Goal: Task Accomplishment & Management: Manage account settings

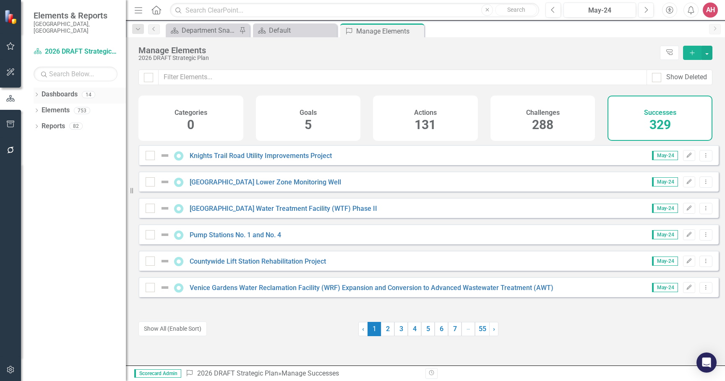
click at [42, 90] on link "Dashboards" at bounding box center [60, 95] width 36 height 10
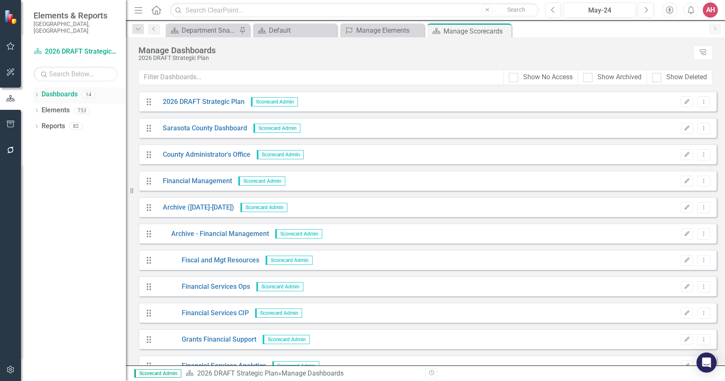
click at [39, 93] on icon "Dropdown" at bounding box center [37, 95] width 6 height 5
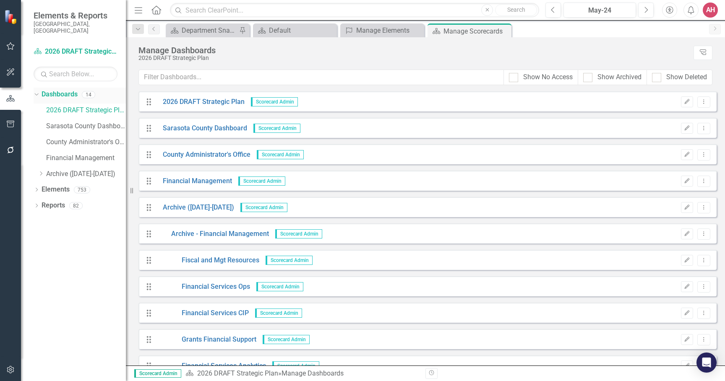
click at [57, 90] on link "Dashboards" at bounding box center [60, 95] width 36 height 10
click at [38, 188] on icon "Dropdown" at bounding box center [37, 190] width 6 height 5
click at [78, 249] on link "Success Successes" at bounding box center [68, 254] width 44 height 10
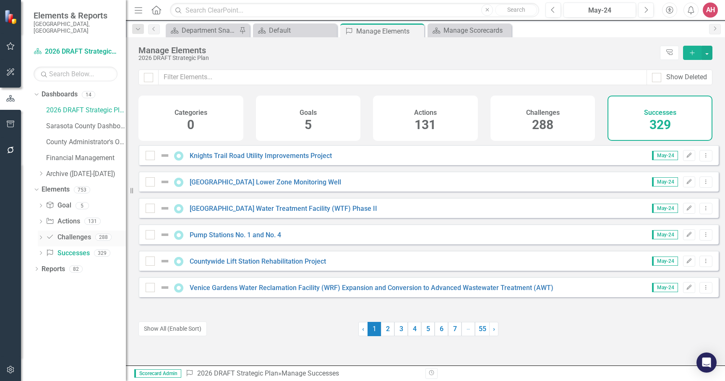
click at [41, 236] on icon "Dropdown" at bounding box center [41, 238] width 6 height 5
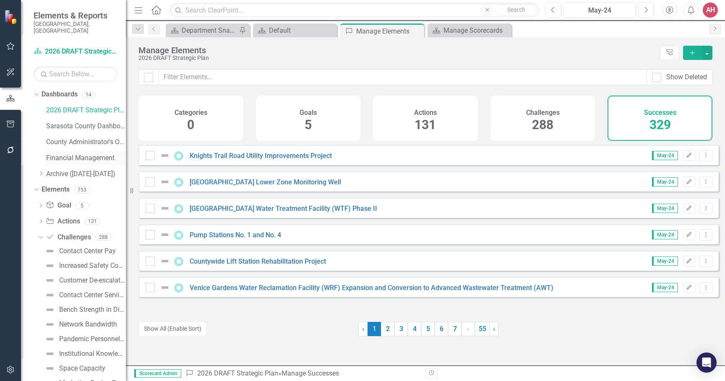
click at [77, 154] on link "Financial Management" at bounding box center [86, 159] width 80 height 10
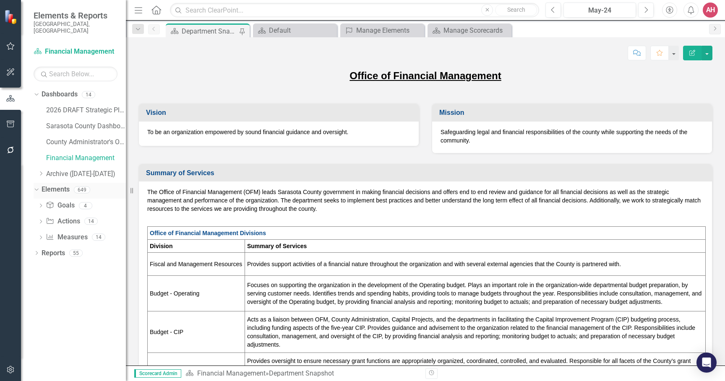
click at [39, 187] on div "Dropdown" at bounding box center [34, 190] width 7 height 6
click at [38, 188] on icon "Dropdown" at bounding box center [37, 190] width 6 height 5
click at [36, 91] on icon "Dropdown" at bounding box center [35, 94] width 5 height 6
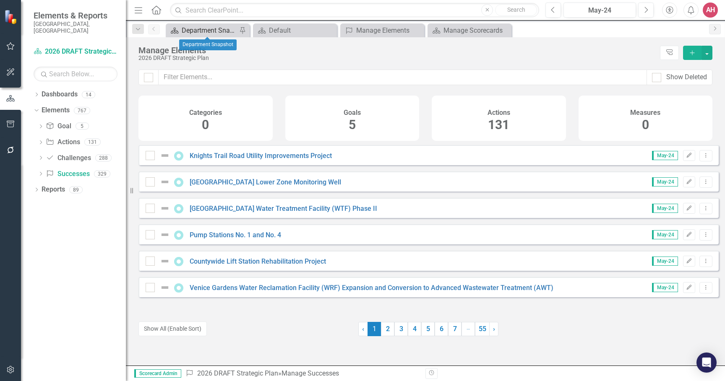
click at [197, 31] on div "Department Snapshot" at bounding box center [209, 30] width 55 height 10
click at [42, 172] on icon "Dropdown" at bounding box center [41, 174] width 6 height 5
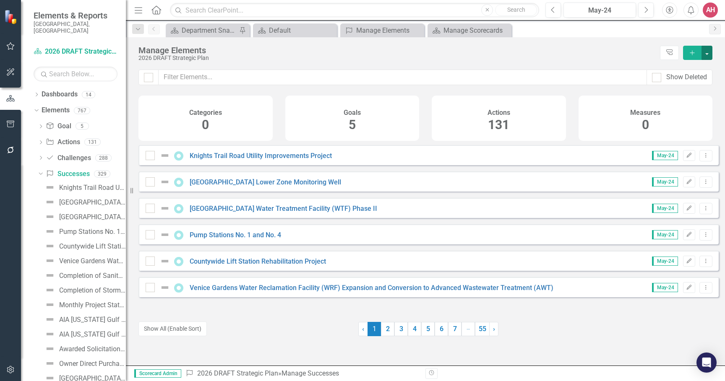
click at [709, 53] on button "button" at bounding box center [707, 53] width 11 height 14
click at [687, 70] on link "Success Add Success" at bounding box center [679, 68] width 66 height 16
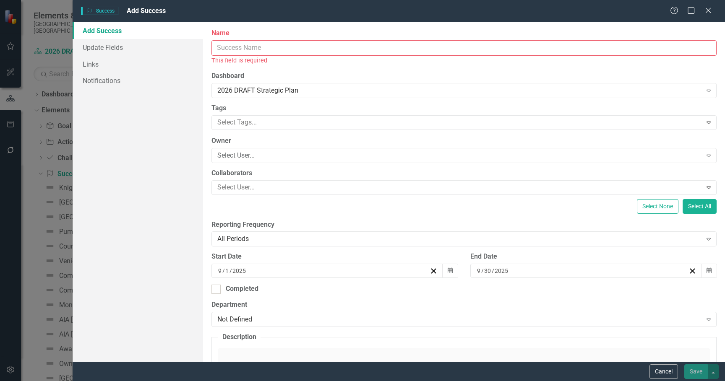
click at [228, 44] on input "Name" at bounding box center [464, 48] width 505 height 16
click at [229, 47] on input "Name" at bounding box center [464, 48] width 505 height 16
paste input "Award of $210 million of Community Development Block Grant-Disaster Recovery (C…"
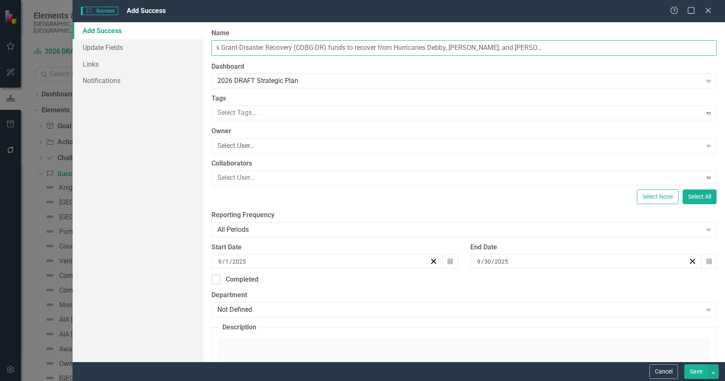
scroll to position [0, 173]
drag, startPoint x: 564, startPoint y: 50, endPoint x: 548, endPoint y: 51, distance: 15.6
click at [548, 51] on input "Award of $210 million of Community Development Block Grant-Disaster Recovery (C…" at bounding box center [464, 48] width 505 height 16
click at [623, 47] on input "Award of $210 million of Community Development Block Grant-Disaster Recovery (C…" at bounding box center [464, 48] width 505 height 16
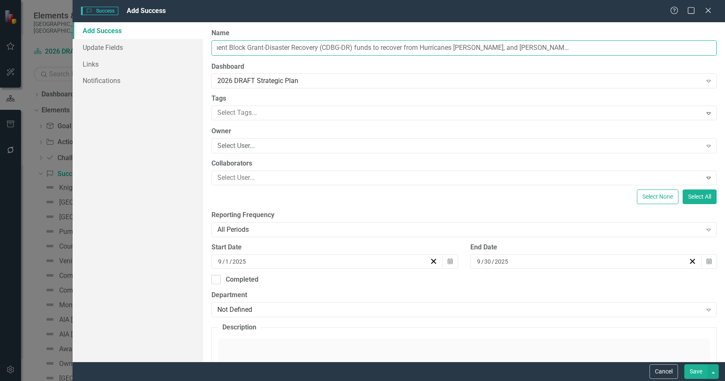
scroll to position [0, 162]
type input "Award of $210 million of Community Development Block Grant-Disaster Recovery (C…"
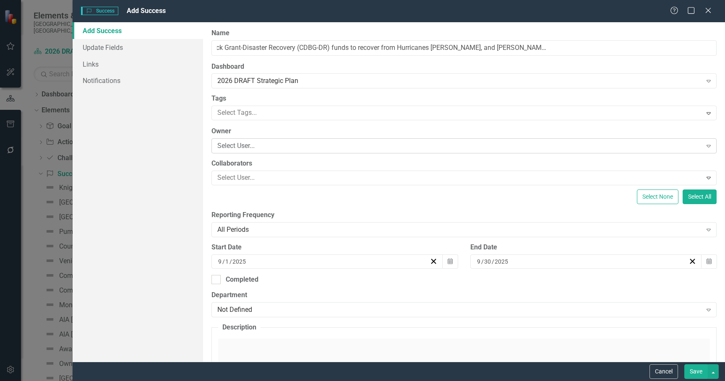
click at [273, 147] on div "Select User..." at bounding box center [459, 146] width 485 height 10
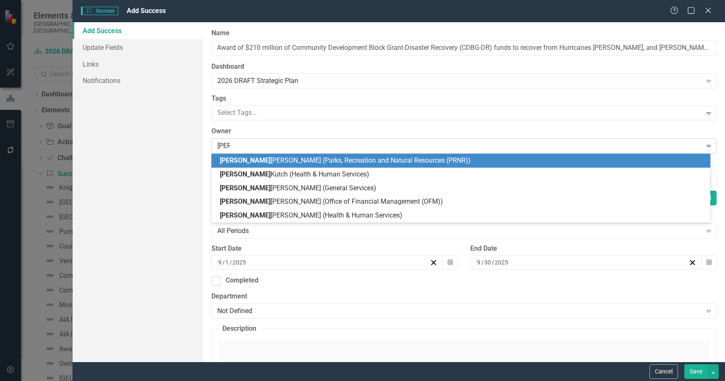
type input "kimb"
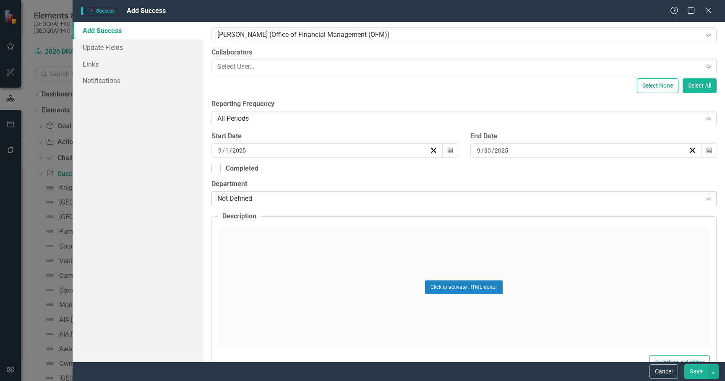
scroll to position [126, 0]
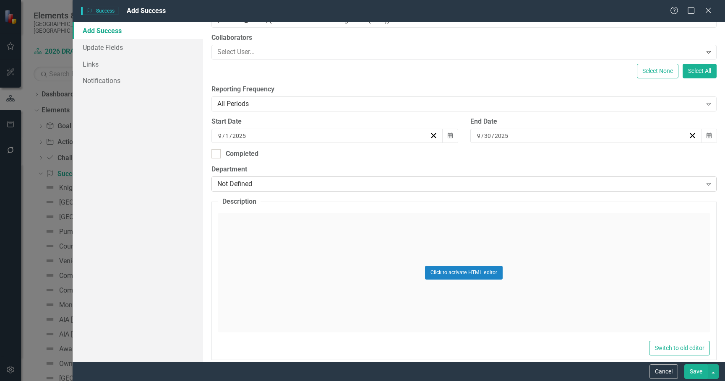
click at [304, 184] on div "Not Defined" at bounding box center [459, 185] width 485 height 10
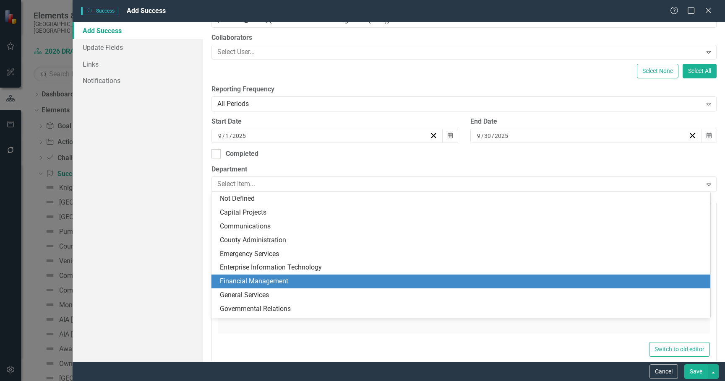
click at [260, 279] on div "Financial Management" at bounding box center [463, 282] width 486 height 10
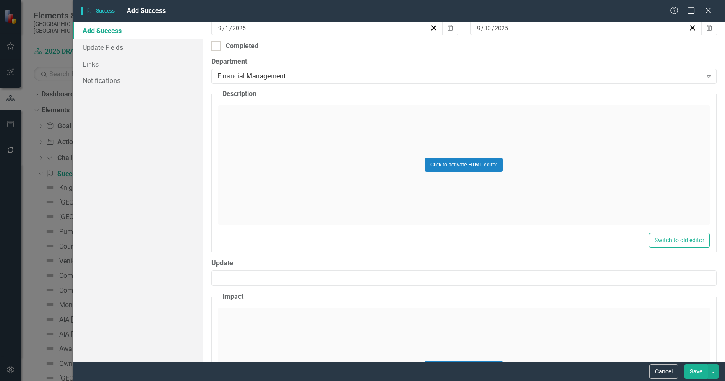
scroll to position [294, 0]
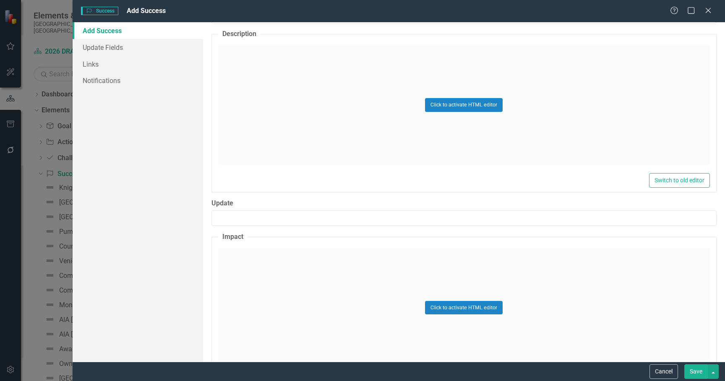
click at [336, 97] on div "Click to activate HTML editor" at bounding box center [464, 105] width 492 height 120
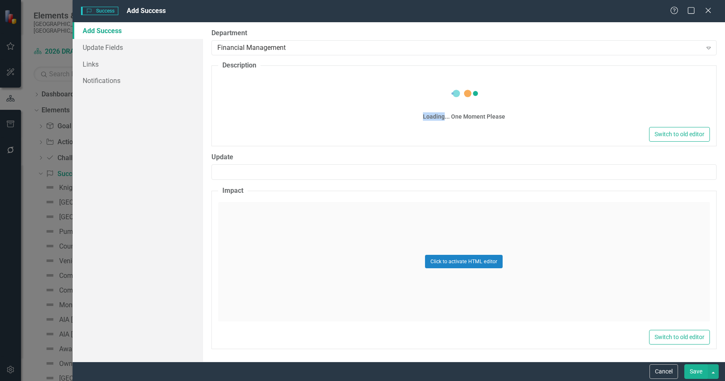
click at [336, 97] on div "Loading... One Moment Please" at bounding box center [464, 101] width 492 height 48
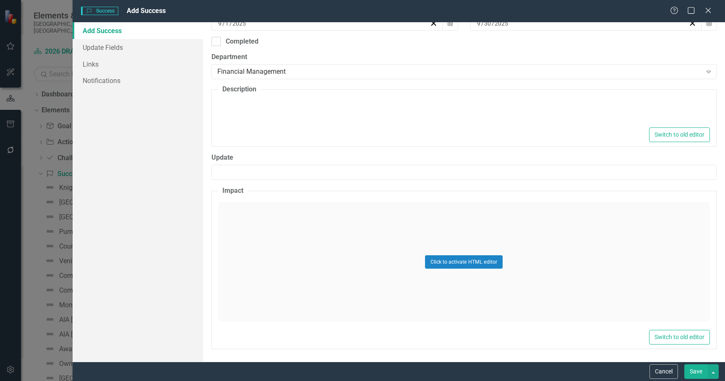
click at [336, 97] on fieldset "Description Switch to old editor" at bounding box center [464, 116] width 505 height 62
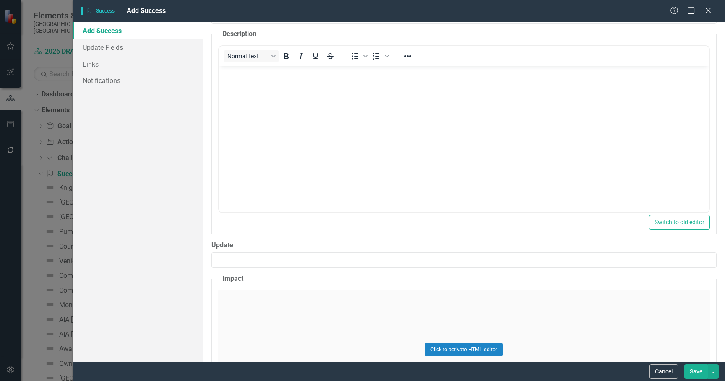
scroll to position [0, 0]
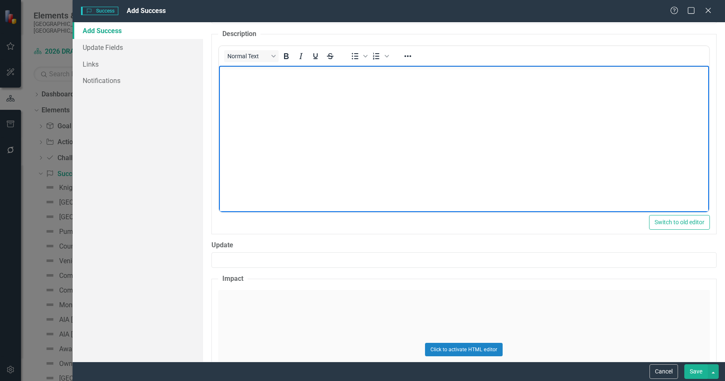
click at [274, 112] on body "Rich Text Area. Press ALT-0 for help." at bounding box center [464, 129] width 490 height 126
click at [244, 109] on body "Rich Text Area. Press ALT-0 for help." at bounding box center [464, 129] width 490 height 126
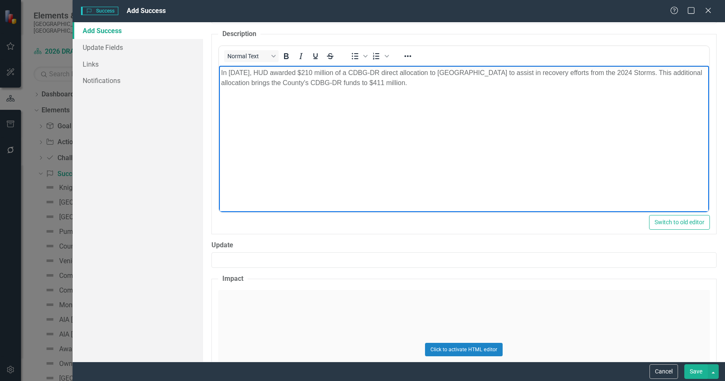
click at [342, 326] on div "Click to activate HTML editor" at bounding box center [464, 350] width 492 height 120
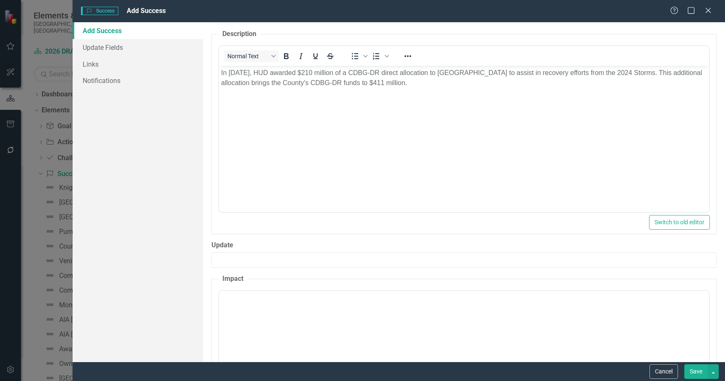
click at [337, 308] on body "Rich Text Area. Press ALT-0 for help." at bounding box center [464, 357] width 490 height 126
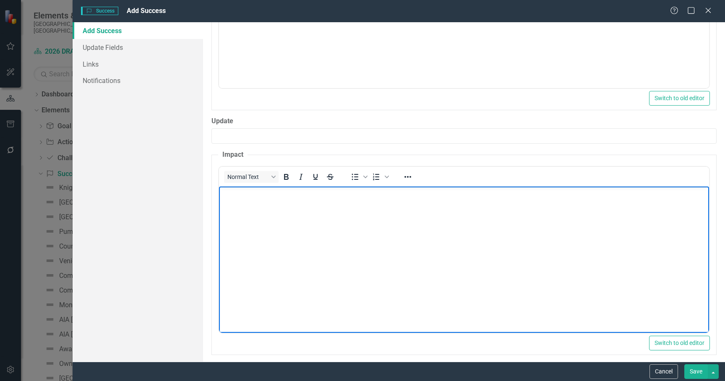
scroll to position [424, 0]
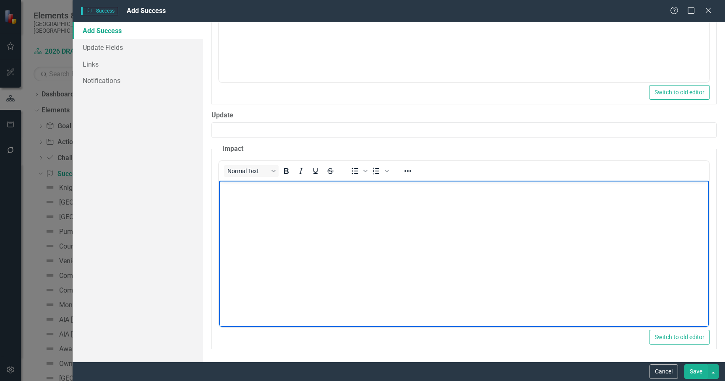
click at [257, 205] on body "Rich Text Area. Press ALT-0 for help." at bounding box center [464, 243] width 490 height 126
click at [257, 204] on body "Rich Text Area. Press ALT-0 for help." at bounding box center [464, 243] width 490 height 126
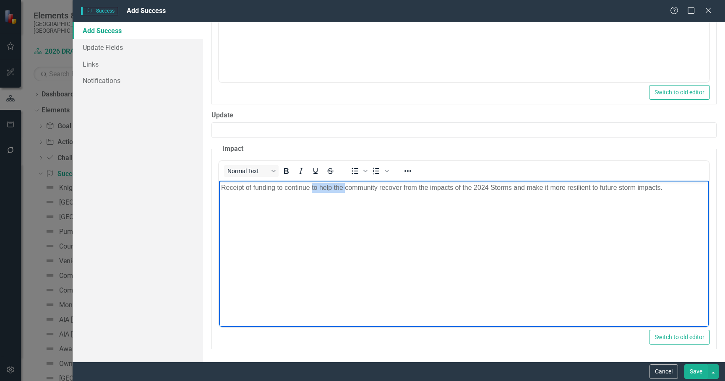
drag, startPoint x: 311, startPoint y: 188, endPoint x: 344, endPoint y: 186, distance: 32.8
click at [344, 186] on p "Receipt of funding to continue to help the community recover from the impacts o…" at bounding box center [464, 188] width 486 height 10
click at [368, 186] on p "Receipt of funding to continue community recover from the impacts of the 2024 S…" at bounding box center [464, 188] width 486 height 10
click at [645, 191] on p "Receipt of funding to continue community recovery from the impacts of the 2024 …" at bounding box center [464, 188] width 486 height 10
click at [384, 249] on body "Receipt of funding to continue community recovery from the impacts of the 2024 …" at bounding box center [464, 243] width 490 height 126
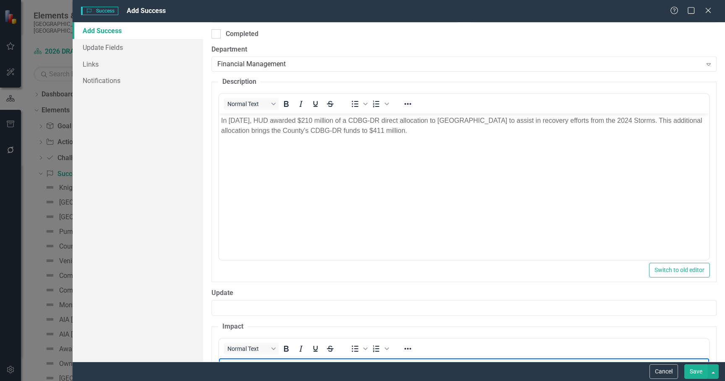
scroll to position [214, 0]
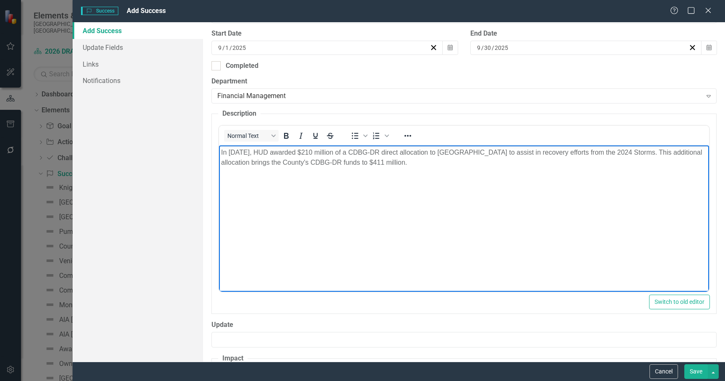
click at [454, 212] on body "In [DATE], HUD awarded $210 million of a CDBG-DR direct allocation to [GEOGRAPH…" at bounding box center [464, 209] width 490 height 126
click at [362, 223] on body "In [DATE], HUD awarded $210 million of a CDBG-DR direct allocation to [GEOGRAPH…" at bounding box center [464, 209] width 490 height 126
click at [363, 223] on body "In [DATE], HUD awarded $210 million of a CDBG-DR direct allocation to [GEOGRAPH…" at bounding box center [464, 209] width 490 height 126
click at [388, 74] on div "ClearPoint Can Do More! How ClearPoint Can Help Close Enterprise plans can auto…" at bounding box center [464, 192] width 522 height 340
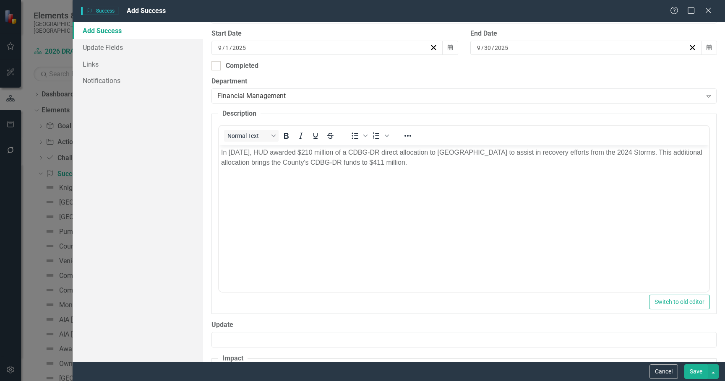
click at [388, 76] on div "ClearPoint Can Do More! How ClearPoint Can Help Close Enterprise plans can auto…" at bounding box center [464, 192] width 522 height 340
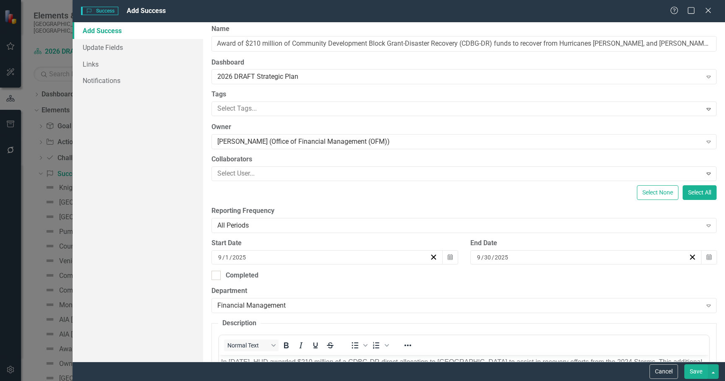
scroll to position [0, 0]
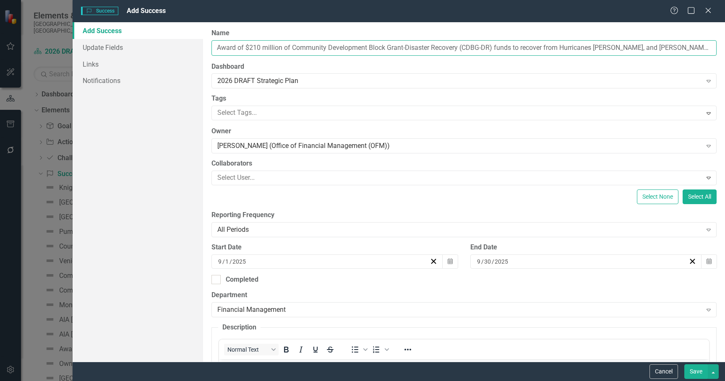
click at [533, 49] on input "Award of $210 million of Community Development Block Grant-Disaster Recovery (C…" at bounding box center [464, 48] width 505 height 16
click at [534, 49] on input "Award of $210 million of Community Development Block Grant-Disaster Recovery (C…" at bounding box center [464, 48] width 505 height 16
type input "Award of $210 million of Community Development Block Grant-Disaster Recovery (C…"
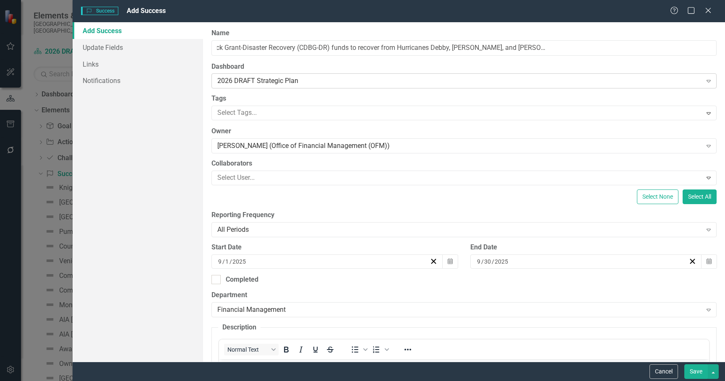
click at [528, 73] on div "2026 DRAFT Strategic Plan Expand" at bounding box center [464, 80] width 505 height 15
click at [501, 63] on label "Dashboard" at bounding box center [464, 67] width 505 height 10
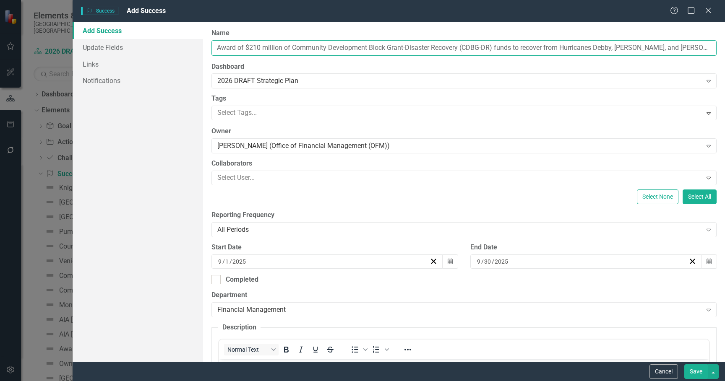
click at [548, 49] on input "Award of $210 million of Community Development Block Grant-Disaster Recovery (C…" at bounding box center [464, 48] width 505 height 16
click at [601, 43] on input "Award of $210 million of Community Development Block Grant-Disaster Recovery (C…" at bounding box center [464, 48] width 505 height 16
click at [601, 44] on input "Award of $210 million of Community Development Block Grant-Disaster Recovery (C…" at bounding box center [464, 48] width 505 height 16
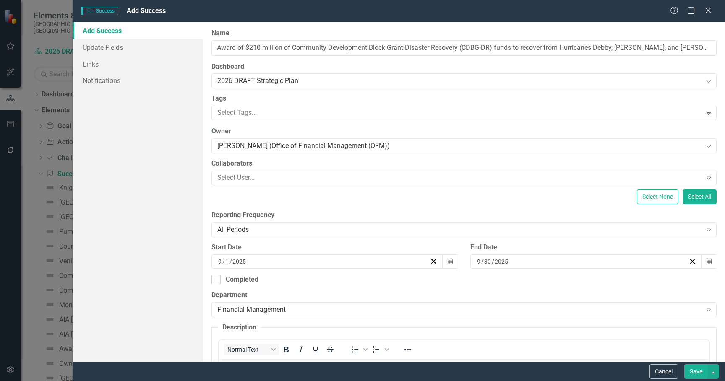
click at [544, 67] on label "Dashboard" at bounding box center [464, 67] width 505 height 10
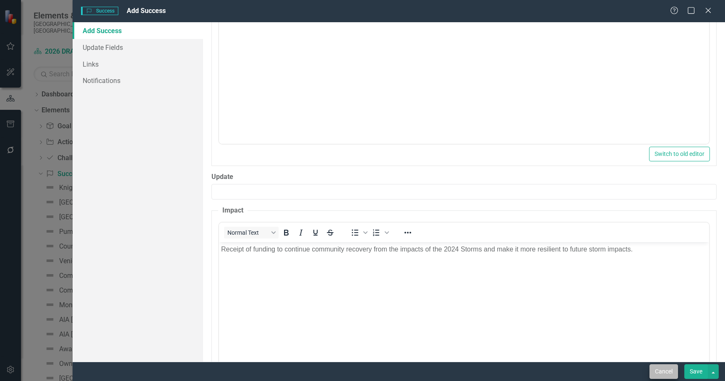
scroll to position [424, 0]
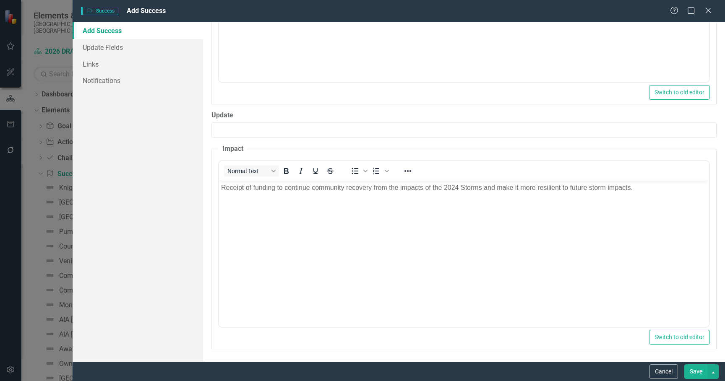
click at [700, 372] on button "Save" at bounding box center [696, 372] width 24 height 15
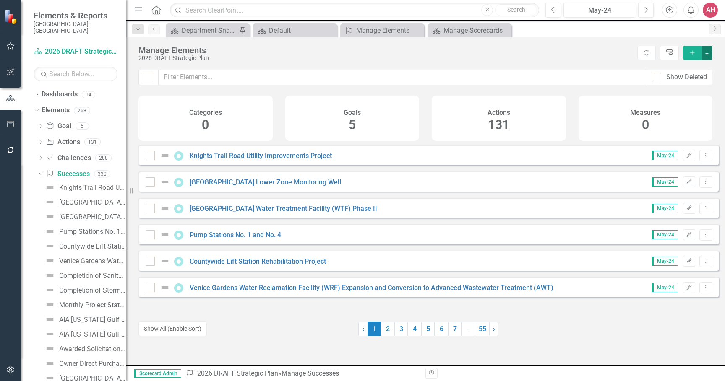
click at [708, 50] on button "button" at bounding box center [707, 53] width 11 height 14
click at [685, 68] on link "Success Add Success" at bounding box center [679, 68] width 66 height 16
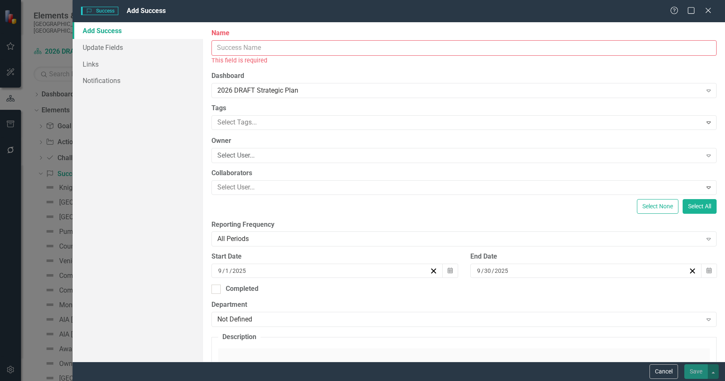
click at [228, 46] on input "Name" at bounding box center [464, 48] width 505 height 16
click at [260, 47] on input "Name" at bounding box center [464, 48] width 505 height 16
paste input "UD-approval of $210M (2024 Storms) for CDBG-DR Action Plan for Resilient SRQ Pr…"
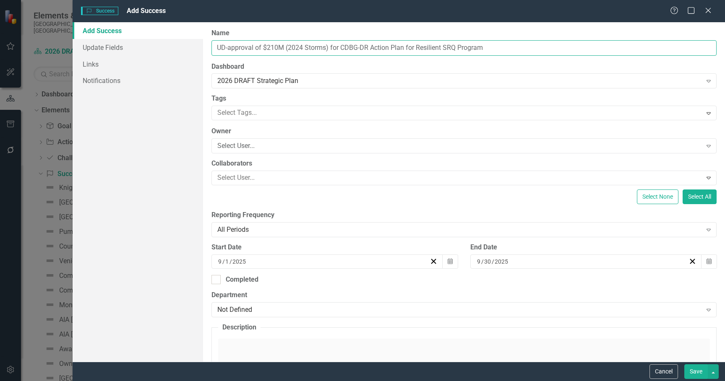
click at [216, 48] on input "UD-approval of $210M (2024 Storms) for CDBG-DR Action Plan for Resilient SRQ Pr…" at bounding box center [464, 48] width 505 height 16
click at [507, 50] on input "HUD-approval of $210M (2024 Storms) for CDBG-DR Action Plan for Resilient SRQ P…" at bounding box center [464, 48] width 505 height 16
type input "HUD-approval of $210M (2024 Storms) for CDBG-DR Action Plan for Resilient SRQ P…"
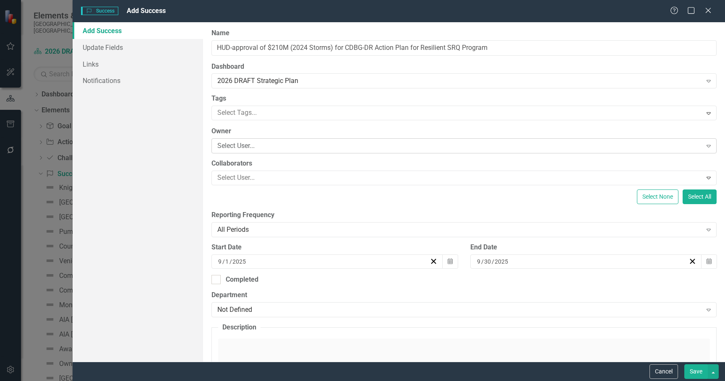
click at [266, 148] on div "Select User..." at bounding box center [459, 146] width 485 height 10
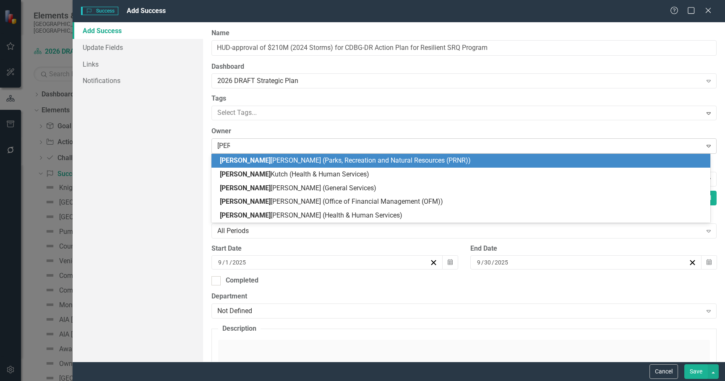
type input "kimb"
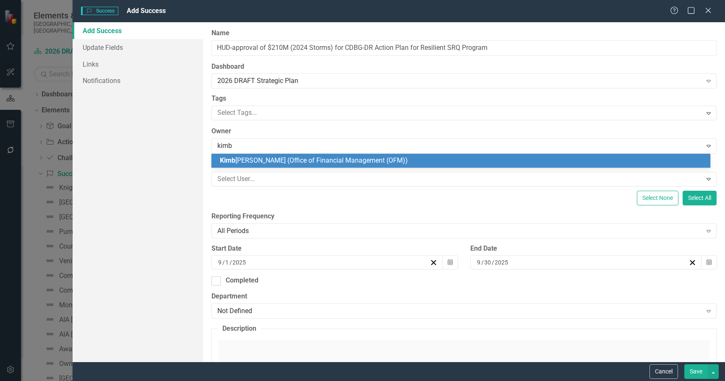
click at [243, 162] on span "[PERSON_NAME] (Office of Financial Management (OFM))" at bounding box center [314, 161] width 188 height 8
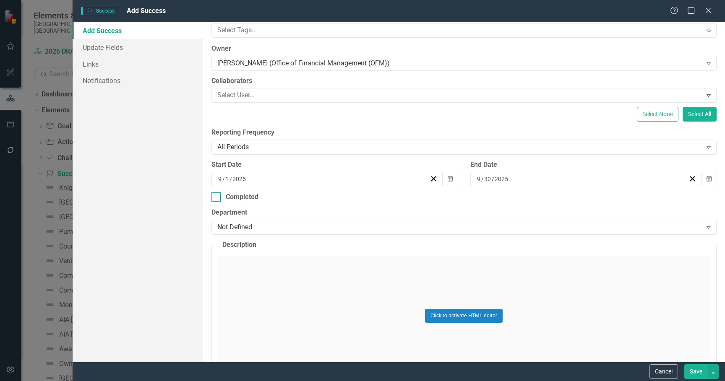
scroll to position [84, 0]
click at [261, 283] on div "Click to activate HTML editor" at bounding box center [464, 315] width 492 height 120
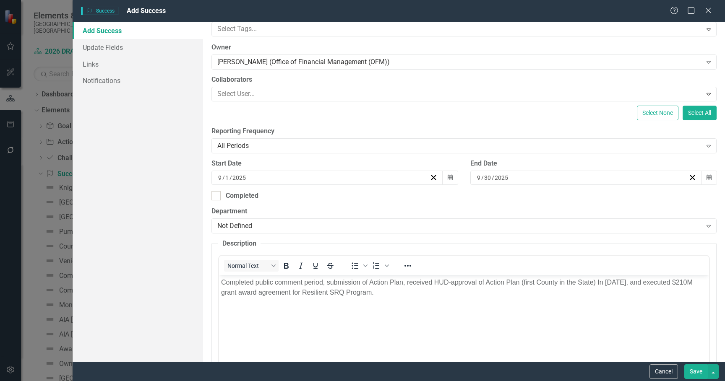
click at [598, 283] on p "Completed public comment period, submission of Action Plan, received HUD-approv…" at bounding box center [464, 288] width 486 height 20
click at [448, 176] on icon "button" at bounding box center [450, 178] width 5 height 6
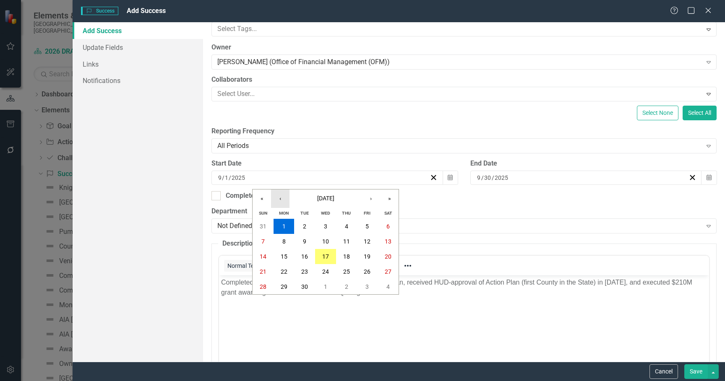
click at [279, 199] on button "‹" at bounding box center [280, 199] width 18 height 18
click at [280, 199] on button "‹" at bounding box center [280, 199] width 18 height 18
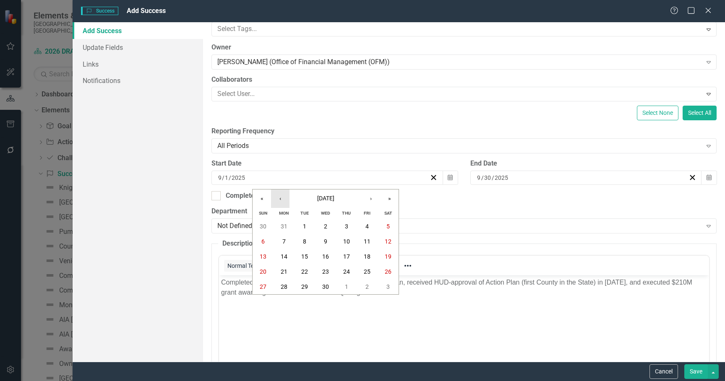
click at [280, 199] on button "‹" at bounding box center [280, 199] width 18 height 18
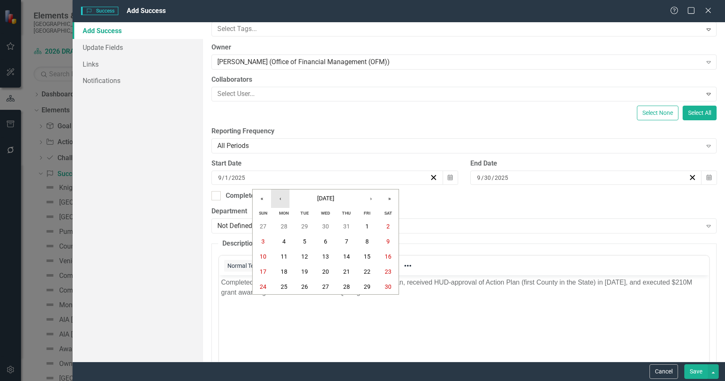
click at [280, 199] on button "‹" at bounding box center [280, 199] width 18 height 18
click at [304, 226] on abbr "1" at bounding box center [304, 226] width 3 height 7
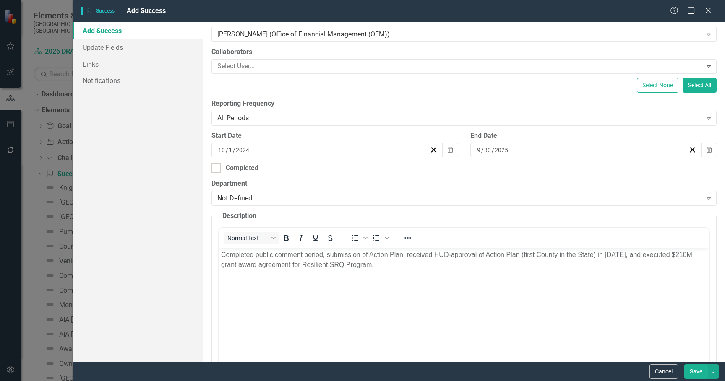
scroll to position [126, 0]
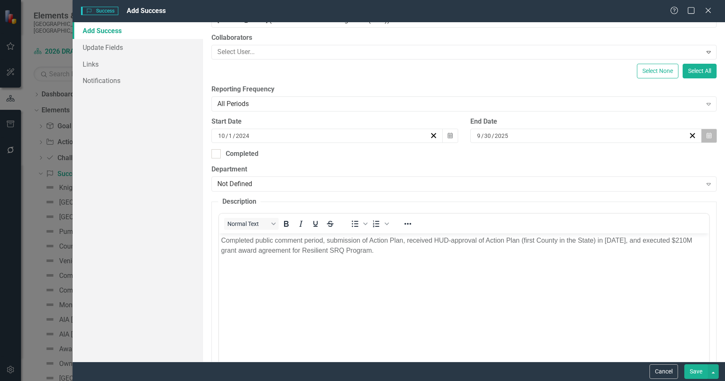
click at [707, 136] on icon "Calendar" at bounding box center [709, 136] width 5 height 6
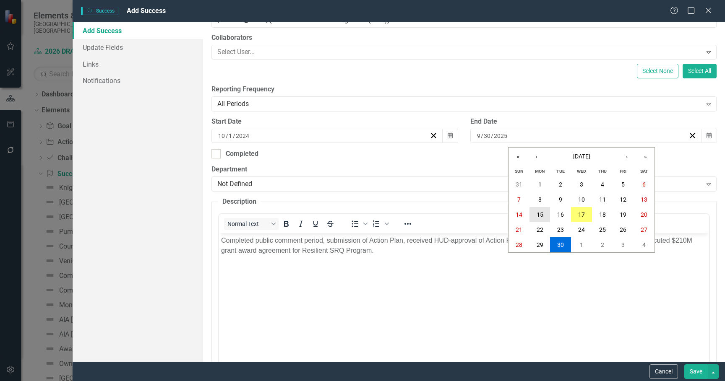
click at [543, 213] on abbr "15" at bounding box center [540, 215] width 7 height 7
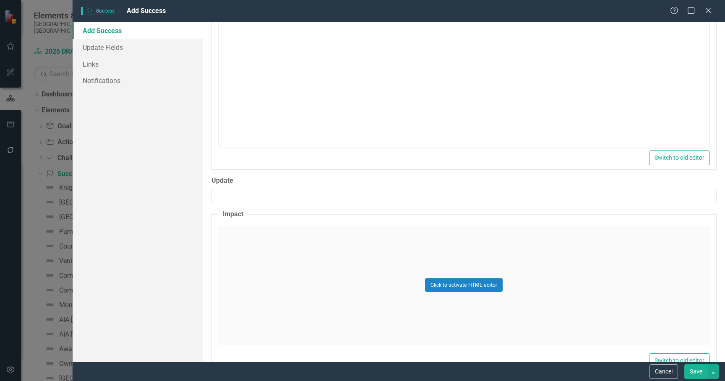
scroll to position [340, 0]
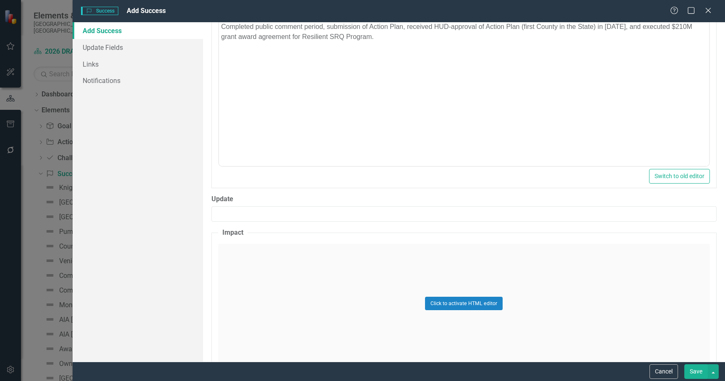
click at [374, 298] on div "Click to activate HTML editor" at bounding box center [464, 304] width 492 height 120
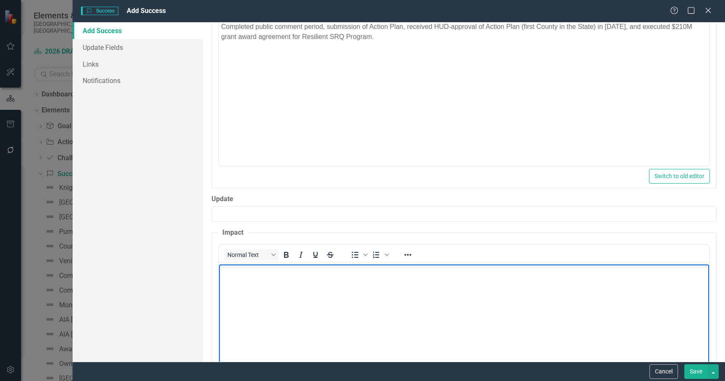
scroll to position [0, 0]
click at [279, 287] on body "Rich Text Area. Press ALT-0 for help." at bounding box center [464, 327] width 490 height 126
click at [222, 272] on p "eceipt of funding to continue to help the community recover from the impacts of…" at bounding box center [464, 271] width 486 height 10
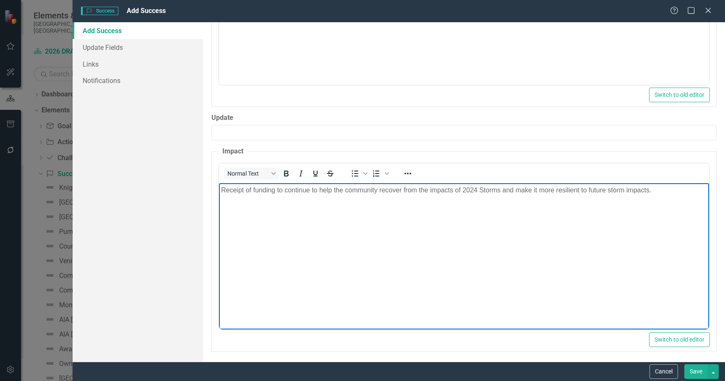
scroll to position [424, 0]
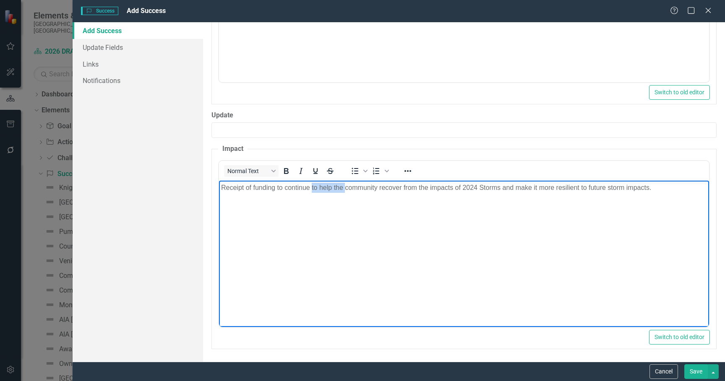
drag, startPoint x: 312, startPoint y: 188, endPoint x: 346, endPoint y: 187, distance: 34.4
click at [346, 187] on p "Receipt of funding to continue to help the community recover from the impacts o…" at bounding box center [464, 188] width 486 height 10
click at [368, 187] on p "Receipt of funding to continue community recover from the impacts of 2024 Storm…" at bounding box center [464, 188] width 486 height 10
click at [394, 185] on p "Receipt of funding to continue community recovery from the impacts of 2024 Stor…" at bounding box center [464, 188] width 486 height 10
click at [402, 206] on body "Receipt of funding to continue community recovery from the impacts of 2024 Stor…" at bounding box center [464, 243] width 490 height 126
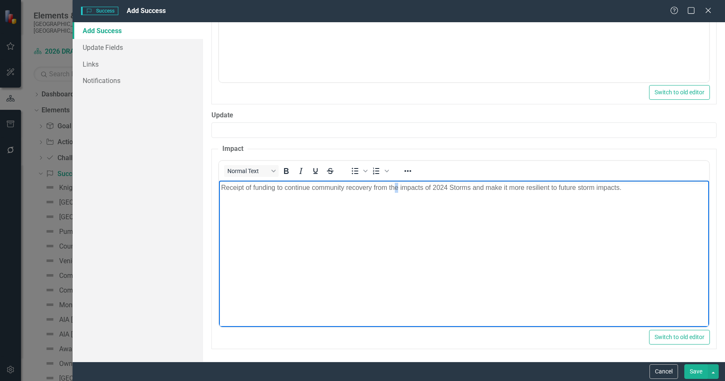
click at [396, 187] on p "Receipt of funding to continue community recovery from the impacts of 2024 Stor…" at bounding box center [464, 188] width 486 height 10
click at [396, 216] on body "Receipt of funding to continue community recovery from the impacts of 2024 Stor…" at bounding box center [464, 243] width 490 height 126
drag, startPoint x: 397, startPoint y: 187, endPoint x: 389, endPoint y: 187, distance: 8.0
click at [389, 187] on p "Receipt of funding to continue community recovery from the impacts of 2024 Stor…" at bounding box center [464, 188] width 486 height 10
click at [437, 238] on body "Receipt of funding to continue community recovery from impacts of 2024 Storms a…" at bounding box center [464, 243] width 490 height 126
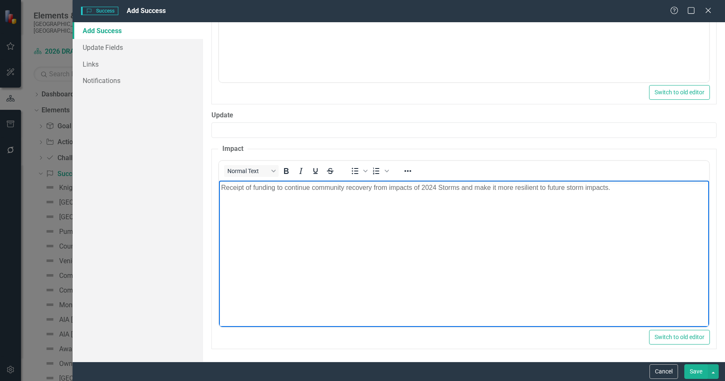
click at [458, 188] on p "Receipt of funding to continue community recovery from impacts of 2024 Storms a…" at bounding box center [464, 188] width 486 height 10
click at [510, 233] on body "Receipt of funding to continue community recovery from impacts of 2024 Storms, …" at bounding box center [464, 243] width 490 height 126
click at [575, 240] on body "Receipt of funding to continue community recovery from impacts of 2024 Storms, …" at bounding box center [464, 243] width 490 height 126
click at [461, 188] on p "Receipt of funding to continue community recovery from impacts of 2024 Storms, …" at bounding box center [464, 188] width 486 height 10
click at [529, 241] on body "Receipt of funding to continue community recovery from impacts of 2024 Storms a…" at bounding box center [464, 243] width 490 height 126
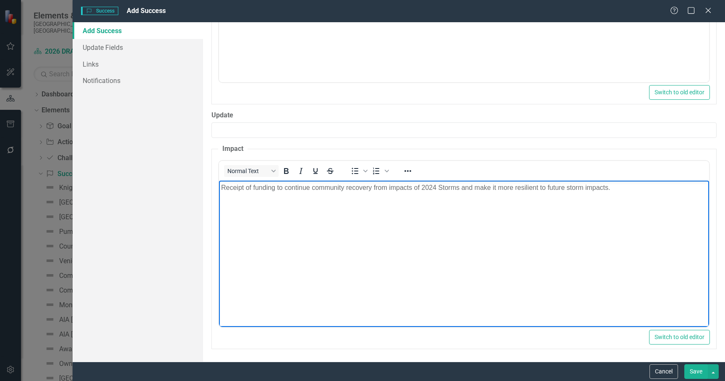
click at [652, 217] on body "Receipt of funding to continue community recovery from impacts of 2024 Storms a…" at bounding box center [464, 243] width 490 height 126
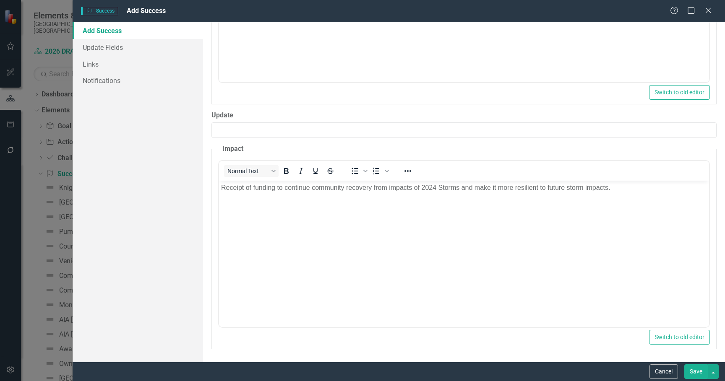
click at [693, 371] on button "Save" at bounding box center [696, 372] width 24 height 15
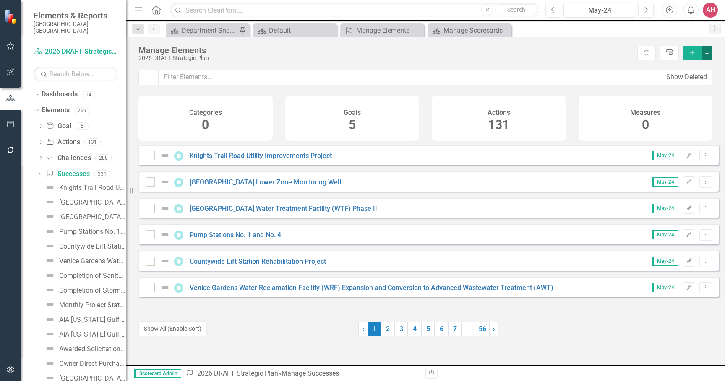
click at [708, 54] on button "button" at bounding box center [707, 53] width 11 height 14
click at [693, 66] on link "Success Add Success" at bounding box center [679, 68] width 66 height 16
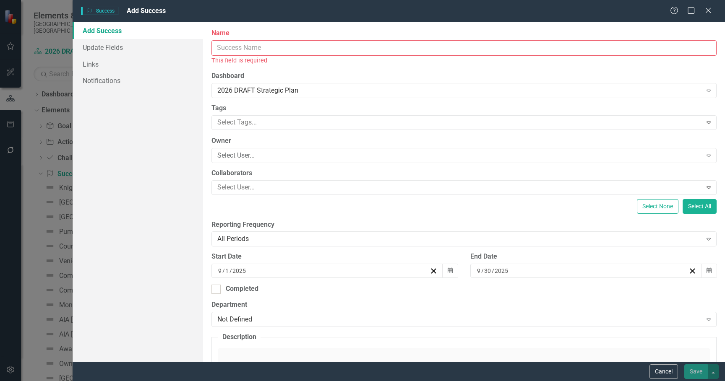
click at [245, 50] on input "Name" at bounding box center [464, 48] width 505 height 16
click at [225, 48] on input "Name" at bounding box center [464, 48] width 505 height 16
paste input "Launched all 2024 Storms Programs"
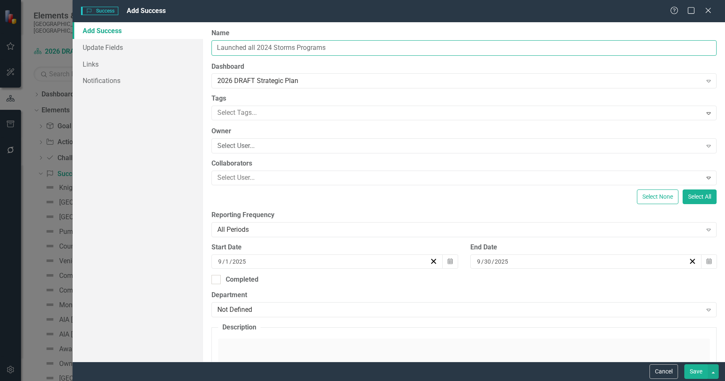
type input "Launched all 2024 Storms Programs"
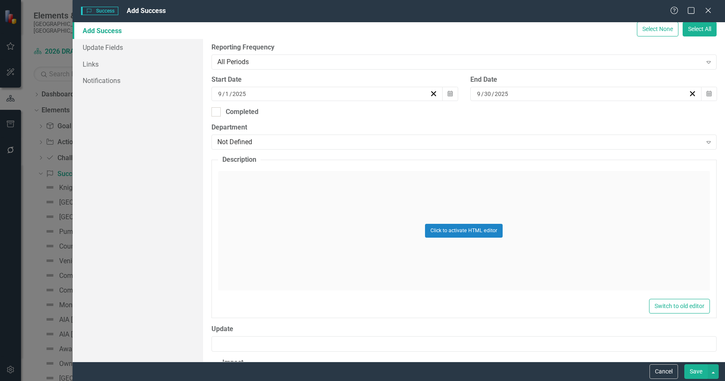
scroll to position [126, 0]
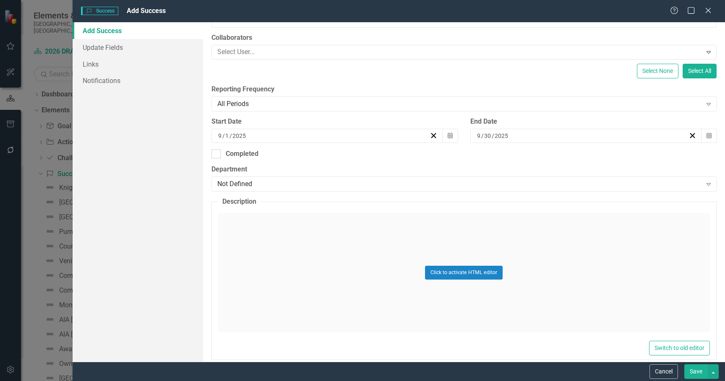
click at [276, 224] on div "Click to activate HTML editor" at bounding box center [464, 273] width 492 height 120
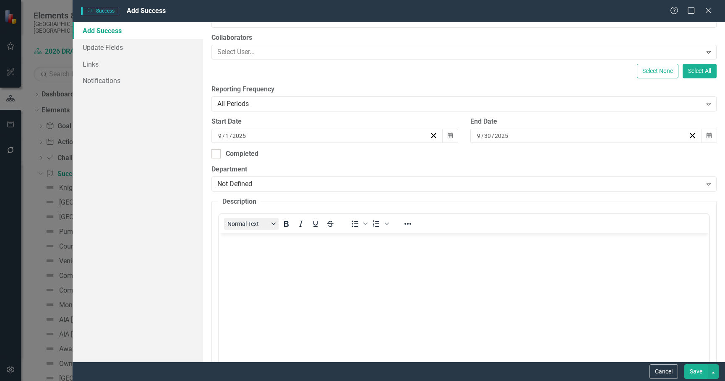
click at [276, 224] on button "Normal Text" at bounding box center [251, 224] width 55 height 12
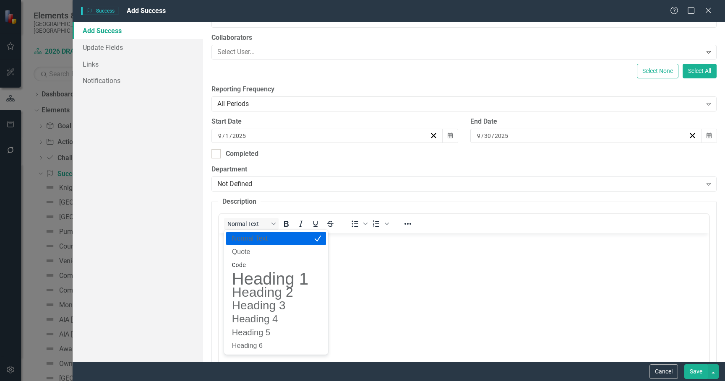
click at [433, 246] on body "Rich Text Area. Press ALT-0 for help." at bounding box center [464, 297] width 490 height 126
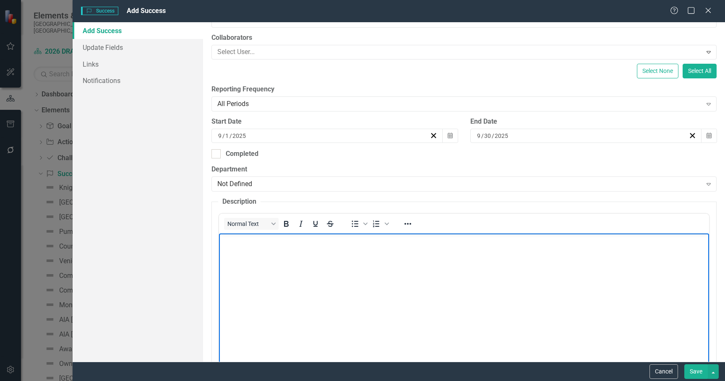
click at [245, 268] on body "Rich Text Area. Press ALT-0 for help." at bounding box center [464, 297] width 490 height 126
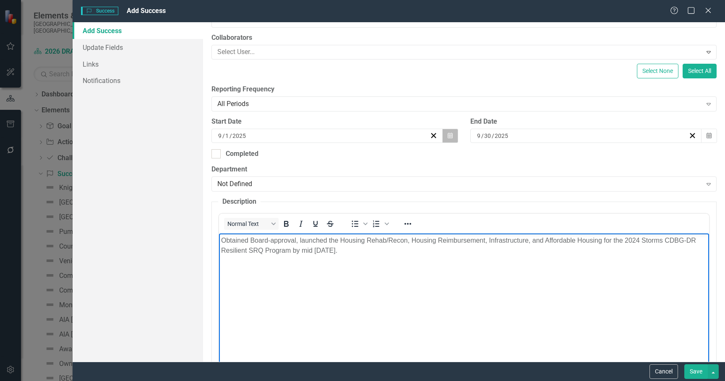
click at [448, 135] on icon "Calendar" at bounding box center [450, 136] width 5 height 6
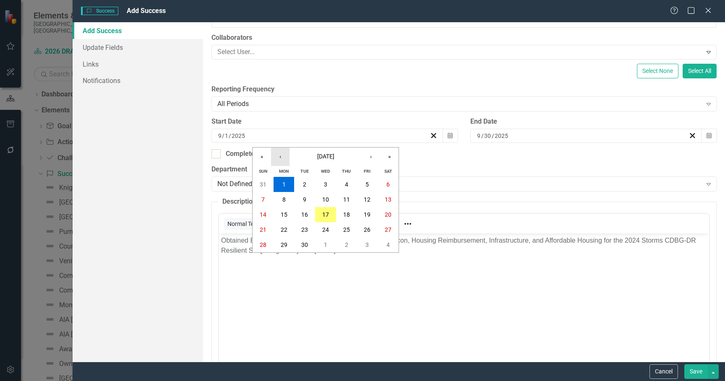
click at [282, 157] on button "‹" at bounding box center [280, 157] width 18 height 18
click at [282, 156] on button "‹" at bounding box center [280, 157] width 18 height 18
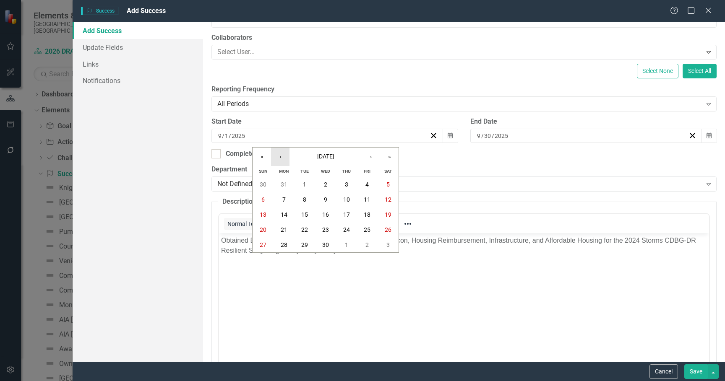
click at [281, 156] on button "‹" at bounding box center [280, 157] width 18 height 18
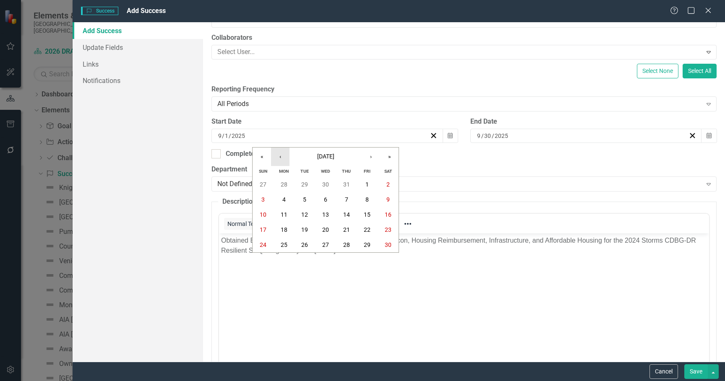
click at [281, 156] on button "‹" at bounding box center [280, 157] width 18 height 18
click at [307, 185] on button "1" at bounding box center [304, 184] width 21 height 15
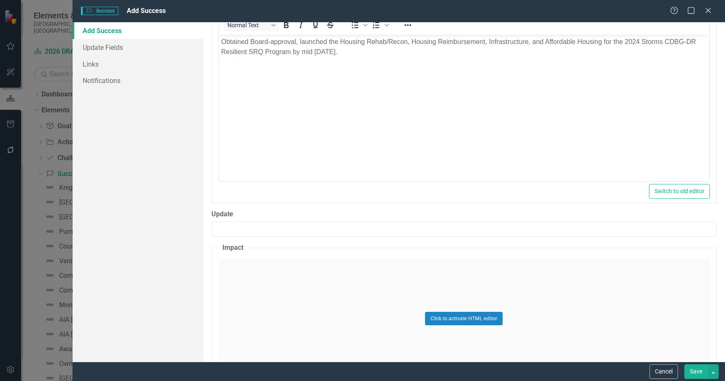
scroll to position [336, 0]
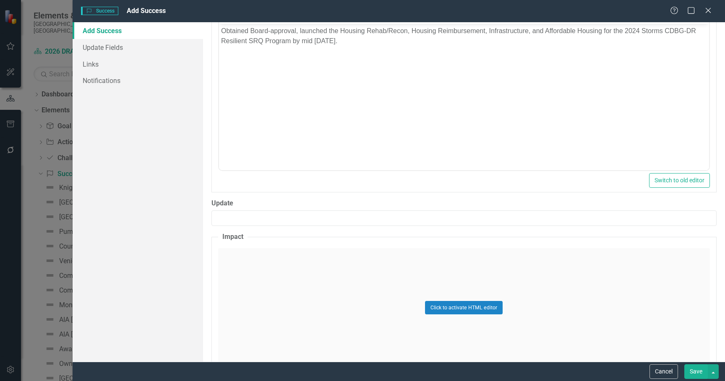
click at [270, 285] on div "Click to activate HTML editor" at bounding box center [464, 308] width 492 height 120
click at [270, 268] on body "Rich Text Area. Press ALT-0 for help." at bounding box center [464, 315] width 490 height 126
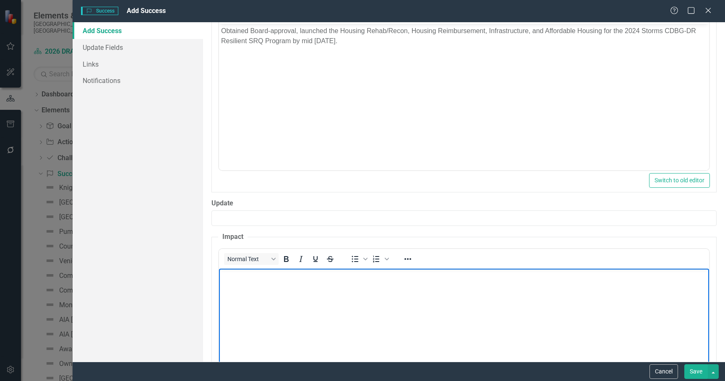
click at [284, 287] on body "Rich Text Area. Press ALT-0 for help." at bounding box center [464, 332] width 490 height 126
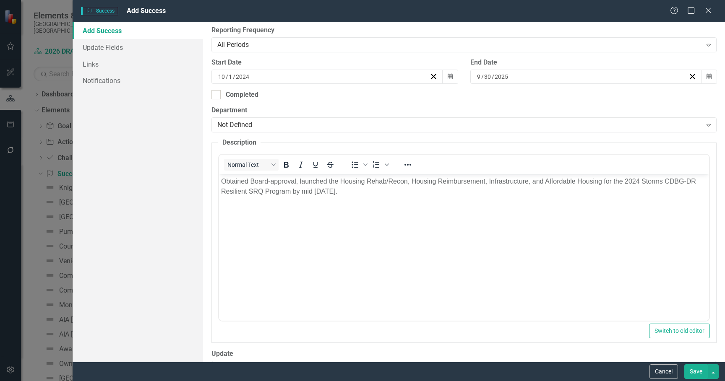
scroll to position [172, 0]
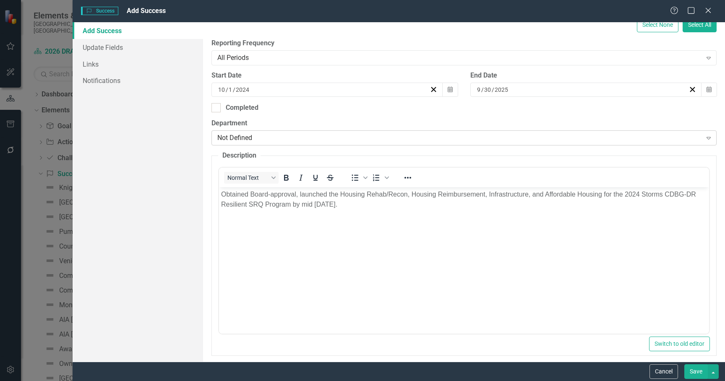
click at [489, 137] on div "Not Defined" at bounding box center [459, 138] width 485 height 10
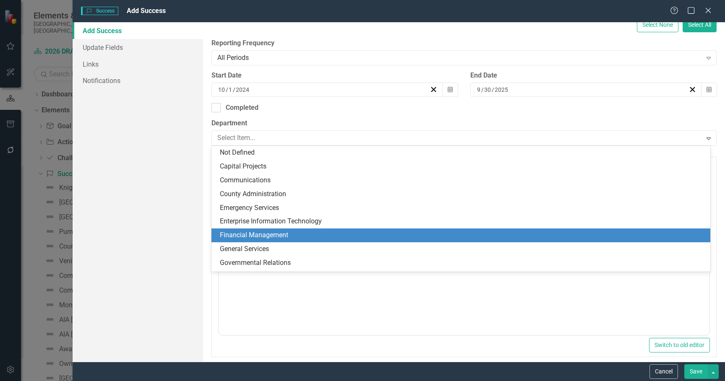
click at [276, 235] on div "Financial Management" at bounding box center [463, 236] width 486 height 10
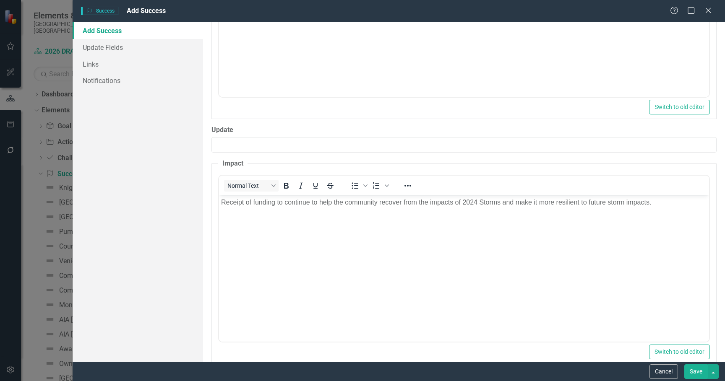
scroll to position [424, 0]
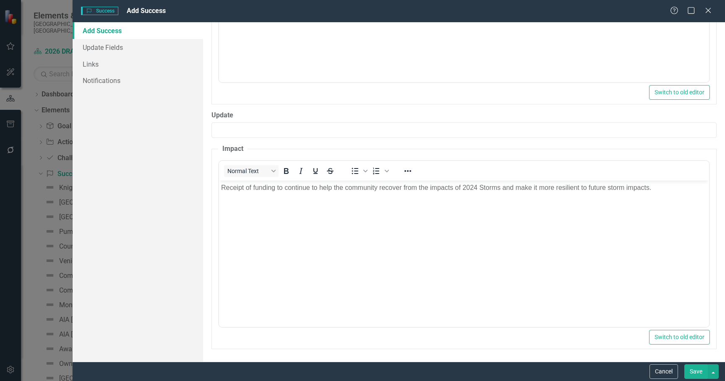
click at [694, 371] on button "Save" at bounding box center [696, 372] width 24 height 15
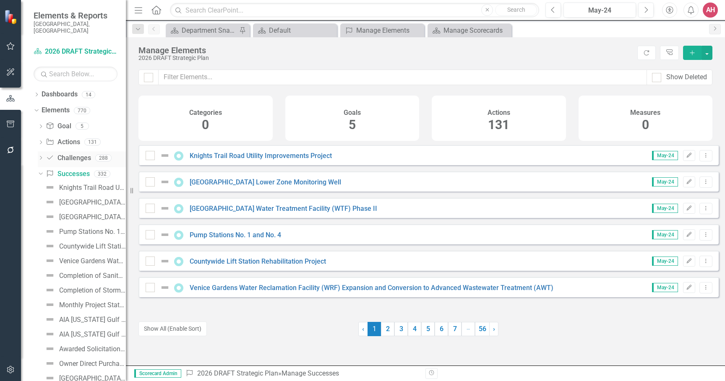
click at [39, 157] on icon "Dropdown" at bounding box center [41, 159] width 6 height 5
click at [57, 154] on link "Challenge Challenges" at bounding box center [68, 159] width 45 height 10
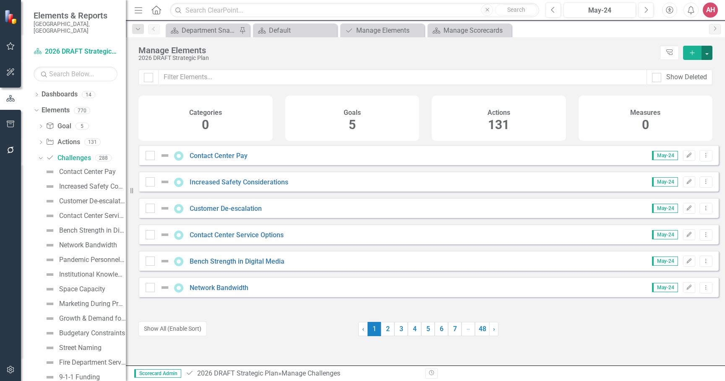
click at [705, 51] on button "button" at bounding box center [707, 53] width 11 height 14
click at [689, 64] on link "Challenge Add Challenge" at bounding box center [679, 68] width 66 height 16
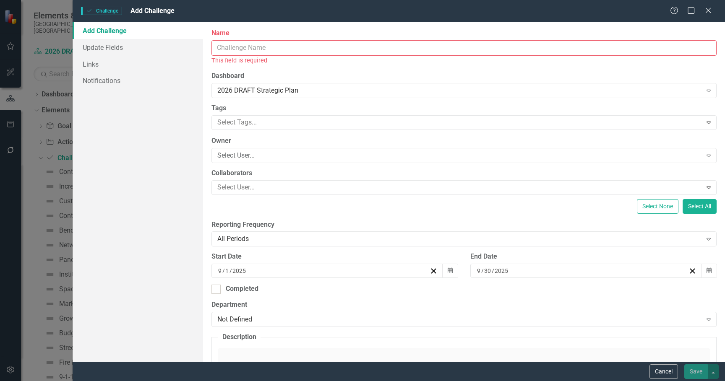
click at [247, 50] on input "Name" at bounding box center [464, 48] width 505 height 16
click at [238, 47] on input "Name" at bounding box center [464, 48] width 505 height 16
paste input "Administration of Federal Grants"
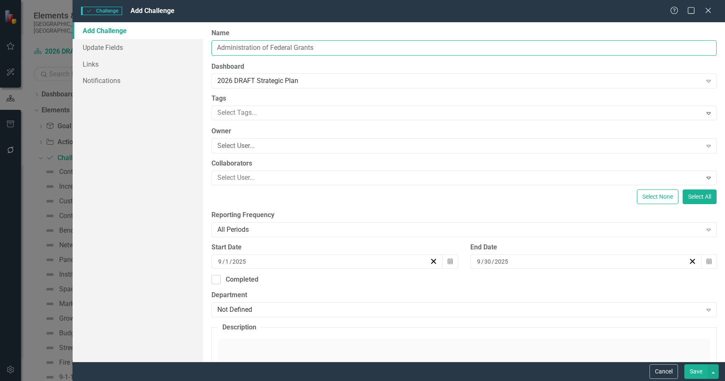
type input "Administration of Federal Grants"
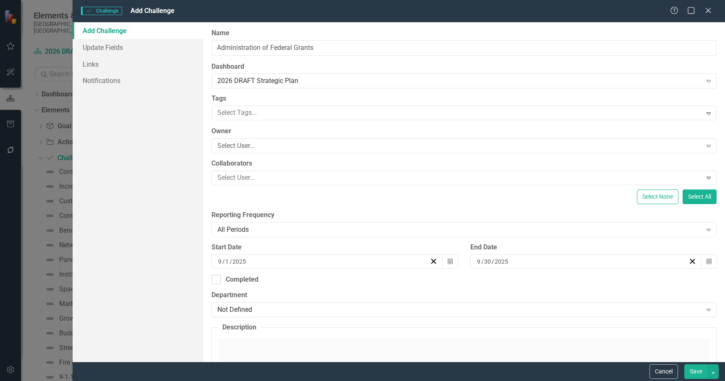
click at [321, 121] on div "ClearPoint Can Do More! How ClearPoint Can Help Close Enterprise plans can auto…" at bounding box center [464, 192] width 522 height 340
click at [257, 145] on div "Select User..." at bounding box center [459, 146] width 485 height 10
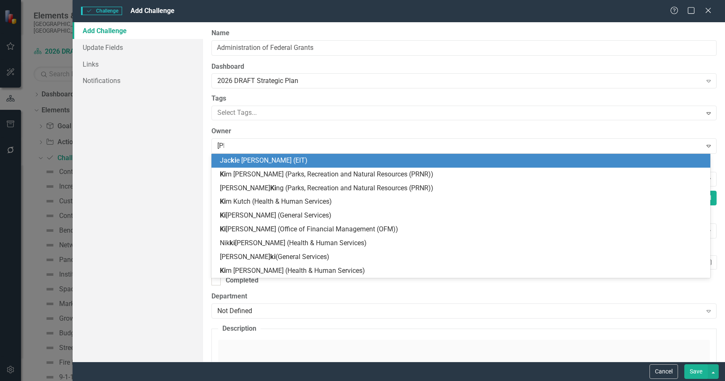
type input "kimb"
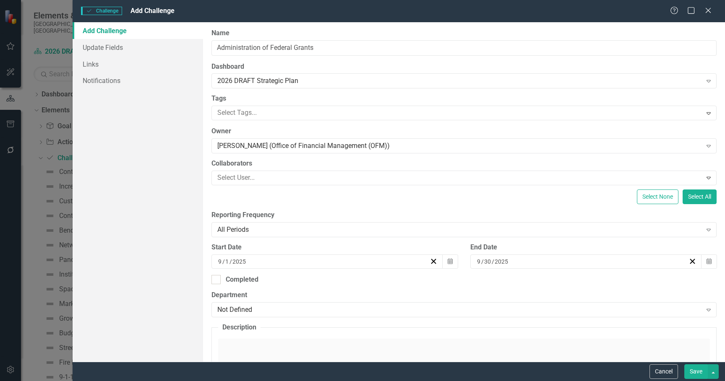
scroll to position [42, 0]
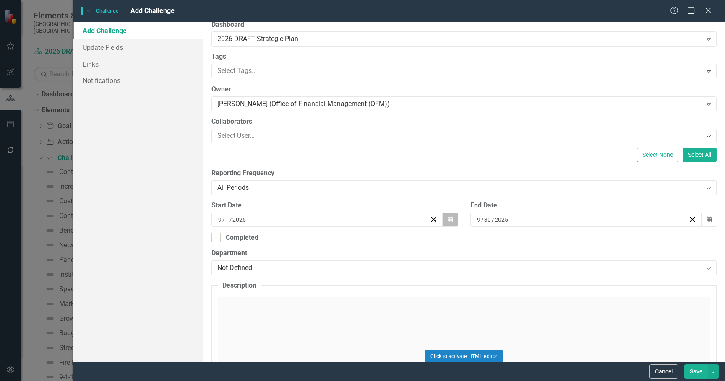
click at [448, 219] on icon "Calendar" at bounding box center [450, 220] width 5 height 6
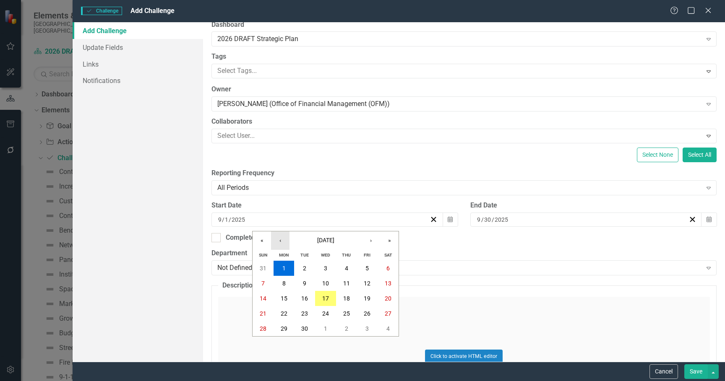
click at [280, 240] on button "‹" at bounding box center [280, 241] width 18 height 18
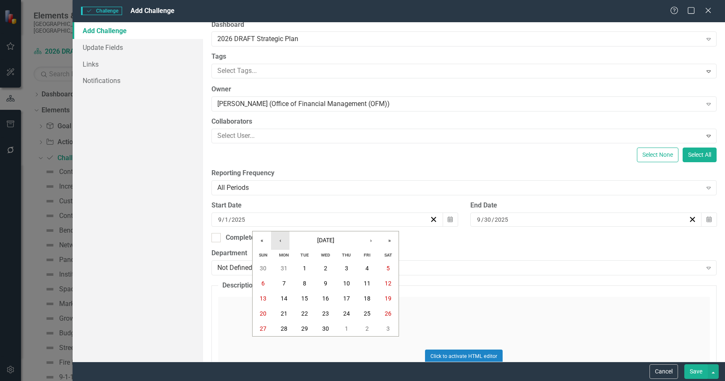
click at [279, 239] on button "‹" at bounding box center [280, 241] width 18 height 18
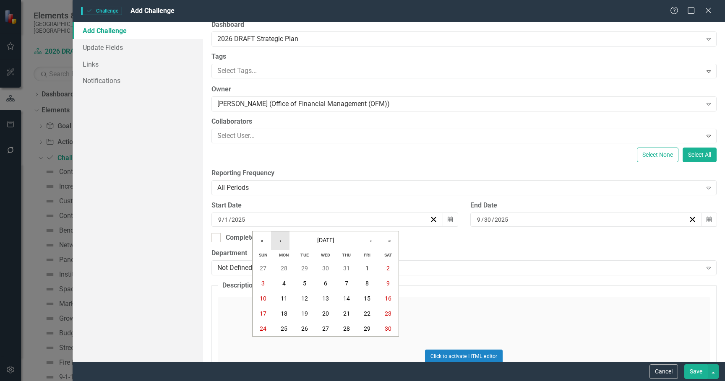
click at [279, 239] on button "‹" at bounding box center [280, 241] width 18 height 18
click at [303, 264] on button "1" at bounding box center [304, 268] width 21 height 15
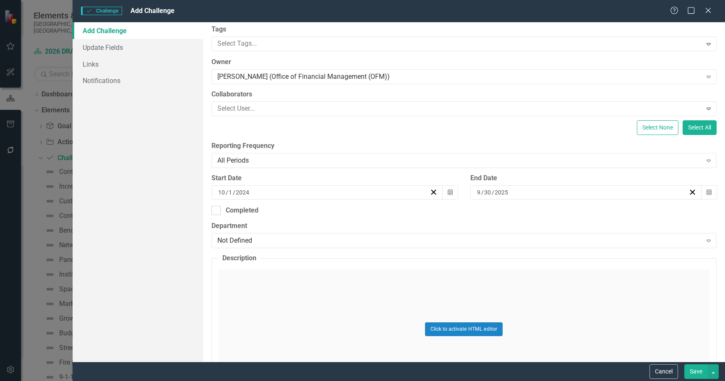
scroll to position [84, 0]
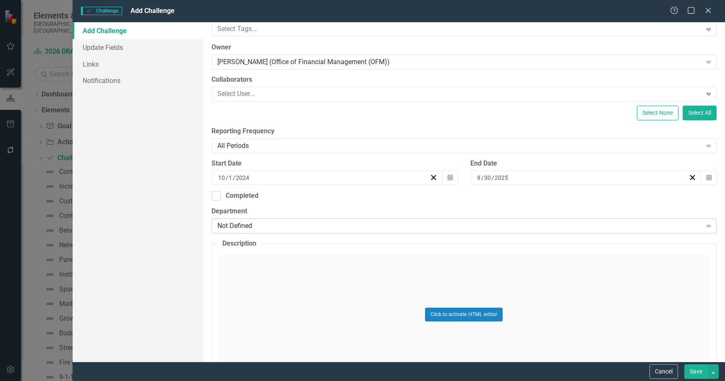
click at [282, 224] on div "Not Defined" at bounding box center [459, 227] width 485 height 10
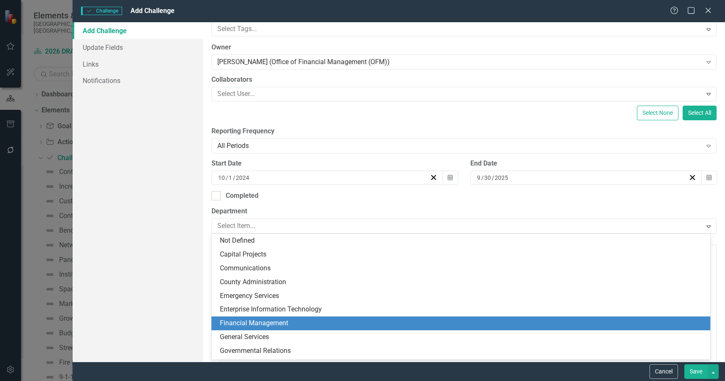
click at [246, 323] on div "Financial Management" at bounding box center [463, 324] width 486 height 10
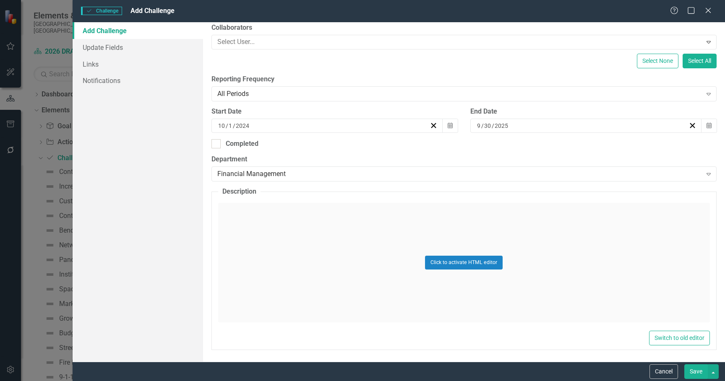
scroll to position [137, 0]
click at [257, 228] on div "Click to activate HTML editor" at bounding box center [464, 262] width 492 height 120
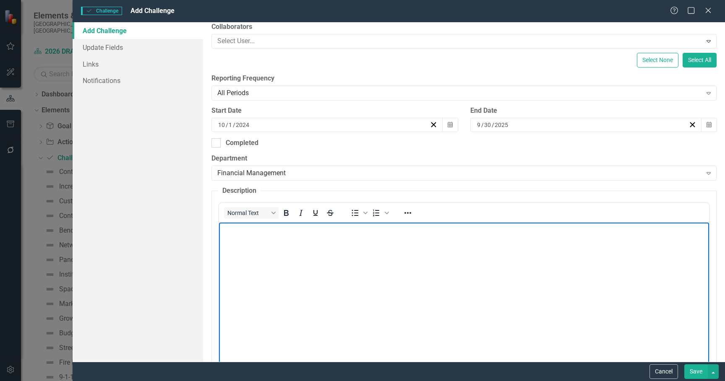
scroll to position [0, 0]
click at [258, 228] on p "Rich Text Area. Press ALT-0 for help." at bounding box center [464, 230] width 486 height 10
click at [259, 257] on body "Rich Text Area. Press ALT-0 for help." at bounding box center [464, 286] width 490 height 126
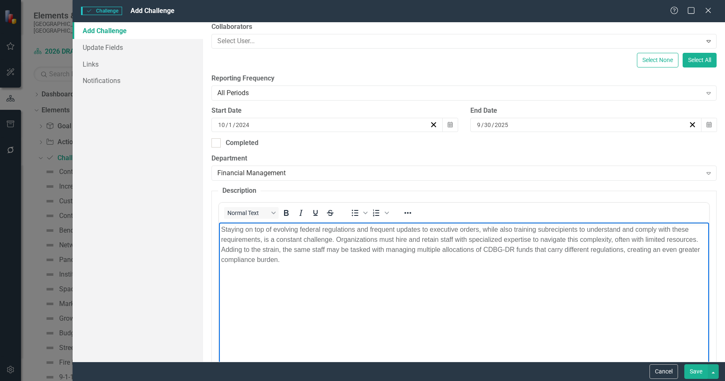
click at [313, 269] on body "Staying on top of evolving federal regulations and frequent updates to executiv…" at bounding box center [464, 286] width 490 height 126
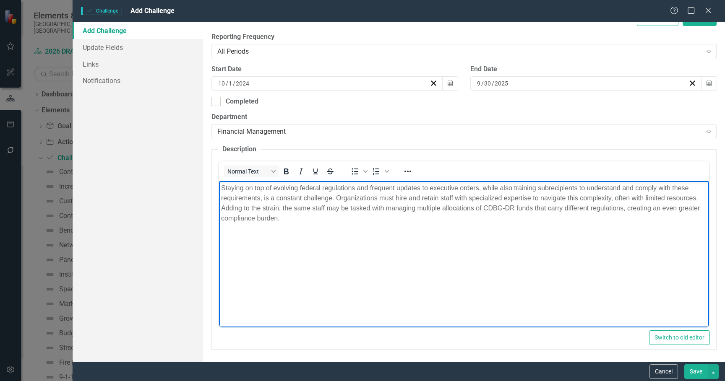
scroll to position [179, 0]
click at [337, 268] on body "Staying on top of evolving federal regulations and frequent updates to executiv…" at bounding box center [464, 244] width 490 height 126
click at [415, 269] on body "Staying on top of evolving federal regulations and frequent updates to executiv…" at bounding box center [464, 244] width 490 height 126
click at [540, 154] on fieldset "Description Normal Text To open the popup, press Shift+Enter To open the popup,…" at bounding box center [464, 246] width 505 height 205
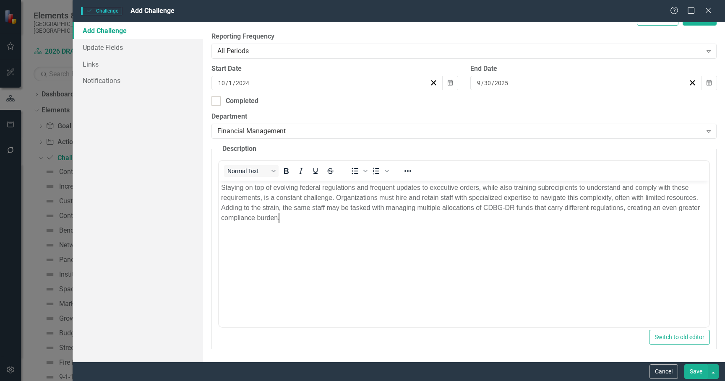
click at [691, 370] on button "Save" at bounding box center [696, 372] width 24 height 15
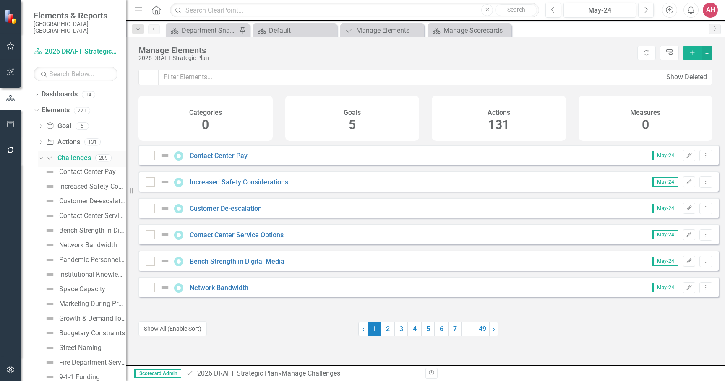
click at [67, 154] on link "Challenge Challenges" at bounding box center [68, 159] width 45 height 10
click at [173, 78] on input "text" at bounding box center [403, 78] width 488 height 16
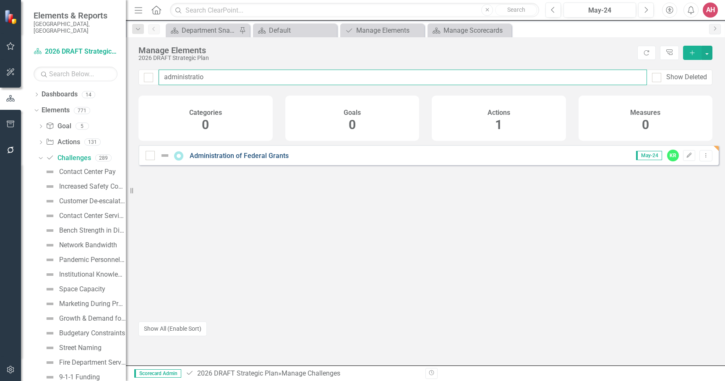
type input "administratio"
click at [232, 160] on link "Administration of Federal Grants" at bounding box center [239, 156] width 99 height 8
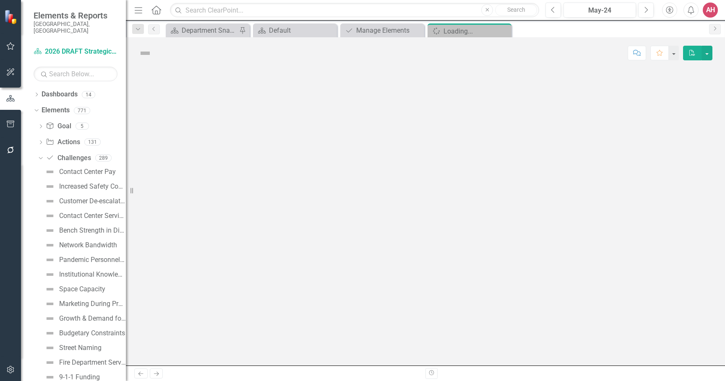
click at [232, 162] on div at bounding box center [425, 217] width 599 height 297
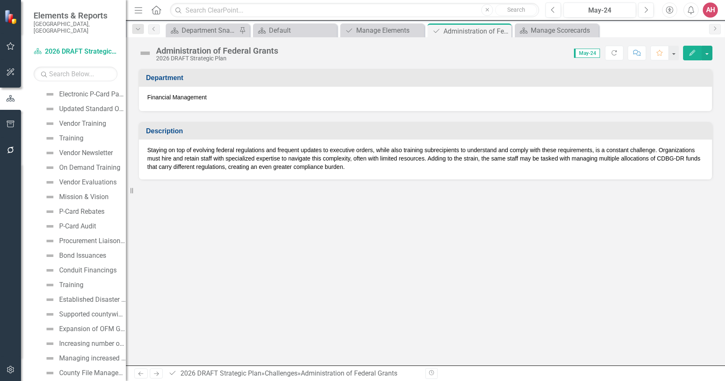
scroll to position [4020, 0]
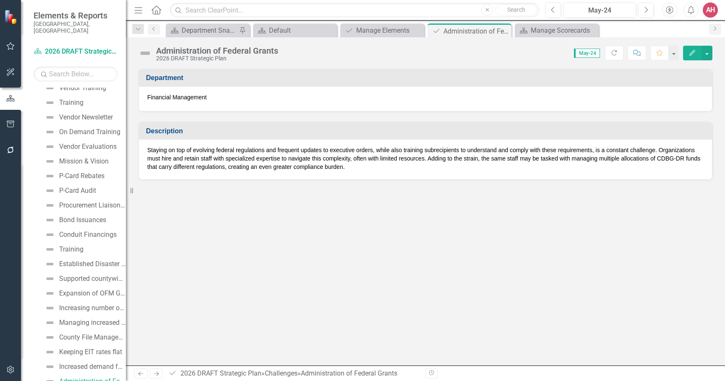
click at [291, 51] on div "Score: N/A May-24 Completed Refresh Comment Favorite Edit" at bounding box center [497, 53] width 430 height 14
drag, startPoint x: 291, startPoint y: 51, endPoint x: 269, endPoint y: 53, distance: 21.5
click at [270, 53] on div "Administration of Federal Grants 2026 DRAFT Strategic Plan Score: N/A May-24 Co…" at bounding box center [425, 49] width 599 height 25
click at [300, 52] on div "Score: N/A May-24 Completed Refresh Comment Favorite Edit" at bounding box center [497, 53] width 430 height 14
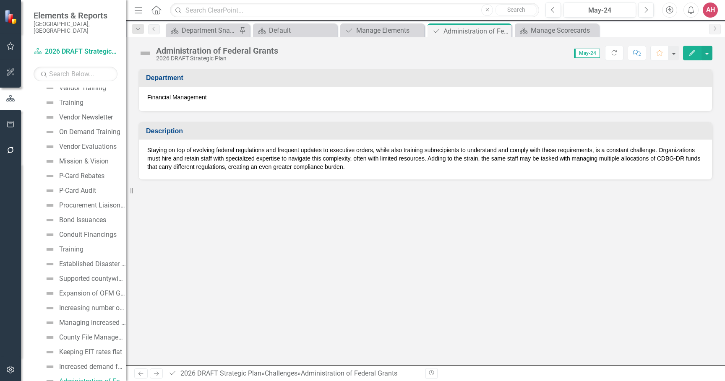
click at [233, 51] on div "Administration of Federal Grants" at bounding box center [217, 50] width 122 height 9
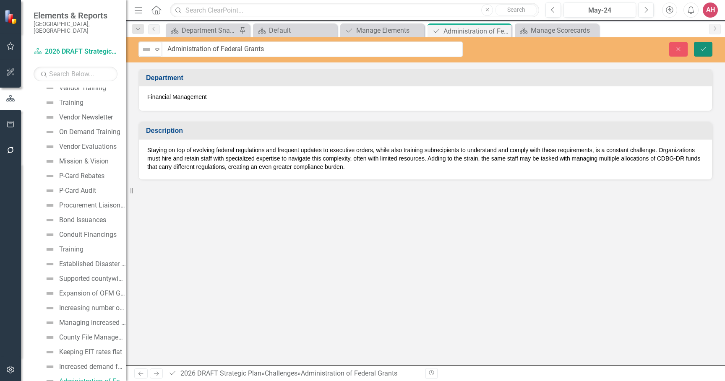
click at [704, 49] on icon "submit" at bounding box center [703, 48] width 5 height 3
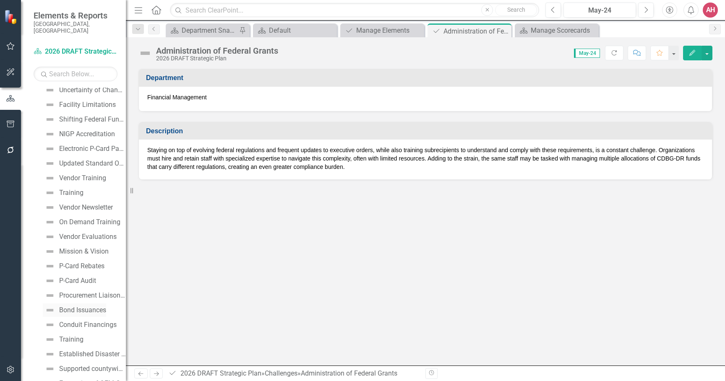
scroll to position [4056, 0]
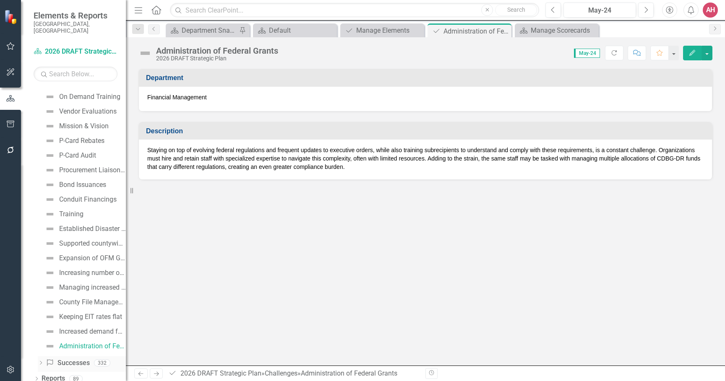
click at [57, 359] on link "Success Successes" at bounding box center [68, 364] width 44 height 10
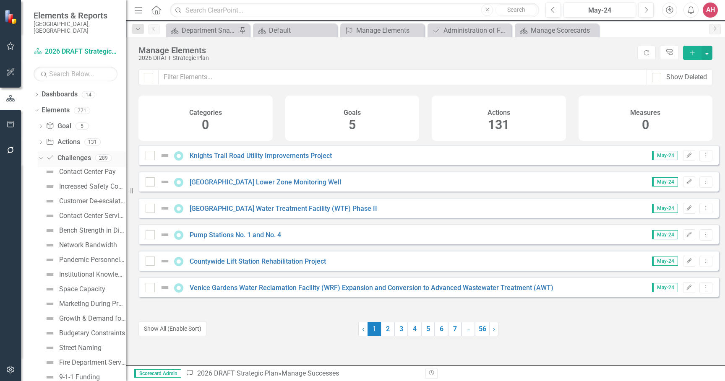
click at [41, 151] on div "Dropdown Challenge Challenges 289" at bounding box center [82, 159] width 88 height 16
click at [42, 155] on icon "Dropdown" at bounding box center [39, 158] width 5 height 6
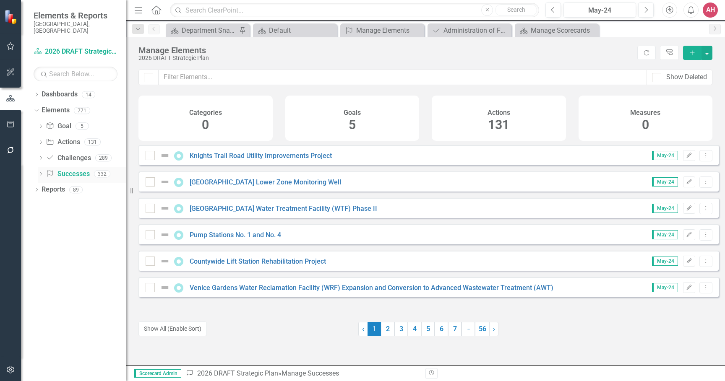
click at [41, 172] on icon "Dropdown" at bounding box center [41, 174] width 6 height 5
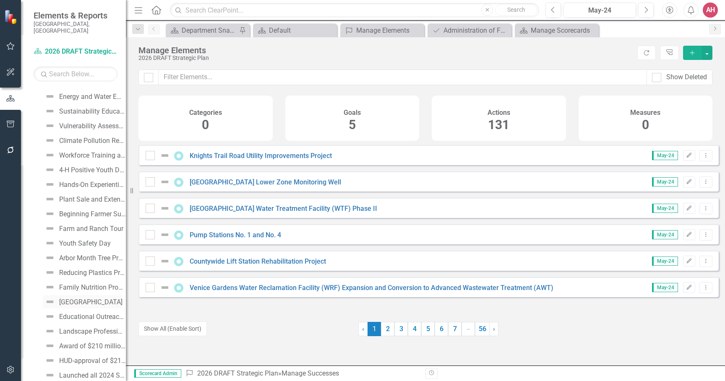
scroll to position [4687, 0]
click at [34, 372] on div "Dropdown Reports 89" at bounding box center [80, 380] width 92 height 16
click at [40, 372] on div "Dropdown Reports 89" at bounding box center [80, 380] width 92 height 16
click at [35, 378] on icon "Dropdown" at bounding box center [37, 380] width 6 height 5
click at [35, 376] on icon "Dropdown" at bounding box center [35, 379] width 5 height 6
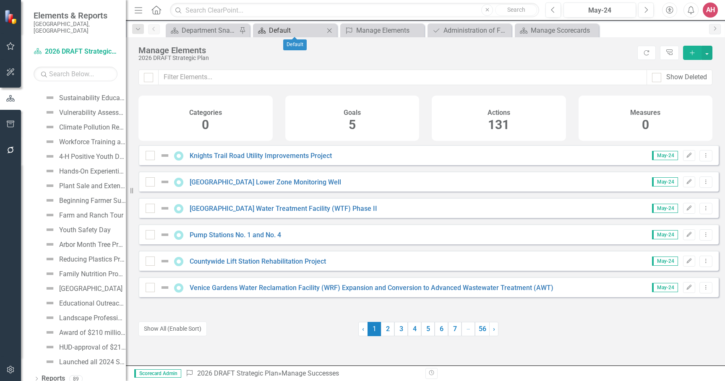
click at [296, 28] on div "Default" at bounding box center [296, 30] width 55 height 10
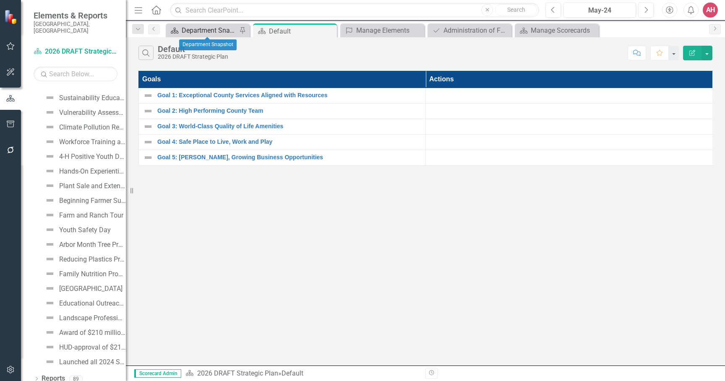
click at [198, 31] on div "Department Snapshot" at bounding box center [209, 30] width 55 height 10
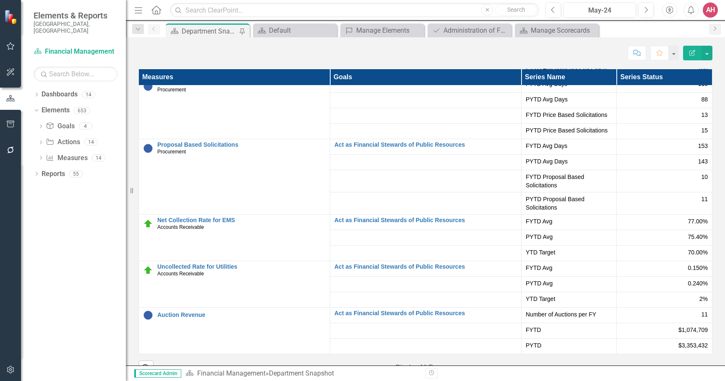
scroll to position [1630, 0]
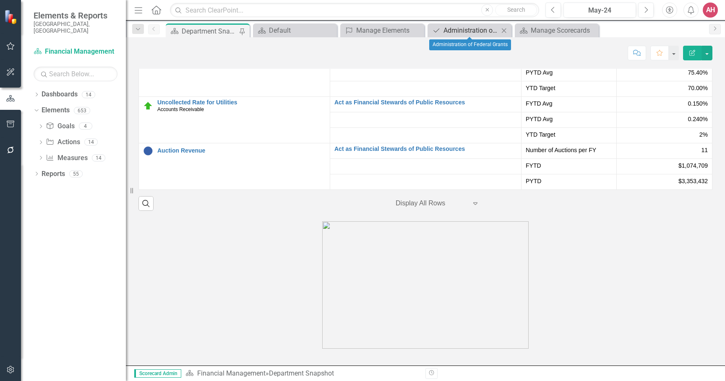
click at [469, 32] on div "Administration of Federal Grants" at bounding box center [471, 30] width 55 height 10
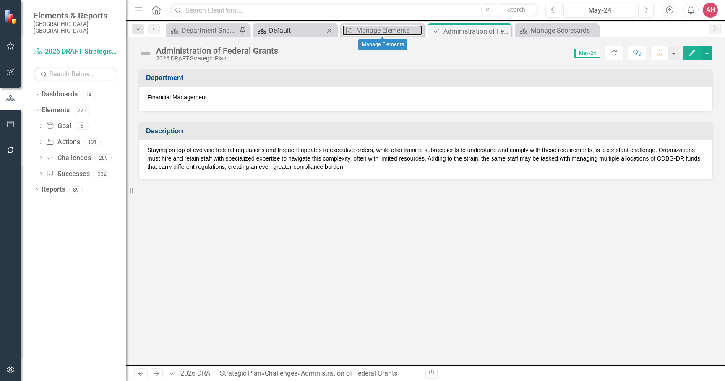
drag, startPoint x: 392, startPoint y: 31, endPoint x: 320, endPoint y: 31, distance: 72.2
click at [392, 31] on div "Manage Elements" at bounding box center [389, 30] width 66 height 10
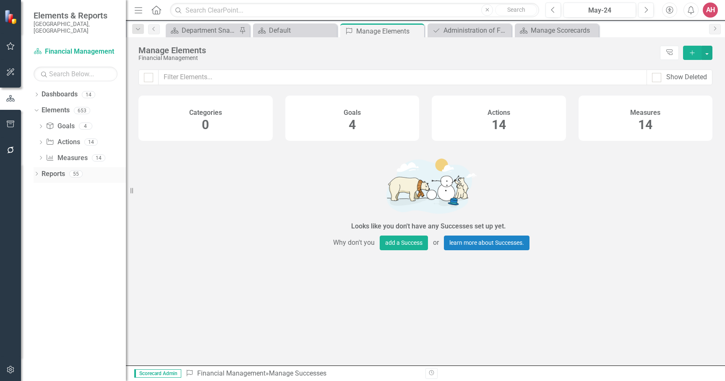
click at [36, 172] on icon "Dropdown" at bounding box center [37, 174] width 6 height 5
click at [65, 184] on link "Dashboard Dashboards" at bounding box center [68, 189] width 47 height 10
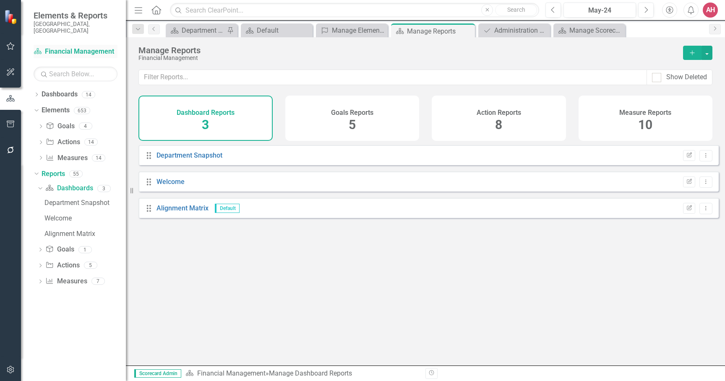
click at [64, 47] on link "Dashboard Financial Management" at bounding box center [76, 52] width 84 height 10
click at [380, 30] on icon at bounding box center [380, 30] width 5 height 5
click at [44, 106] on link "Elements" at bounding box center [56, 111] width 28 height 10
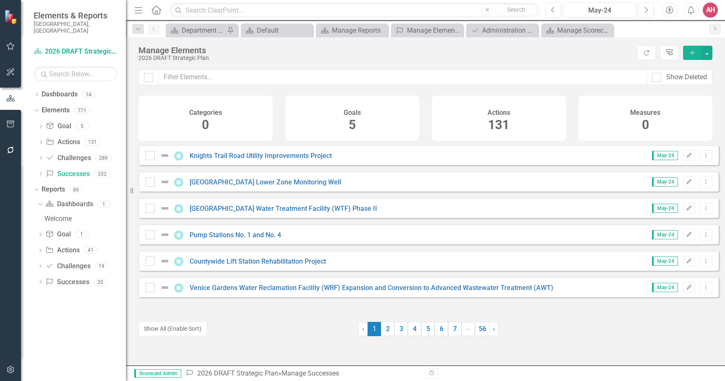
click at [670, 52] on icon "Tree Explorer" at bounding box center [670, 53] width 8 height 6
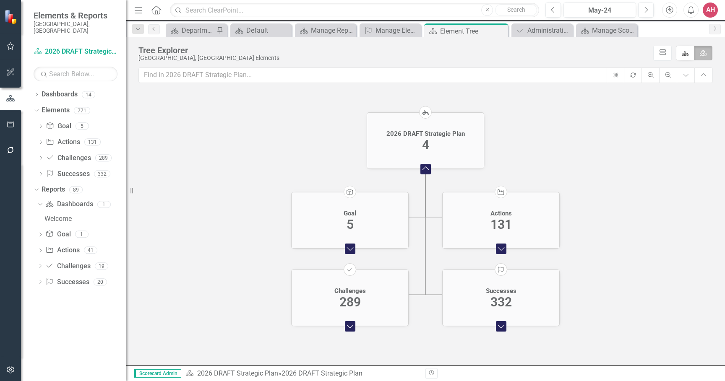
scroll to position [42, 0]
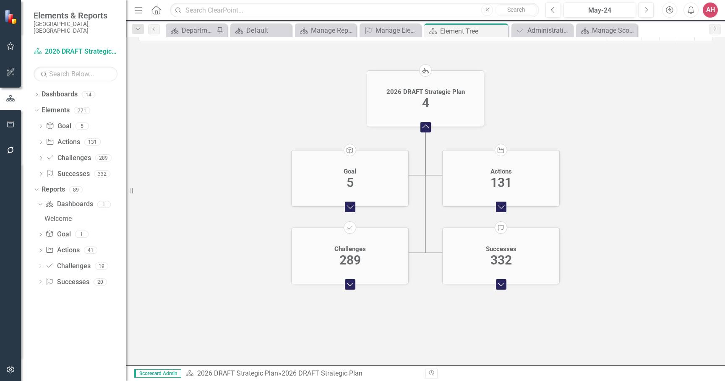
click at [504, 284] on foreignobject "Expand Chart" at bounding box center [501, 284] width 17 height 17
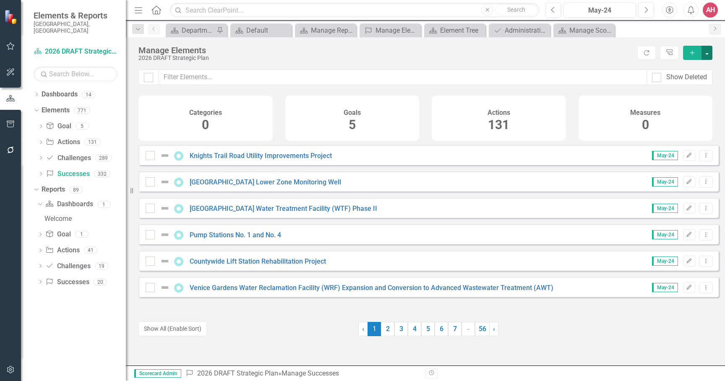
click at [705, 51] on button "button" at bounding box center [707, 53] width 11 height 14
click at [704, 49] on button "button" at bounding box center [707, 53] width 11 height 14
click at [188, 79] on input "text" at bounding box center [403, 78] width 488 height 16
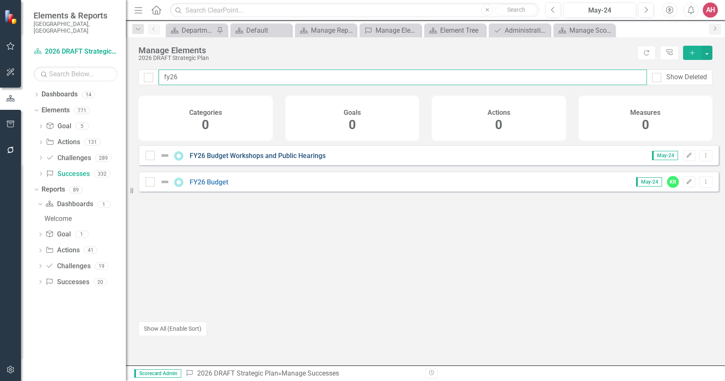
type input "fy26"
click at [240, 160] on link "FY26 Budget Workshops and Public Hearings" at bounding box center [258, 156] width 136 height 8
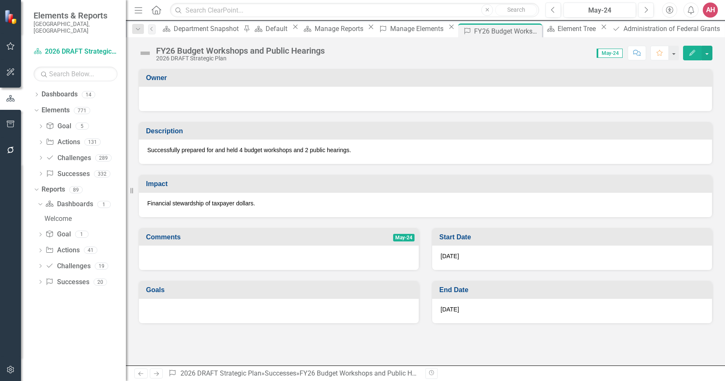
click at [185, 86] on td "Owner" at bounding box center [427, 79] width 562 height 14
drag, startPoint x: 183, startPoint y: 83, endPoint x: 171, endPoint y: 82, distance: 12.7
click at [171, 82] on td "Owner" at bounding box center [427, 79] width 562 height 14
click at [160, 81] on h3 "Owner" at bounding box center [427, 78] width 562 height 8
click at [159, 79] on h3 "Owner" at bounding box center [427, 78] width 562 height 8
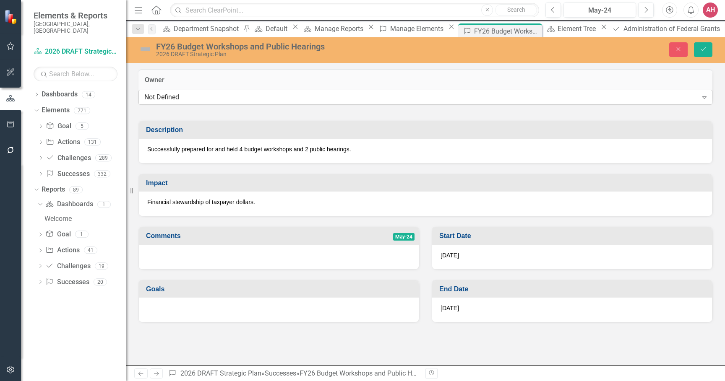
click at [165, 99] on div "Not Defined" at bounding box center [421, 98] width 554 height 10
type input "kimb"
click at [192, 381] on span "[PERSON_NAME] (Office of Financial Management (OFM))" at bounding box center [102, 388] width 188 height 8
click at [703, 49] on icon "Save" at bounding box center [704, 49] width 8 height 6
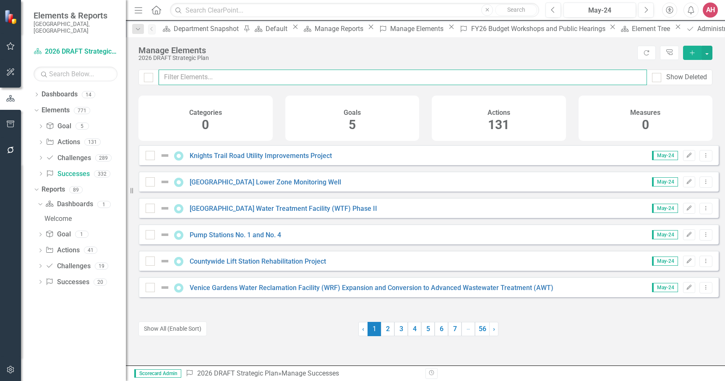
click at [187, 78] on input "text" at bounding box center [403, 78] width 488 height 16
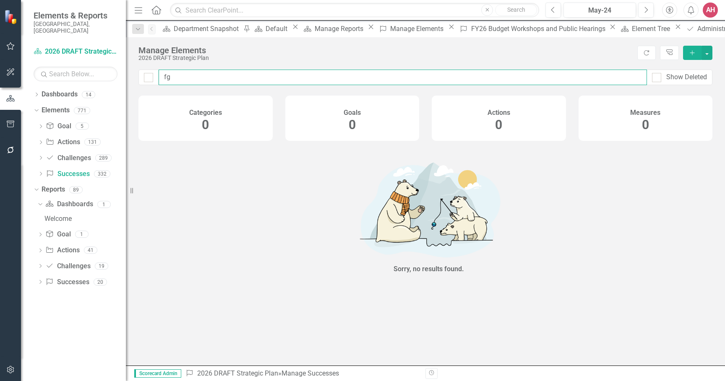
type input "f"
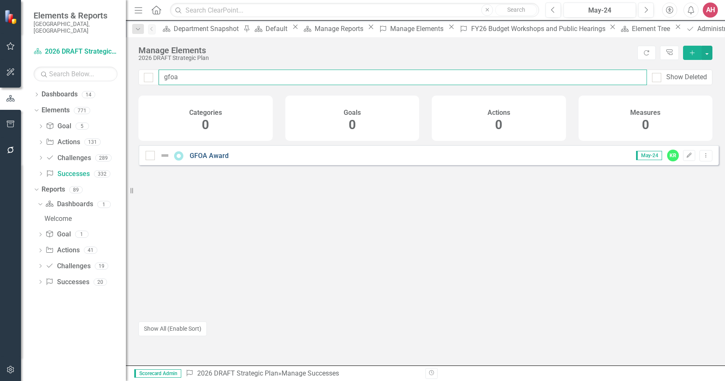
type input "gfoa"
click at [198, 160] on link "GFOA Award" at bounding box center [209, 156] width 39 height 8
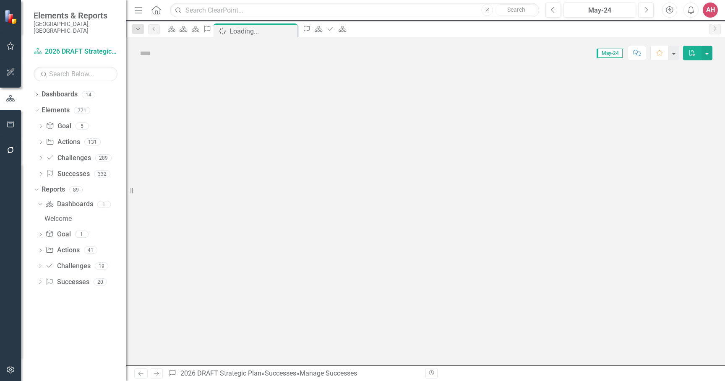
click at [198, 162] on div at bounding box center [425, 217] width 599 height 297
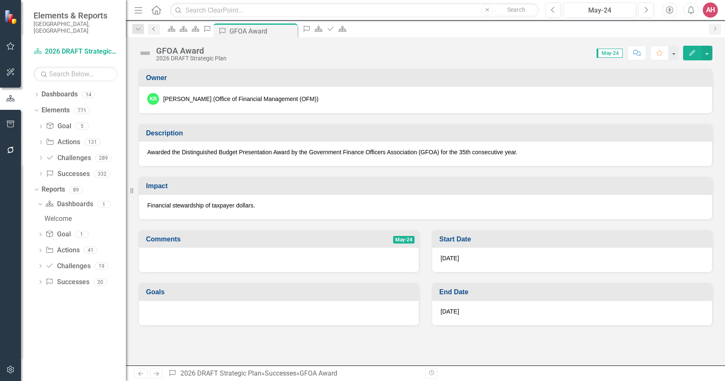
click at [153, 29] on icon "Previous" at bounding box center [154, 28] width 7 height 5
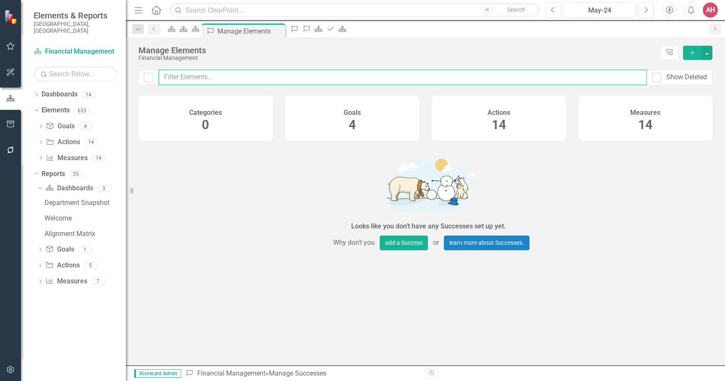
click at [172, 78] on input "text" at bounding box center [403, 78] width 488 height 16
drag, startPoint x: 206, startPoint y: 77, endPoint x: 157, endPoint y: 75, distance: 50.0
click at [157, 75] on div "fy26 Budget Show Deleted" at bounding box center [425, 78] width 574 height 16
type input "FY26"
click at [230, 77] on input "FY26" at bounding box center [403, 78] width 488 height 16
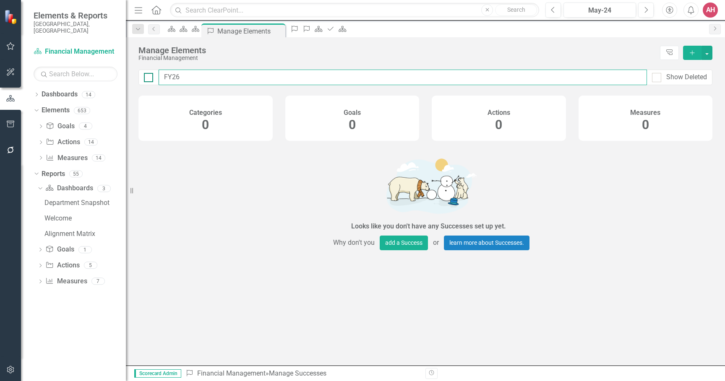
click at [145, 76] on div "FY26 Show Deleted" at bounding box center [425, 78] width 574 height 16
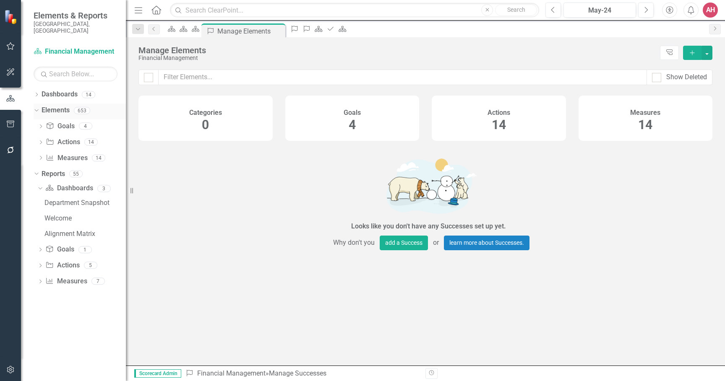
click at [55, 106] on link "Elements" at bounding box center [56, 111] width 28 height 10
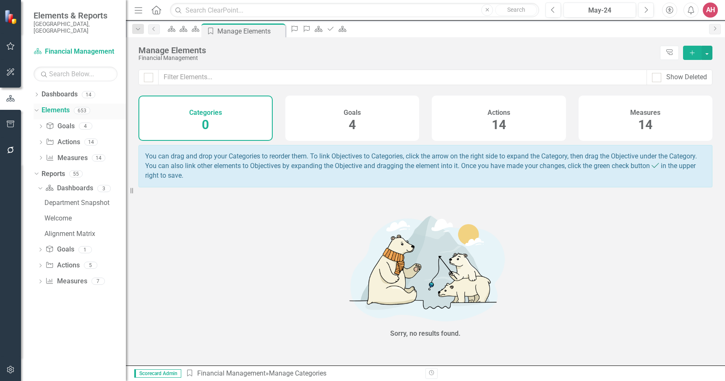
click at [53, 106] on link "Elements" at bounding box center [56, 111] width 28 height 10
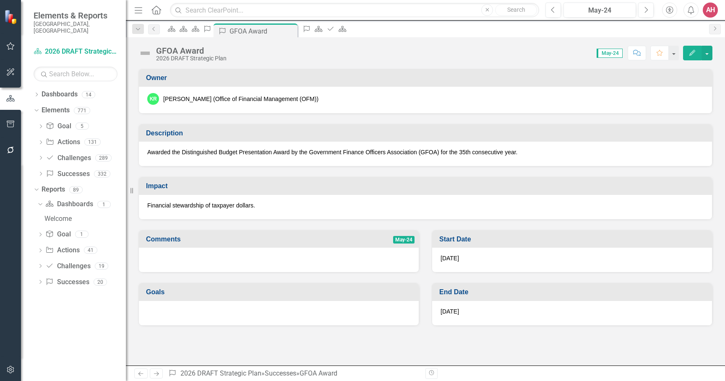
click at [689, 52] on icon "Edit" at bounding box center [693, 53] width 8 height 6
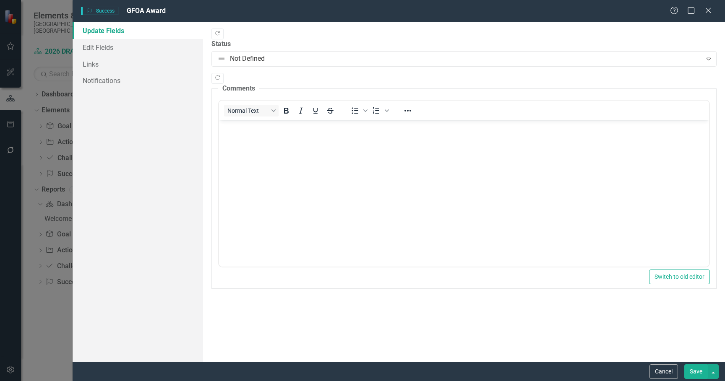
click at [693, 371] on button "Save" at bounding box center [696, 372] width 24 height 15
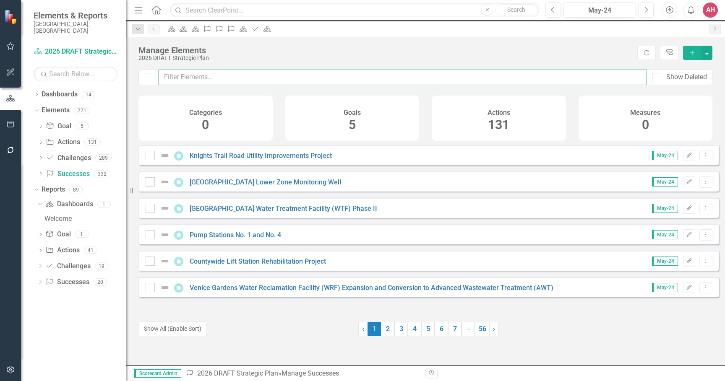
click at [168, 76] on input "text" at bounding box center [403, 78] width 488 height 16
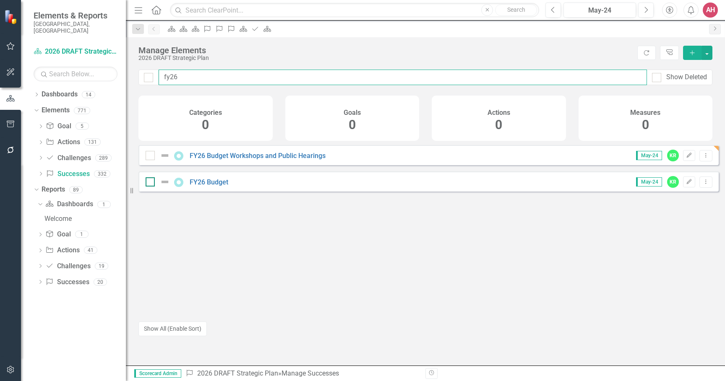
type input "fy26"
click at [147, 183] on input "checkbox" at bounding box center [148, 180] width 5 height 5
click at [146, 183] on input "checkbox" at bounding box center [148, 180] width 5 height 5
checkbox input "false"
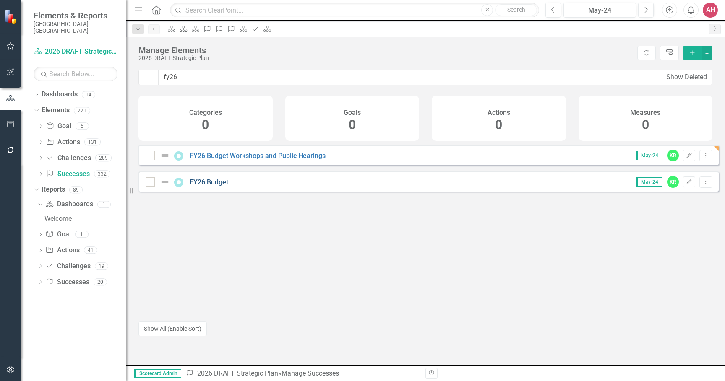
click at [204, 186] on link "FY26 Budget" at bounding box center [209, 182] width 39 height 8
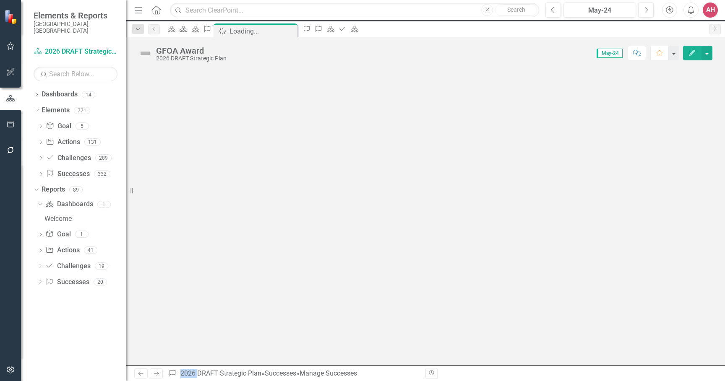
click at [204, 188] on div at bounding box center [425, 217] width 599 height 297
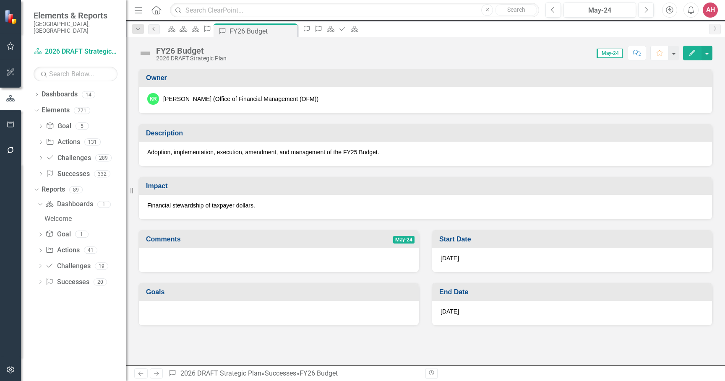
click at [155, 29] on icon "Previous" at bounding box center [154, 28] width 7 height 5
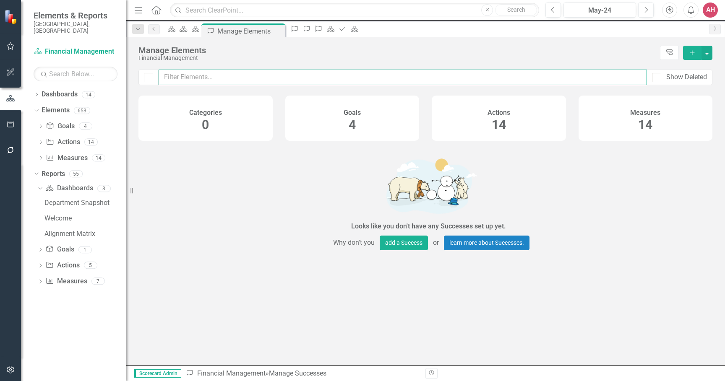
click at [172, 78] on input "text" at bounding box center [403, 78] width 488 height 16
click at [167, 79] on input "develop" at bounding box center [403, 78] width 488 height 16
type input "Develop"
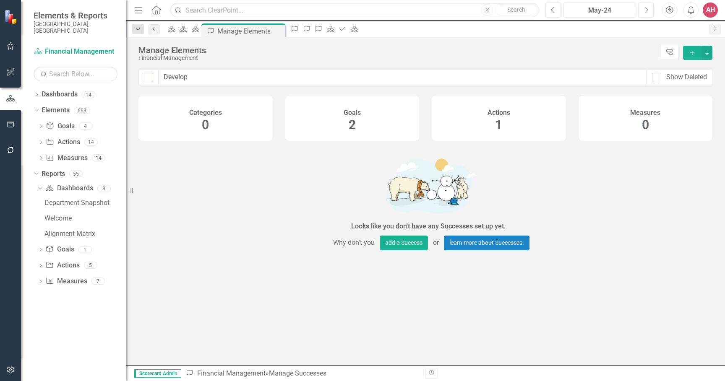
click at [152, 29] on icon "Previous" at bounding box center [154, 28] width 7 height 5
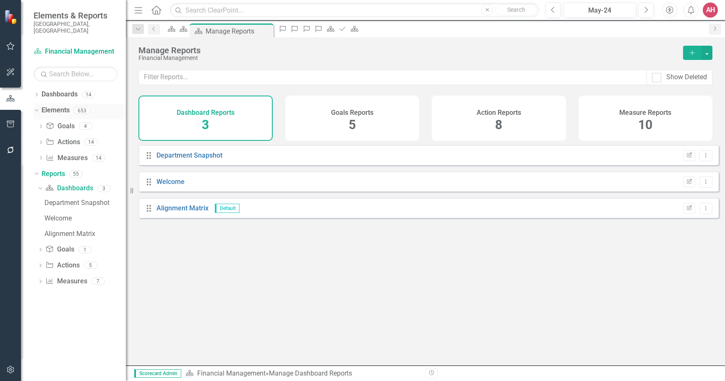
click at [34, 107] on icon "Dropdown" at bounding box center [35, 110] width 5 height 6
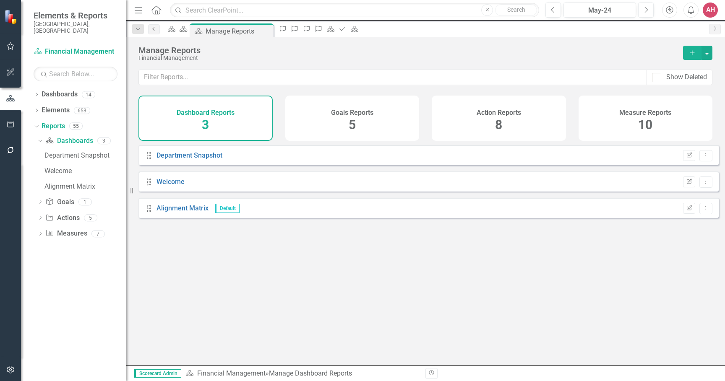
click at [154, 28] on icon "Previous" at bounding box center [154, 28] width 7 height 5
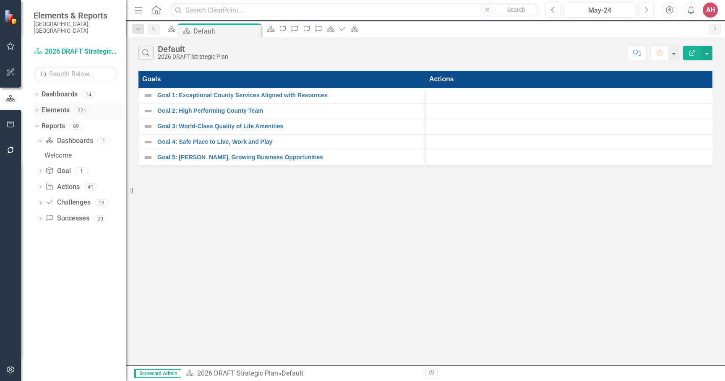
click at [38, 109] on icon "Dropdown" at bounding box center [37, 111] width 6 height 5
click at [68, 170] on link "Success Successes" at bounding box center [68, 175] width 44 height 10
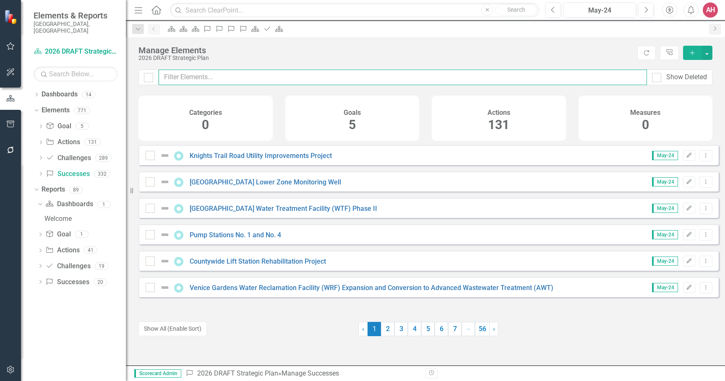
click at [179, 76] on input "text" at bounding box center [403, 78] width 488 height 16
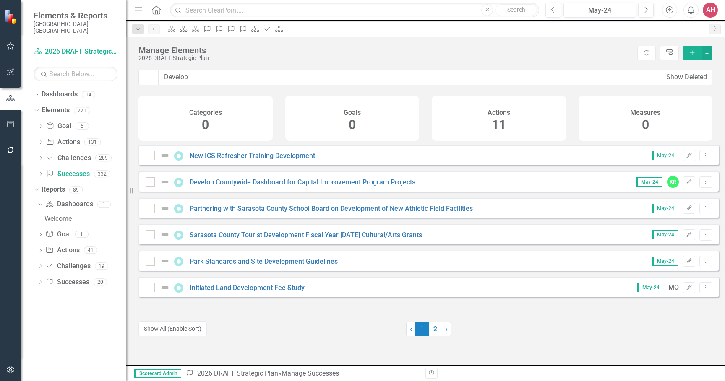
drag, startPoint x: 195, startPoint y: 78, endPoint x: 142, endPoint y: 71, distance: 53.4
click at [142, 71] on div "Develop Show Deleted" at bounding box center [425, 78] width 574 height 16
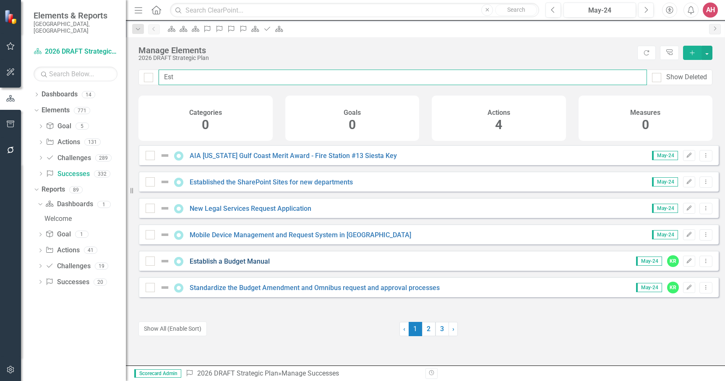
type input "Est"
click at [226, 266] on link "Establish a Budget Manual" at bounding box center [230, 262] width 80 height 8
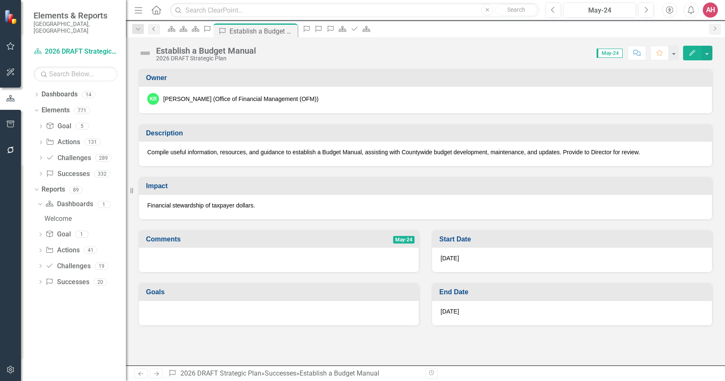
click at [154, 29] on icon "Previous" at bounding box center [154, 28] width 7 height 5
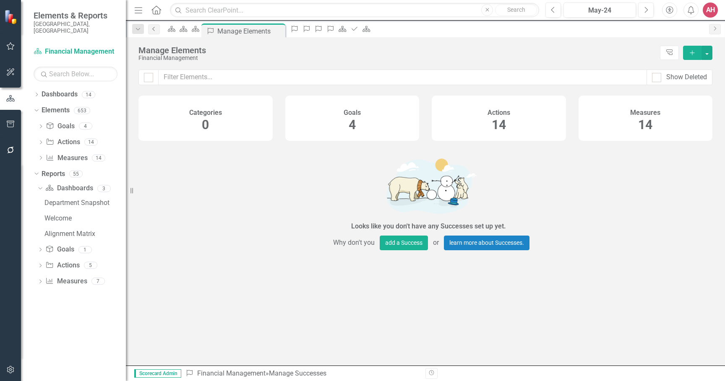
click at [155, 28] on icon "Previous" at bounding box center [154, 28] width 7 height 5
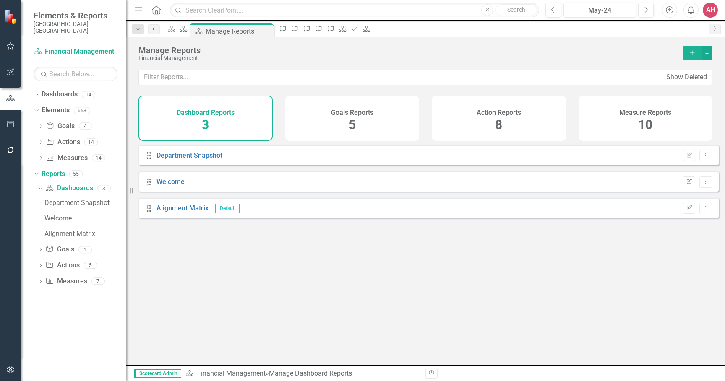
click at [155, 28] on icon "Previous" at bounding box center [154, 28] width 7 height 5
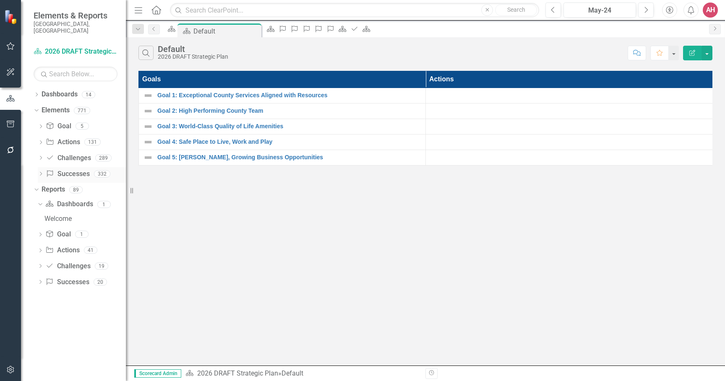
click at [67, 170] on link "Success Successes" at bounding box center [68, 175] width 44 height 10
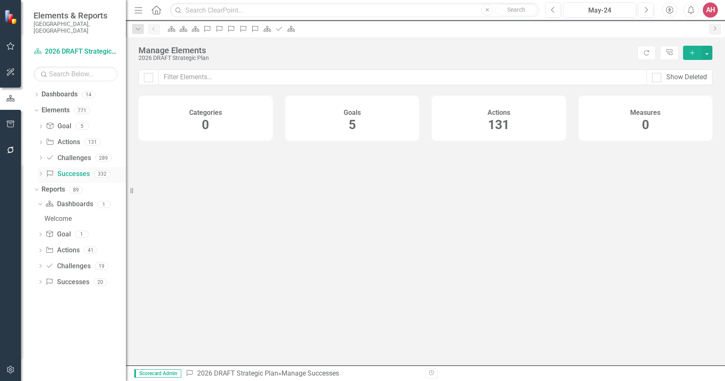
click at [67, 170] on link "Success Successes" at bounding box center [68, 175] width 44 height 10
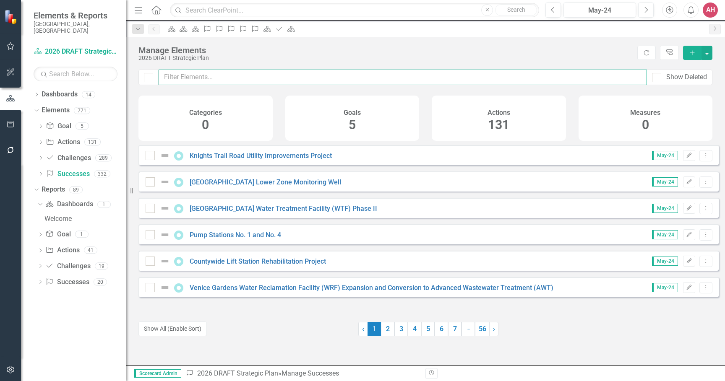
click at [174, 76] on input "text" at bounding box center [403, 78] width 488 height 16
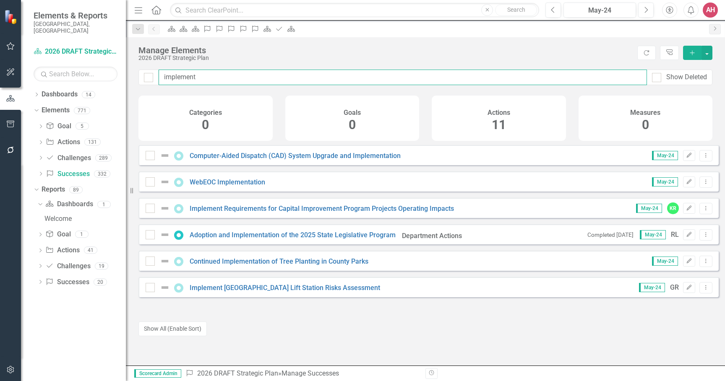
drag, startPoint x: 205, startPoint y: 76, endPoint x: 161, endPoint y: 69, distance: 45.1
click at [161, 69] on div "Manage Elements 2026 DRAFT Strategic Plan Refresh Tree Explorer Add implement S…" at bounding box center [425, 201] width 599 height 329
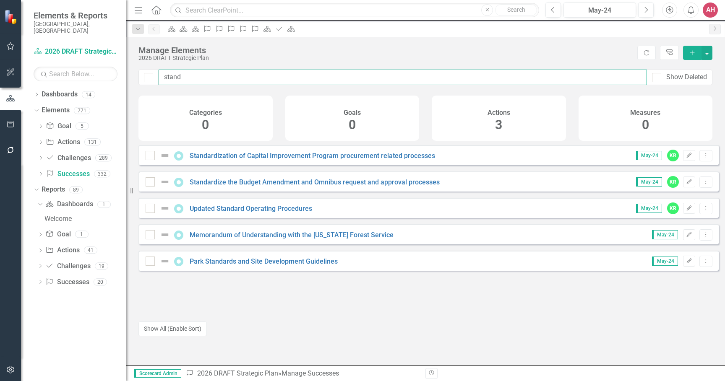
drag, startPoint x: 181, startPoint y: 78, endPoint x: 164, endPoint y: 76, distance: 17.3
click at [164, 76] on input "stand" at bounding box center [403, 78] width 488 height 16
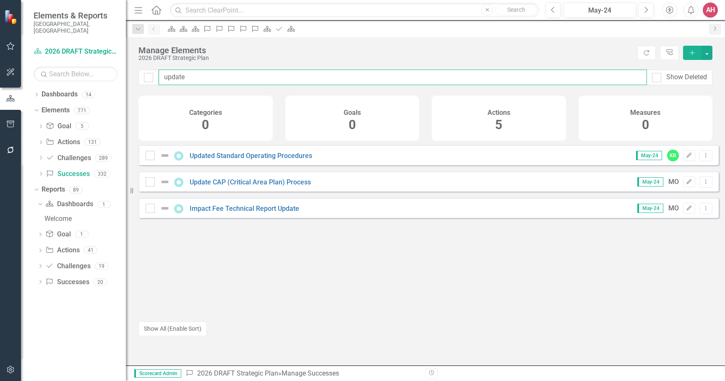
drag, startPoint x: 209, startPoint y: 74, endPoint x: 164, endPoint y: 75, distance: 44.5
click at [165, 76] on input "update" at bounding box center [403, 78] width 488 height 16
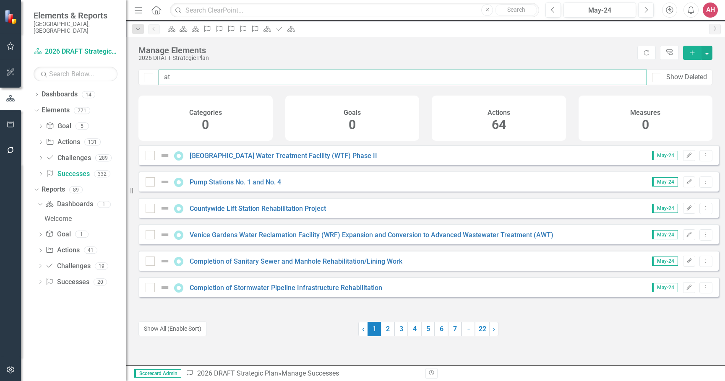
type input "a"
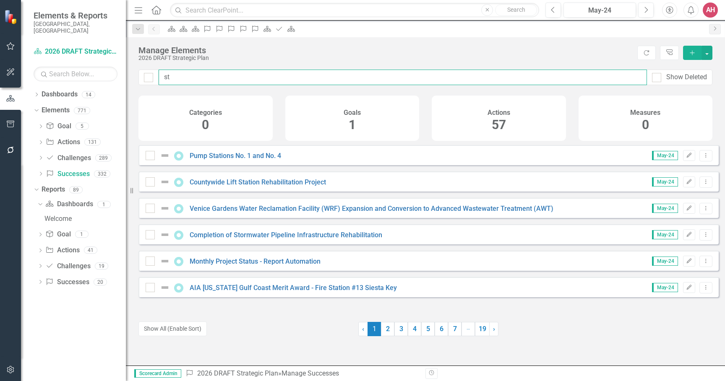
type input "s"
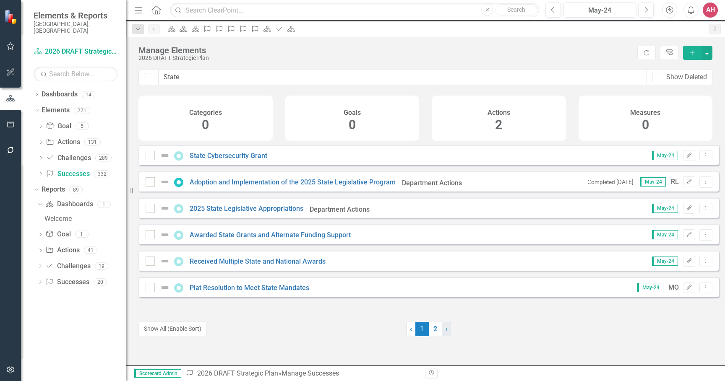
click at [446, 327] on span "›" at bounding box center [447, 329] width 2 height 8
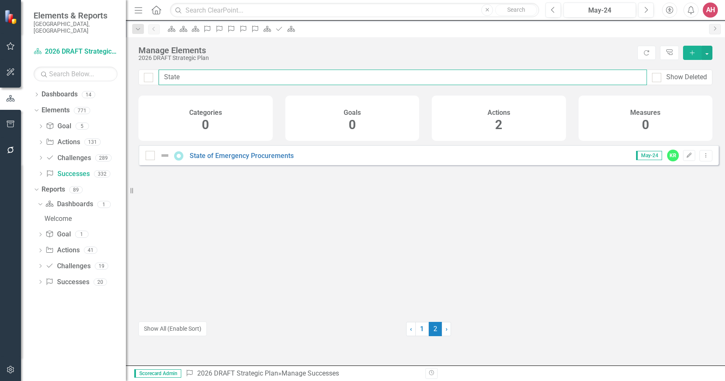
drag, startPoint x: 187, startPoint y: 79, endPoint x: 165, endPoint y: 75, distance: 22.3
click at [165, 75] on input "State" at bounding box center [403, 78] width 488 height 16
drag, startPoint x: 208, startPoint y: 77, endPoint x: 149, endPoint y: 73, distance: 59.3
click at [149, 73] on div "updated Show Deleted" at bounding box center [425, 78] width 574 height 16
type input "b"
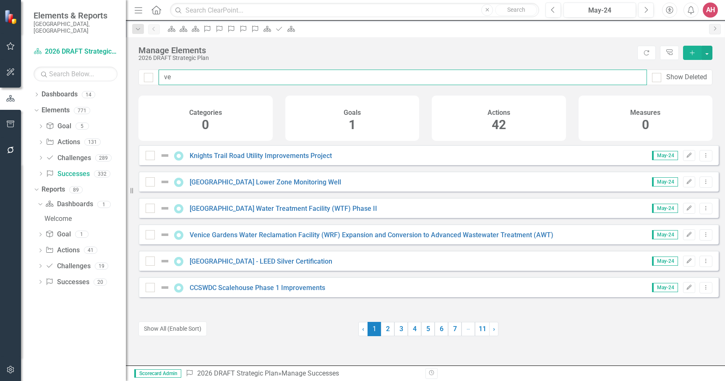
type input "v"
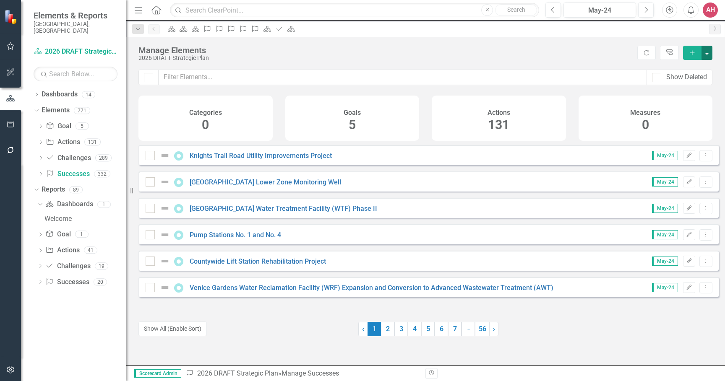
click at [708, 54] on button "button" at bounding box center [707, 53] width 11 height 14
click at [694, 67] on link "Success Add Success" at bounding box center [679, 68] width 66 height 16
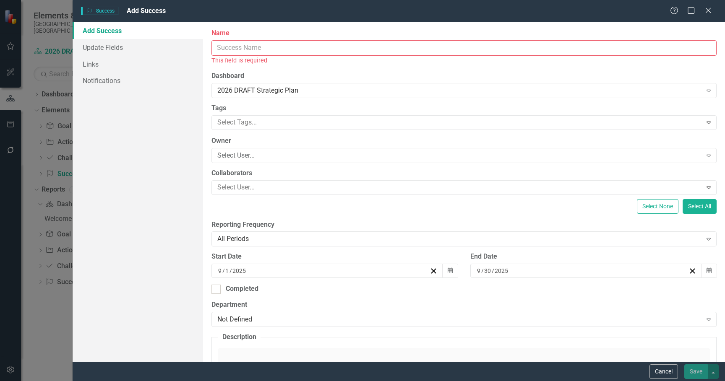
click at [240, 44] on input "Name" at bounding box center [464, 48] width 505 height 16
click at [238, 44] on input "Name" at bounding box center [464, 48] width 505 height 16
paste input "Vendor Training"
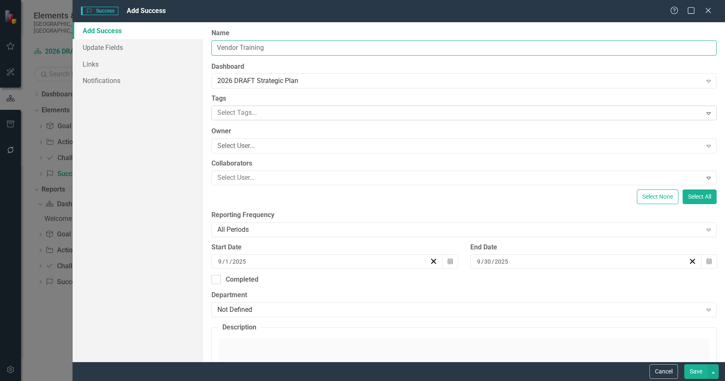
type input "Vendor Training"
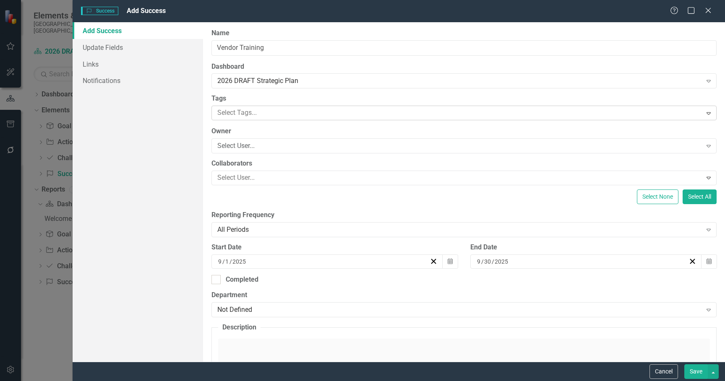
click at [278, 117] on div at bounding box center [458, 112] width 488 height 11
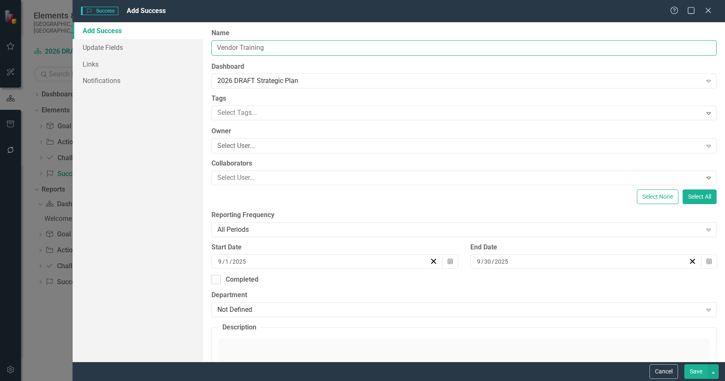
click at [355, 49] on input "Vendor Training" at bounding box center [464, 48] width 505 height 16
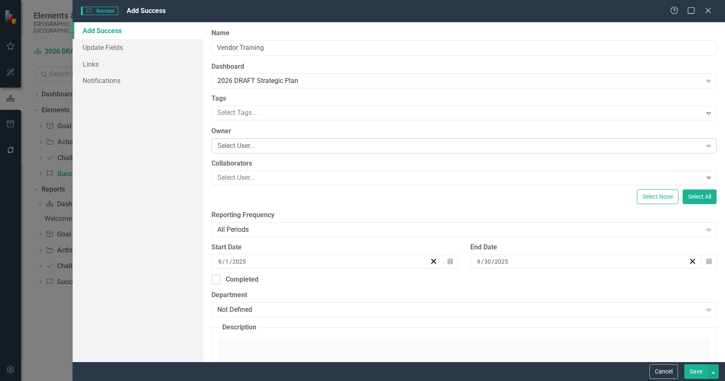
click at [268, 147] on div "Select User..." at bounding box center [459, 146] width 485 height 10
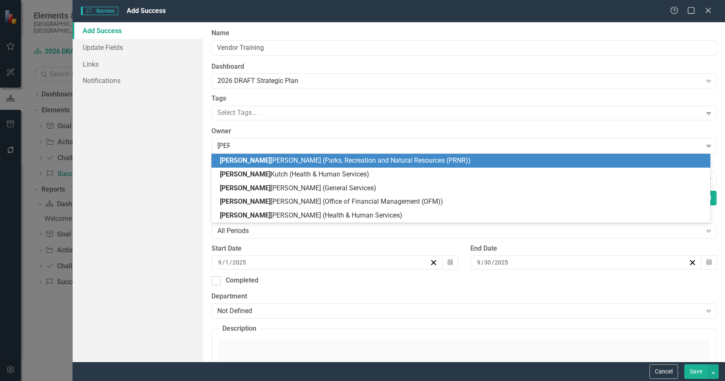
type input "kimb"
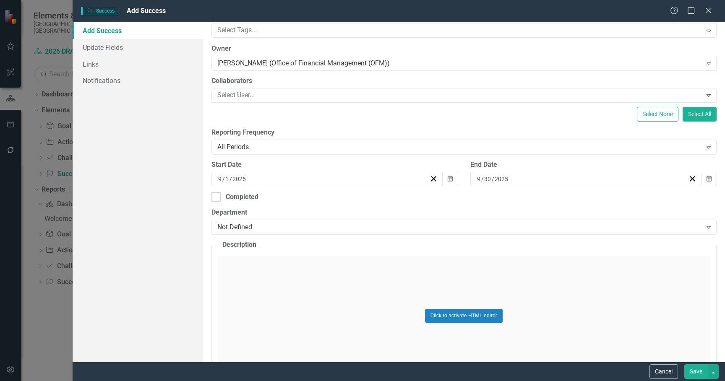
scroll to position [84, 0]
click at [257, 226] on div "Not Defined" at bounding box center [459, 227] width 485 height 10
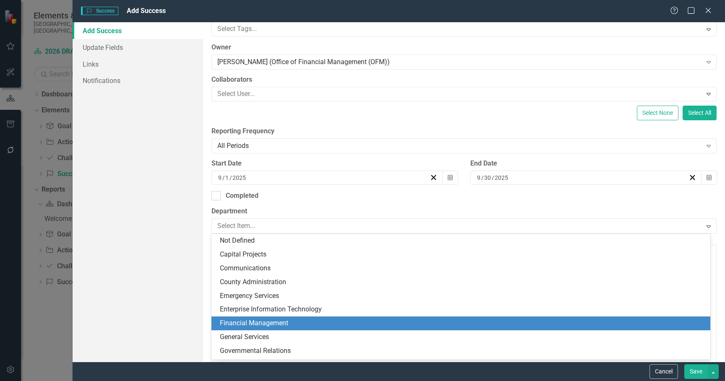
click at [274, 321] on div "Financial Management" at bounding box center [463, 324] width 486 height 10
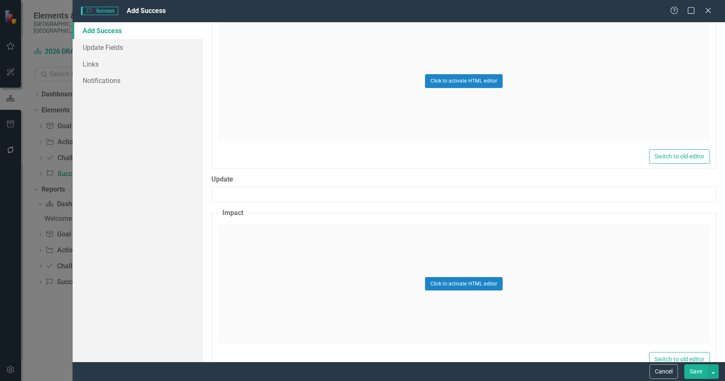
scroll to position [336, 0]
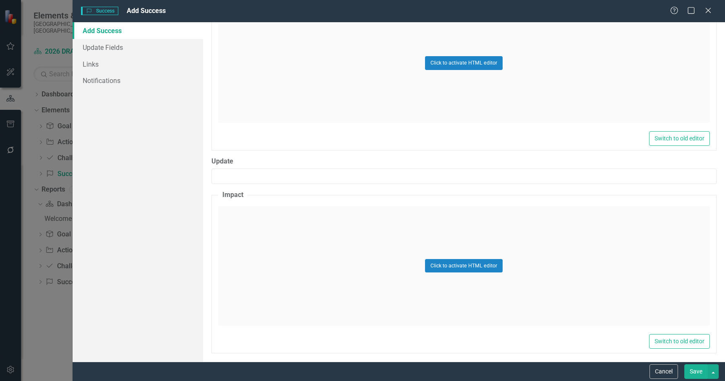
click at [287, 59] on div "Click to activate HTML editor" at bounding box center [464, 63] width 492 height 120
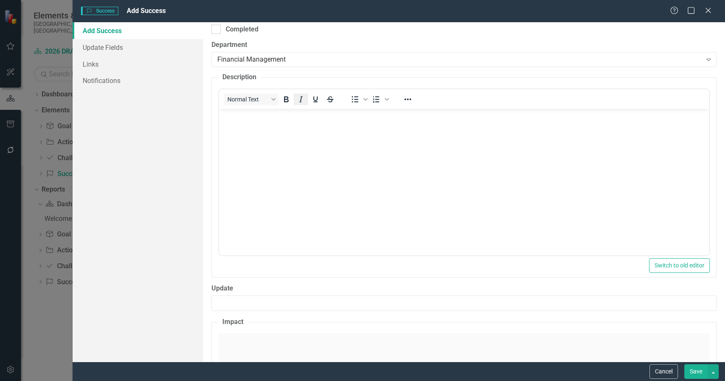
scroll to position [210, 0]
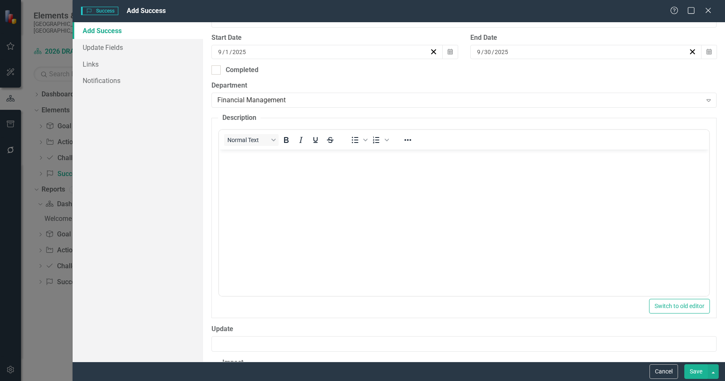
click at [238, 182] on body "Rich Text Area. Press ALT-0 for help." at bounding box center [464, 213] width 490 height 126
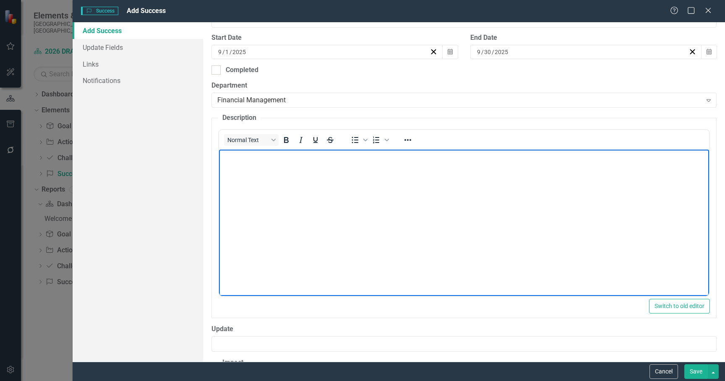
click at [238, 182] on body "Rich Text Area. Press ALT-0 for help." at bounding box center [464, 213] width 490 height 126
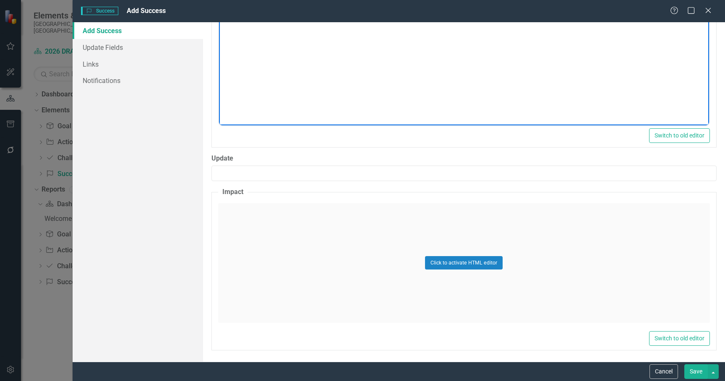
scroll to position [382, 0]
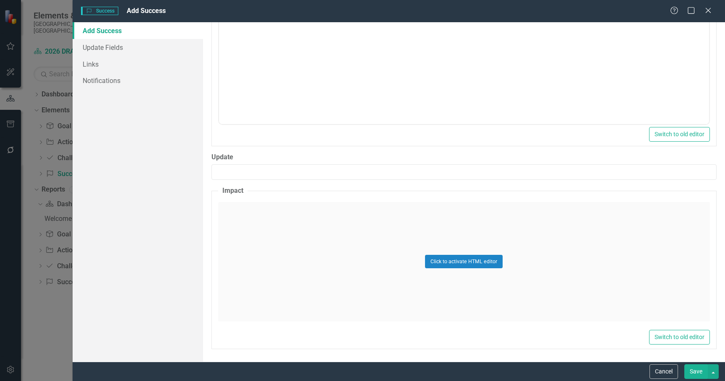
click at [287, 252] on div "Click to activate HTML editor" at bounding box center [464, 262] width 492 height 120
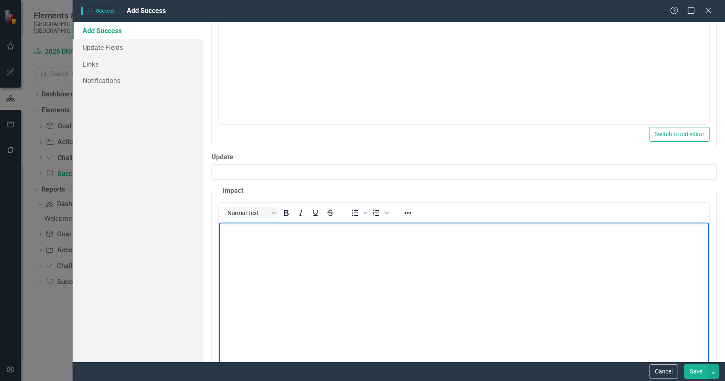
scroll to position [0, 0]
click at [272, 253] on body "Rich Text Area. Press ALT-0 for help." at bounding box center [464, 285] width 490 height 126
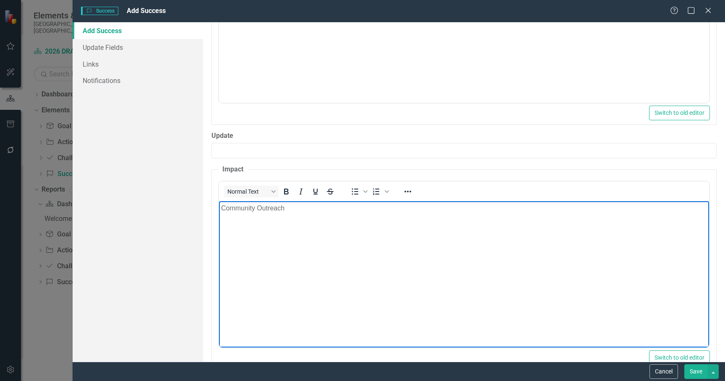
scroll to position [424, 0]
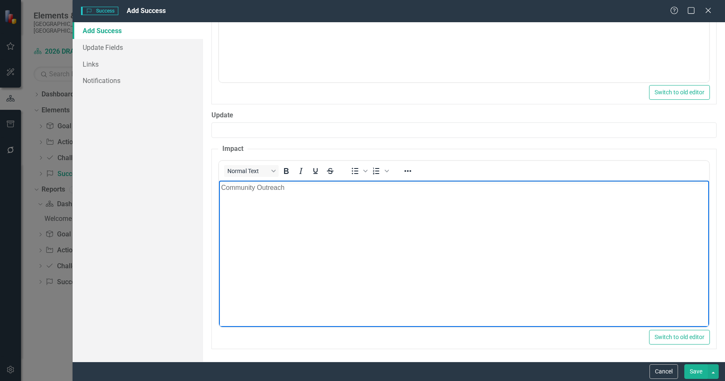
click at [693, 372] on button "Save" at bounding box center [696, 372] width 24 height 15
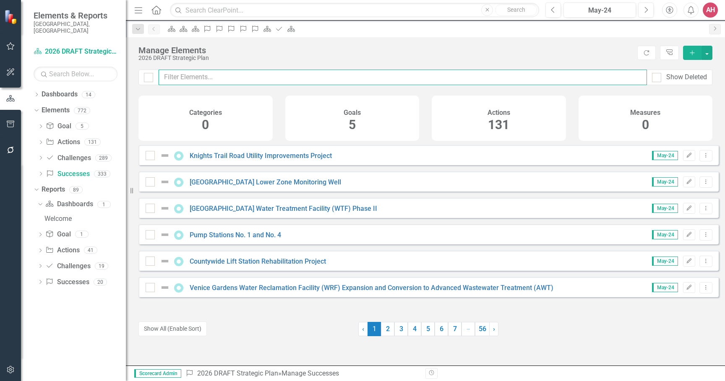
click at [204, 76] on input "text" at bounding box center [403, 78] width 488 height 16
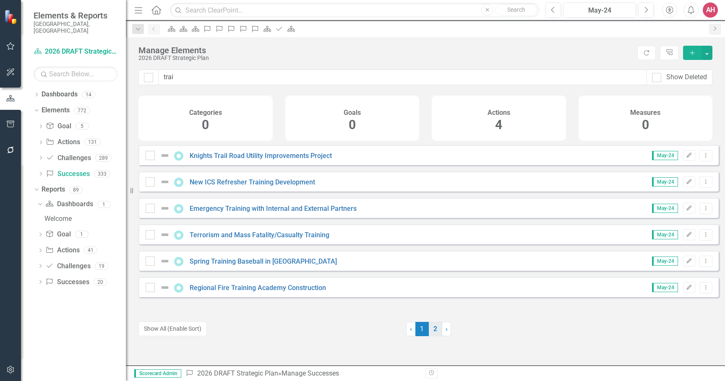
click at [431, 329] on link "2" at bounding box center [435, 329] width 13 height 14
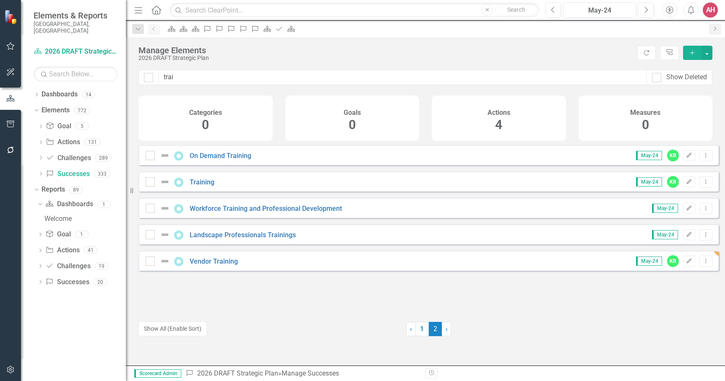
click at [217, 187] on div "Training" at bounding box center [183, 182] width 75 height 10
drag, startPoint x: 193, startPoint y: 80, endPoint x: 152, endPoint y: 74, distance: 41.1
click at [153, 74] on div "trai Show Deleted" at bounding box center [425, 78] width 574 height 16
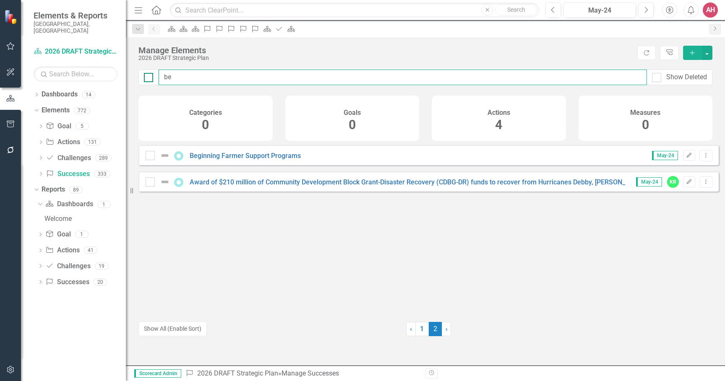
type input "b"
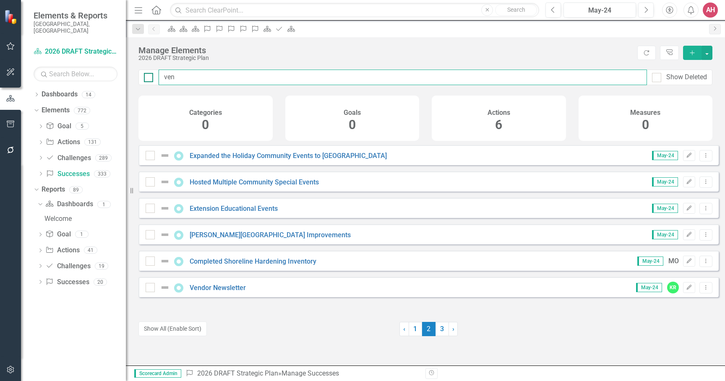
drag, startPoint x: 175, startPoint y: 75, endPoint x: 145, endPoint y: 74, distance: 30.2
click at [145, 74] on div "ven Show Deleted" at bounding box center [425, 78] width 574 height 16
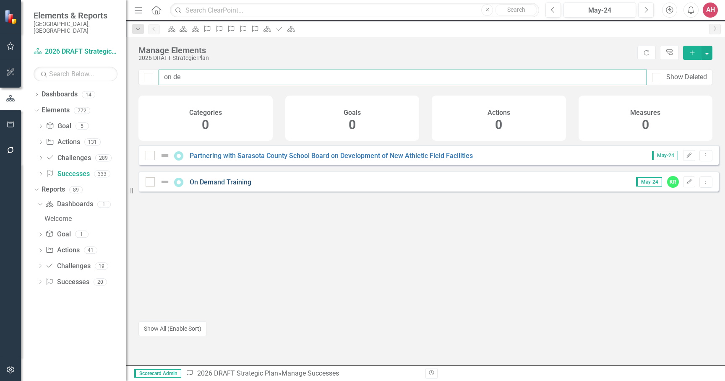
type input "on de"
click at [226, 186] on link "On Demand Training" at bounding box center [221, 182] width 62 height 8
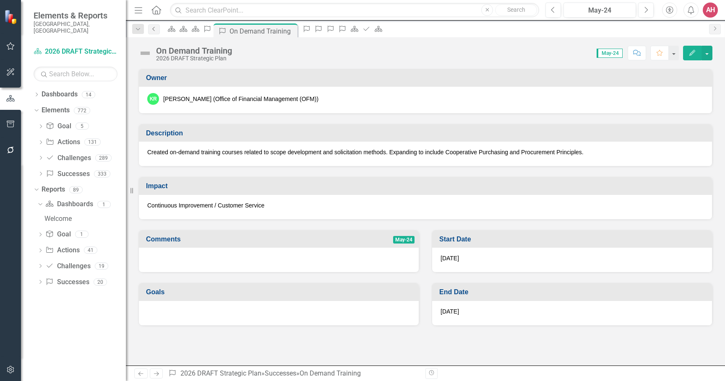
click at [153, 29] on icon "Previous" at bounding box center [154, 28] width 7 height 5
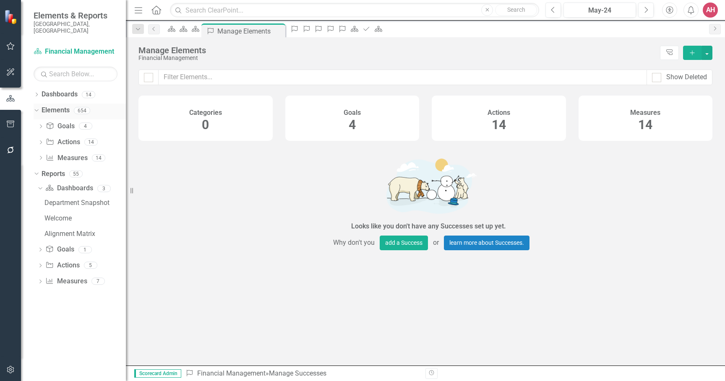
click at [52, 106] on link "Elements" at bounding box center [56, 111] width 28 height 10
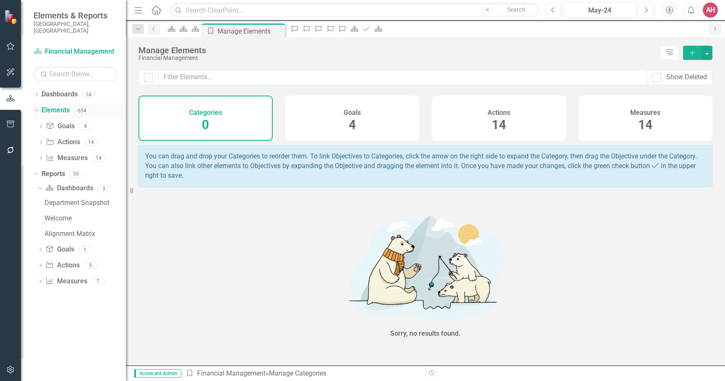
click at [42, 106] on link "Elements" at bounding box center [56, 111] width 28 height 10
click at [37, 92] on div "Dropdown" at bounding box center [37, 95] width 6 height 7
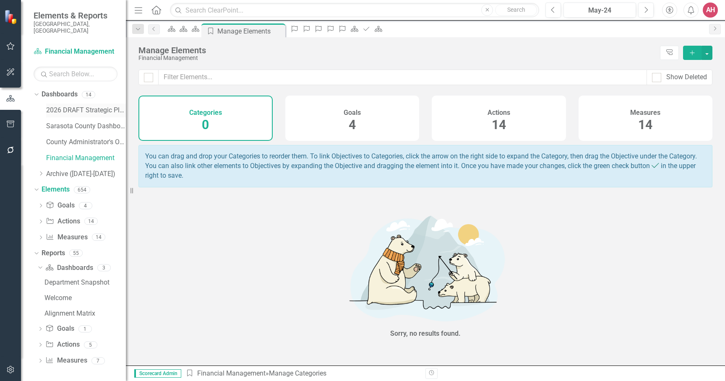
click at [56, 106] on link "2026 DRAFT Strategic Plan" at bounding box center [86, 111] width 80 height 10
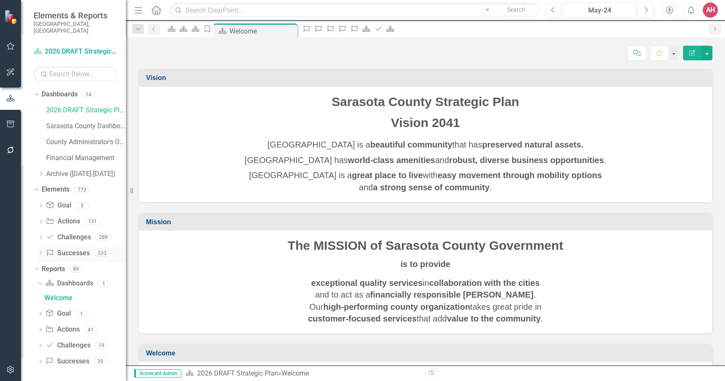
click at [61, 249] on link "Success Successes" at bounding box center [68, 254] width 44 height 10
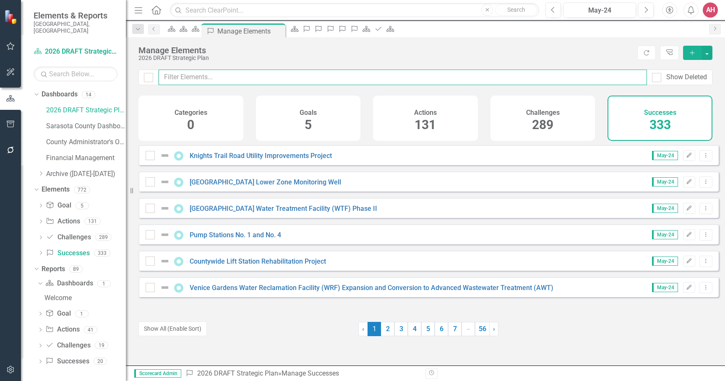
click at [193, 76] on input "text" at bounding box center [403, 78] width 488 height 16
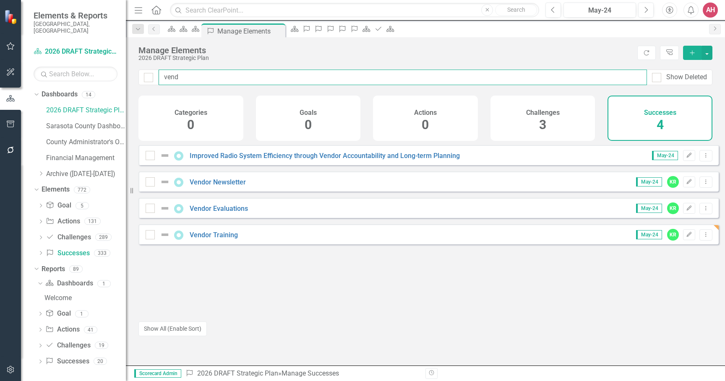
drag, startPoint x: 171, startPoint y: 76, endPoint x: 154, endPoint y: 73, distance: 17.4
click at [155, 74] on div "vend Show Deleted" at bounding box center [425, 78] width 574 height 16
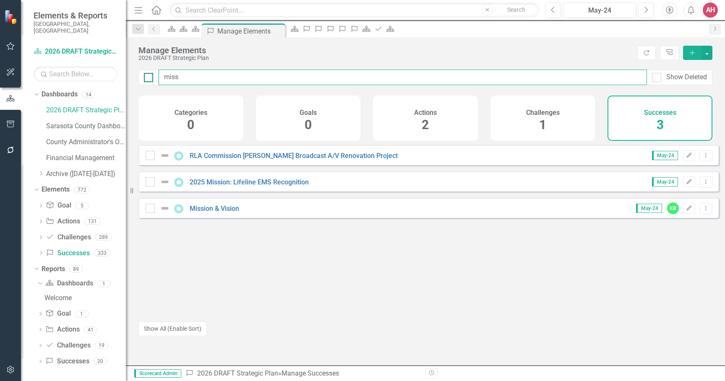
drag, startPoint x: 194, startPoint y: 78, endPoint x: 147, endPoint y: 71, distance: 47.6
click at [149, 73] on div "miss Show Deleted" at bounding box center [425, 78] width 574 height 16
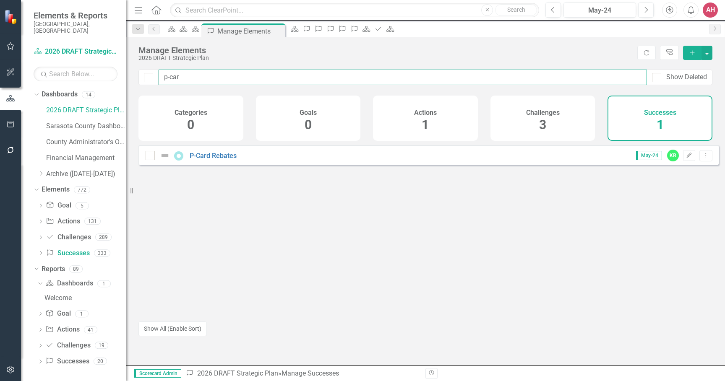
click at [187, 77] on input "p-car" at bounding box center [403, 78] width 488 height 16
type input "p-card"
drag, startPoint x: 187, startPoint y: 78, endPoint x: 159, endPoint y: 76, distance: 28.2
click at [159, 76] on input "p-card" at bounding box center [403, 78] width 488 height 16
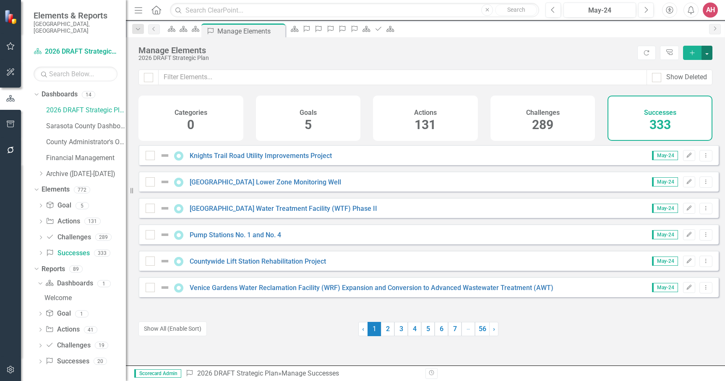
click at [707, 51] on button "button" at bounding box center [707, 53] width 11 height 14
click at [688, 68] on link "Success Add Success" at bounding box center [679, 68] width 66 height 16
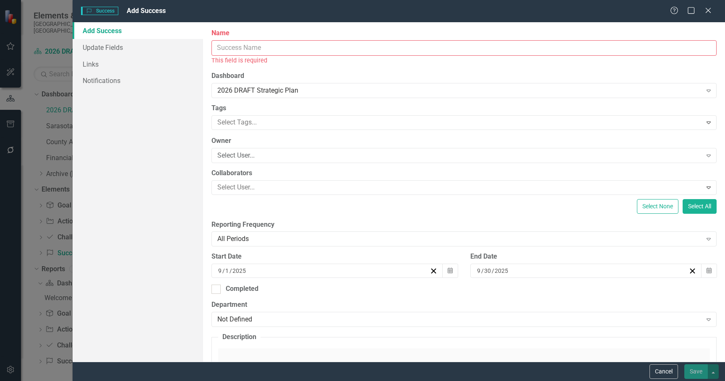
click at [263, 43] on input "Name" at bounding box center [464, 48] width 505 height 16
click at [259, 47] on input "Name" at bounding box center [464, 48] width 505 height 16
paste input "P-Card Audit"
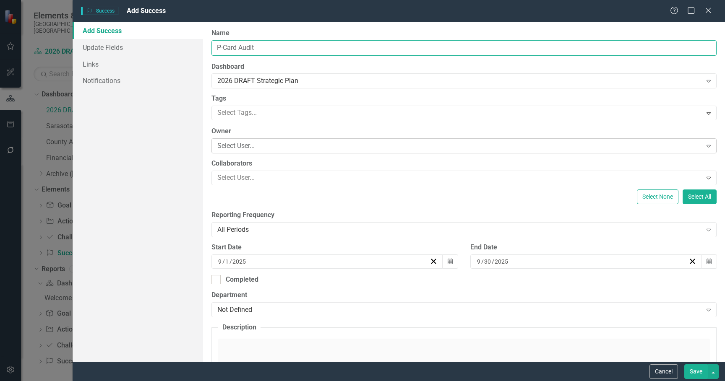
type input "P-Card Audit"
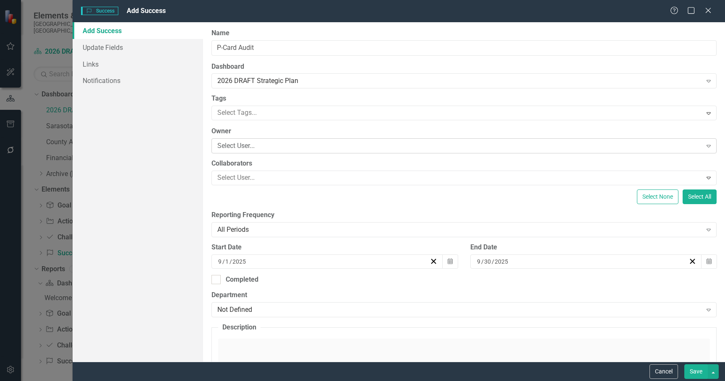
click at [272, 148] on div "Select User..." at bounding box center [459, 146] width 485 height 10
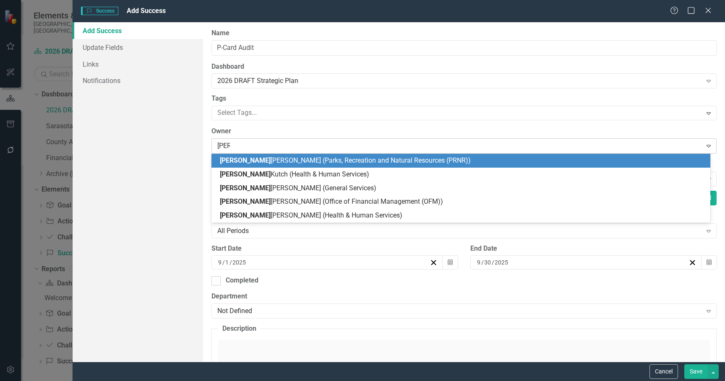
type input "kimb"
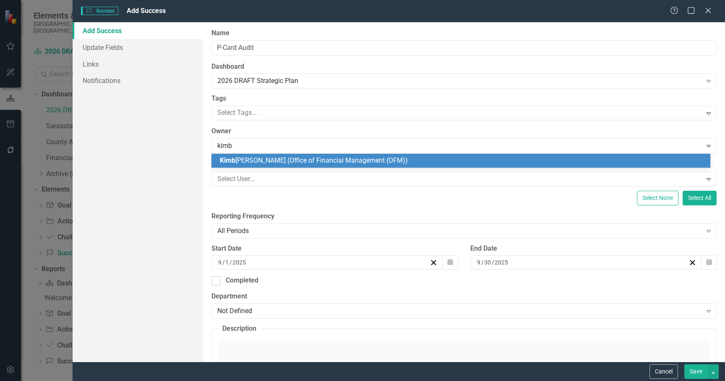
click at [288, 158] on span "[PERSON_NAME] (Office of Financial Management (OFM))" at bounding box center [314, 161] width 188 height 8
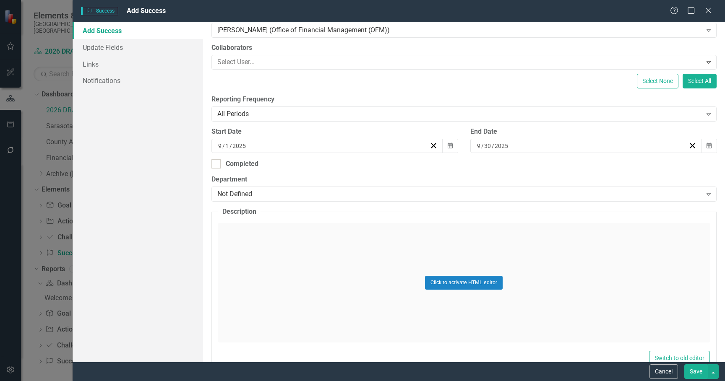
scroll to position [126, 0]
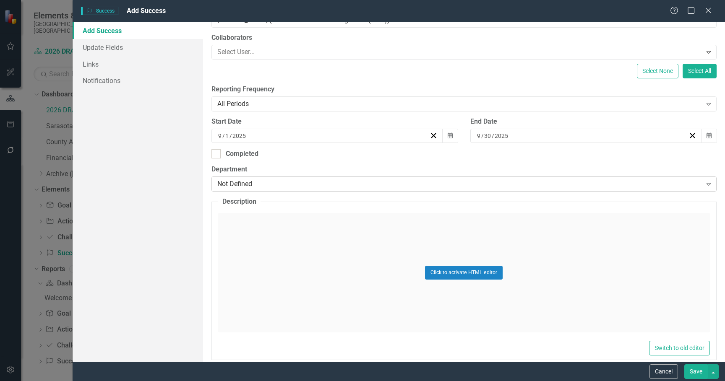
click at [329, 185] on div "Not Defined" at bounding box center [459, 185] width 485 height 10
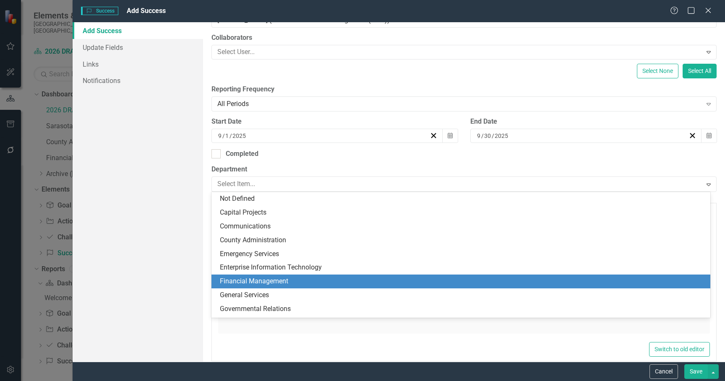
click at [271, 277] on div "Financial Management" at bounding box center [463, 282] width 486 height 10
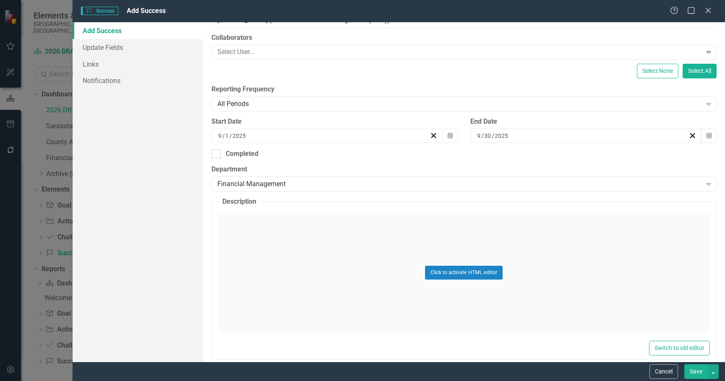
click at [297, 258] on div "Click to activate HTML editor" at bounding box center [464, 273] width 492 height 120
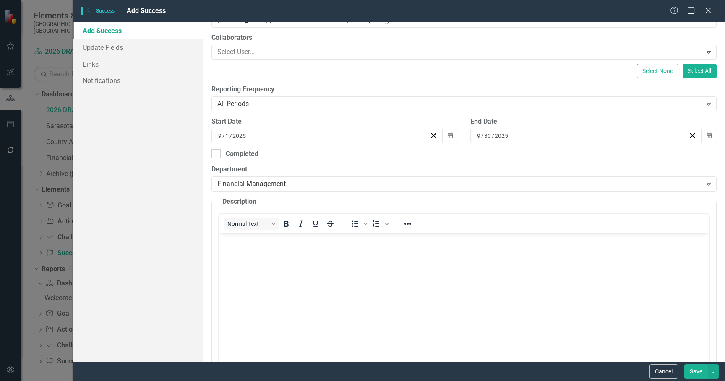
scroll to position [0, 0]
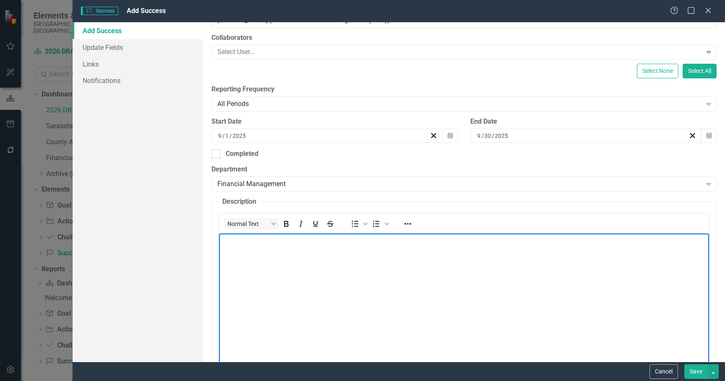
click at [295, 255] on body "Rich Text Area. Press ALT-0 for help." at bounding box center [464, 297] width 490 height 126
drag, startPoint x: 515, startPoint y: 491, endPoint x: 296, endPoint y: 255, distance: 322.5
click at [296, 255] on body "Rich Text Area. Press ALT-0 for help." at bounding box center [464, 297] width 490 height 126
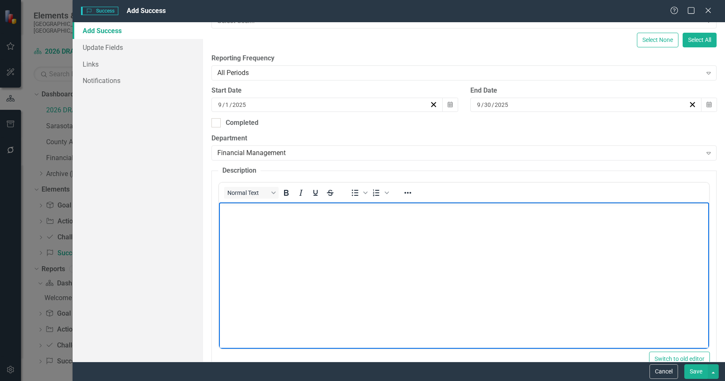
scroll to position [210, 0]
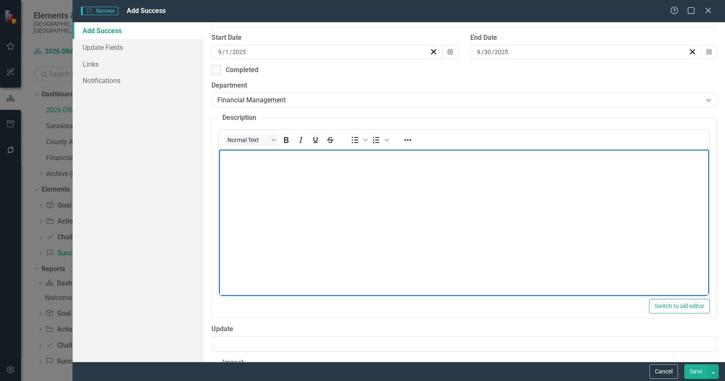
click at [259, 169] on body "Rich Text Area. Press ALT-0 for help." at bounding box center [464, 213] width 490 height 126
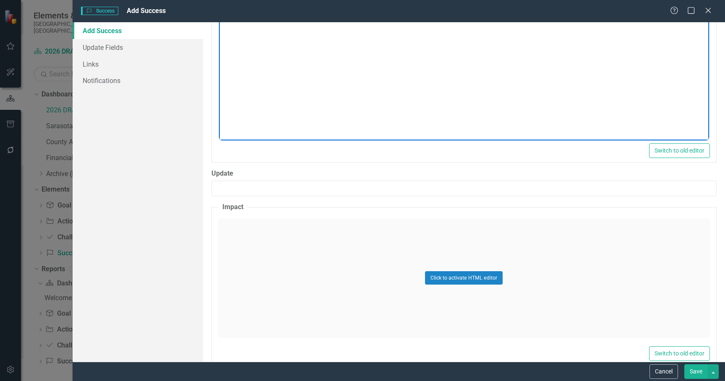
scroll to position [378, 0]
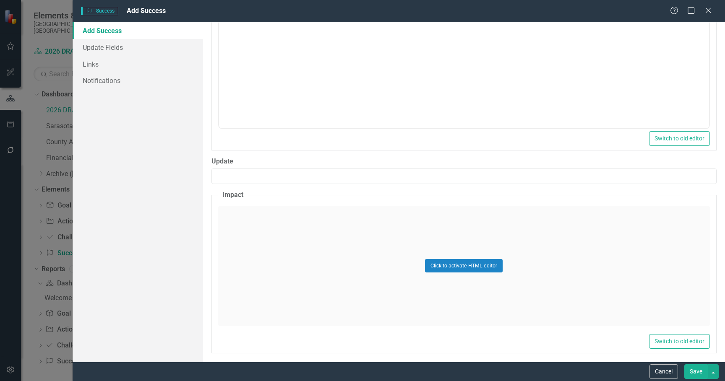
click at [266, 231] on div "Click to activate HTML editor" at bounding box center [464, 266] width 492 height 120
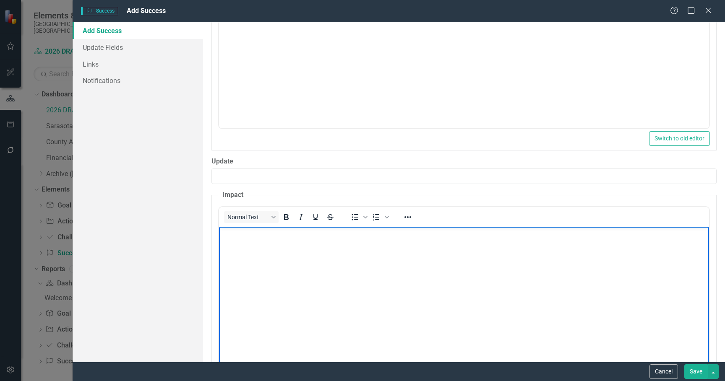
scroll to position [0, 0]
click at [312, 298] on body "Financial Stewardship" at bounding box center [464, 290] width 490 height 126
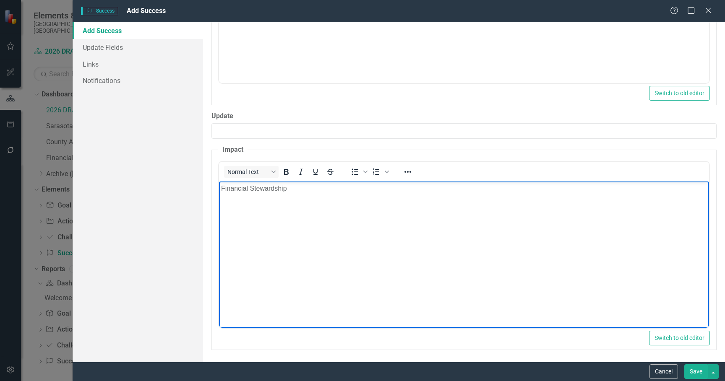
scroll to position [424, 0]
click at [695, 371] on button "Save" at bounding box center [696, 372] width 24 height 15
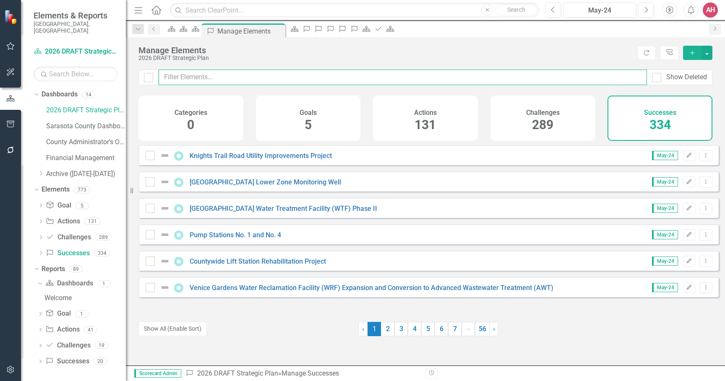
click at [182, 75] on input "text" at bounding box center [403, 78] width 488 height 16
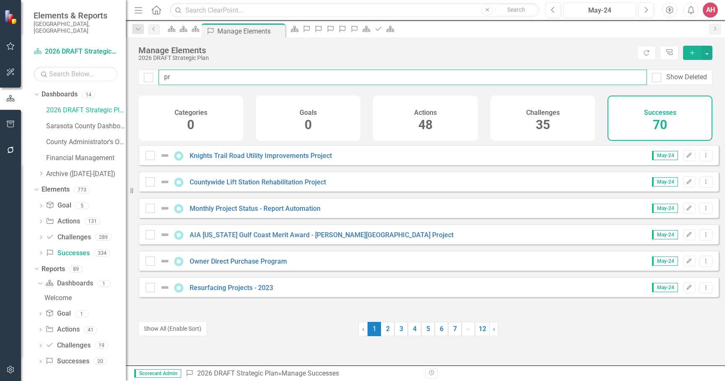
type input "p"
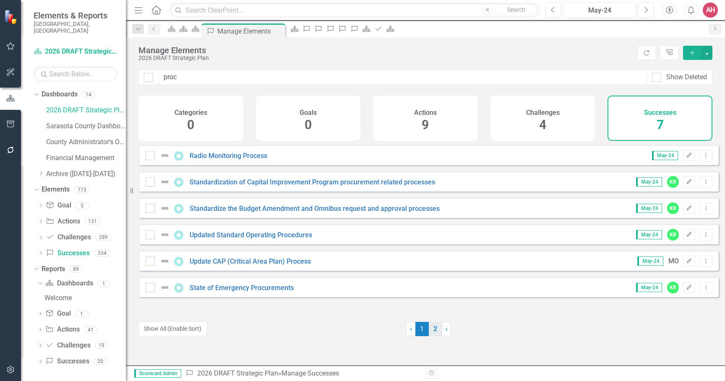
click at [433, 329] on link "2" at bounding box center [435, 329] width 13 height 14
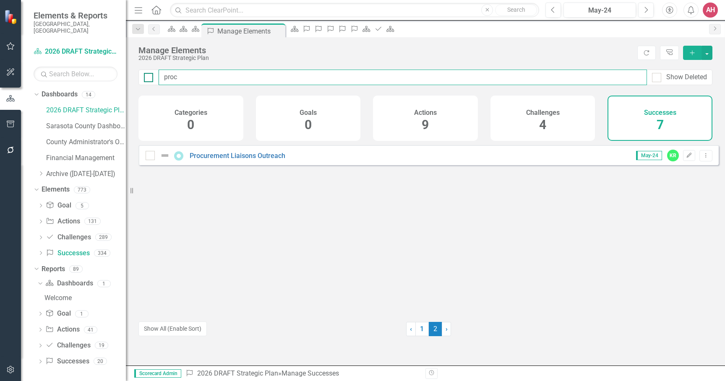
drag, startPoint x: 181, startPoint y: 76, endPoint x: 147, endPoint y: 74, distance: 34.0
click at [147, 74] on div "proc Show Deleted" at bounding box center [425, 78] width 574 height 16
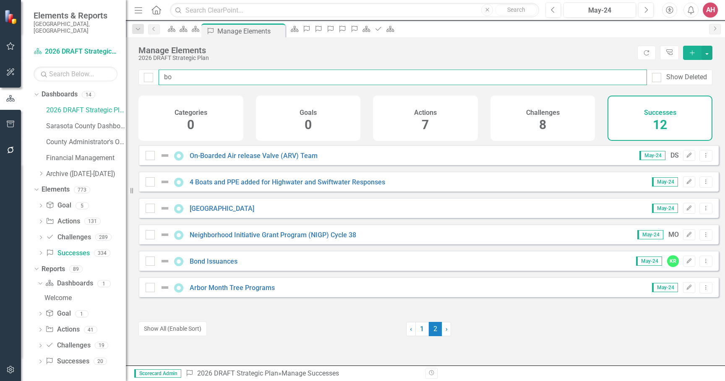
drag, startPoint x: 188, startPoint y: 76, endPoint x: 154, endPoint y: 72, distance: 34.6
click at [154, 72] on div "bo Show Deleted" at bounding box center [425, 78] width 574 height 16
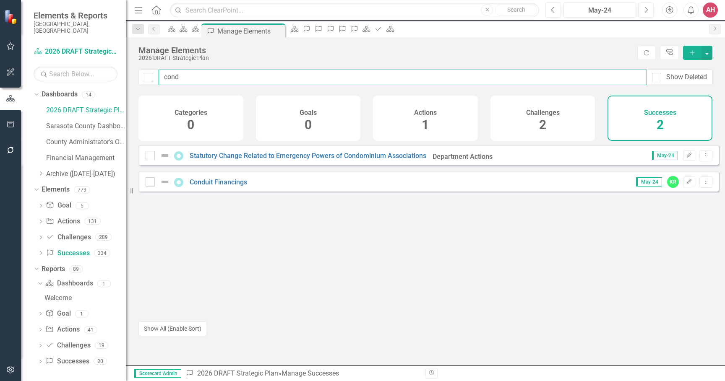
drag, startPoint x: 189, startPoint y: 71, endPoint x: 122, endPoint y: 71, distance: 66.7
click at [139, 72] on div "cond Show Deleted" at bounding box center [425, 78] width 574 height 16
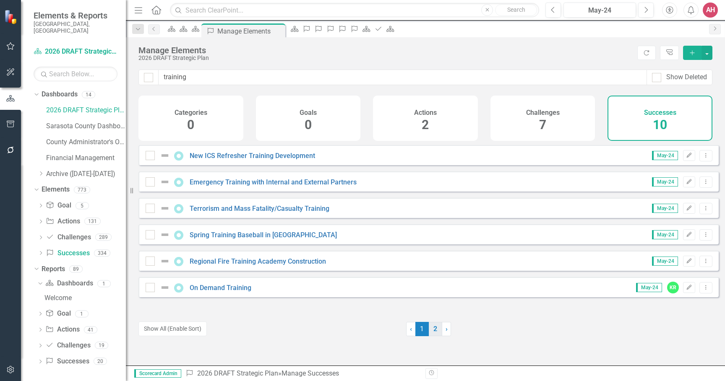
click at [434, 329] on link "2" at bounding box center [435, 329] width 13 height 14
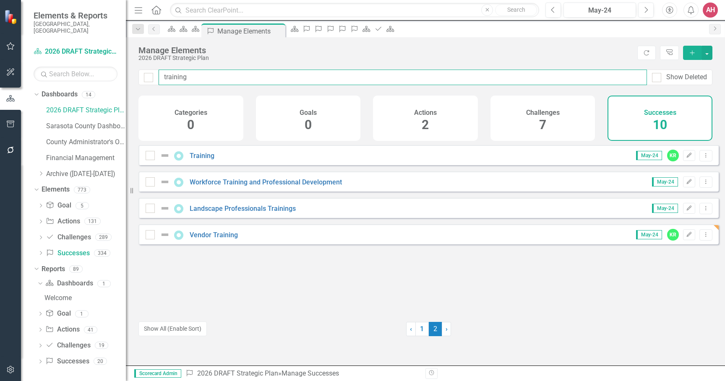
drag, startPoint x: 188, startPoint y: 76, endPoint x: 133, endPoint y: 70, distance: 55.7
click at [134, 70] on div "training Show Deleted" at bounding box center [425, 83] width 599 height 26
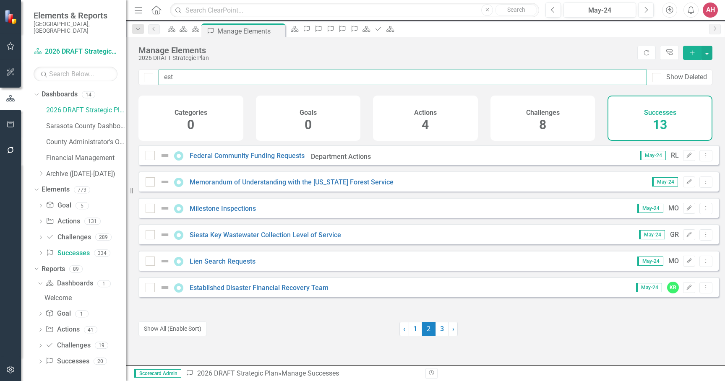
drag, startPoint x: 209, startPoint y: 78, endPoint x: 160, endPoint y: 75, distance: 48.4
click at [160, 75] on input "est" at bounding box center [403, 78] width 488 height 16
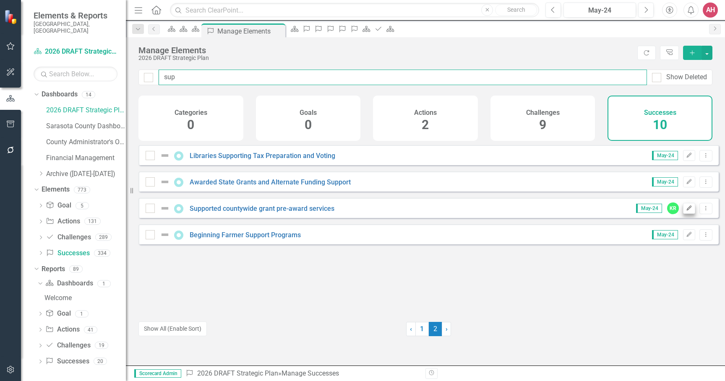
type input "sup"
click at [686, 211] on icon "Edit" at bounding box center [689, 208] width 6 height 5
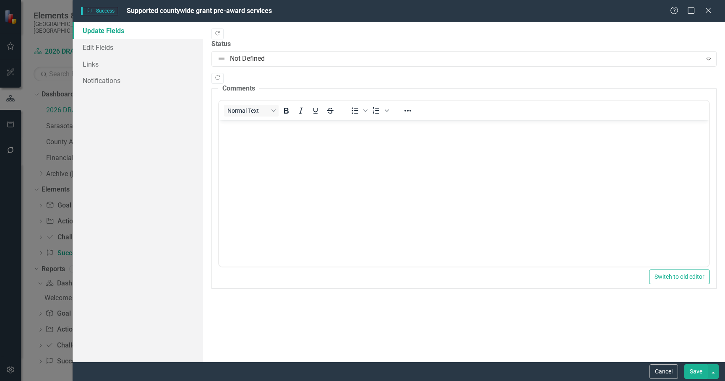
scroll to position [0, 0]
click at [712, 10] on icon "Close" at bounding box center [708, 10] width 10 height 8
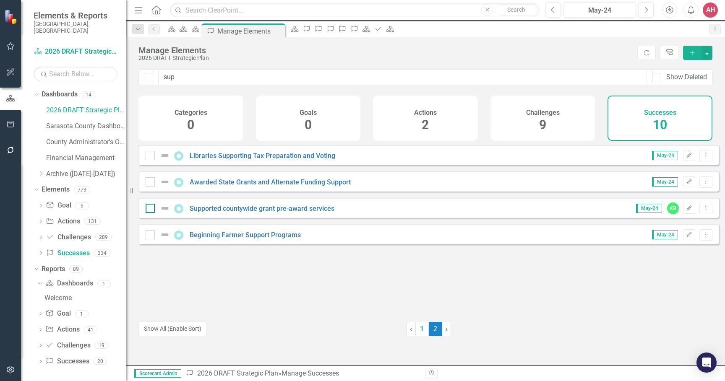
click at [169, 214] on img at bounding box center [165, 209] width 10 height 10
click at [151, 209] on input "checkbox" at bounding box center [148, 206] width 5 height 5
click at [168, 214] on img at bounding box center [165, 209] width 10 height 10
click at [151, 209] on input "checkbox" at bounding box center [148, 206] width 5 height 5
checkbox input "false"
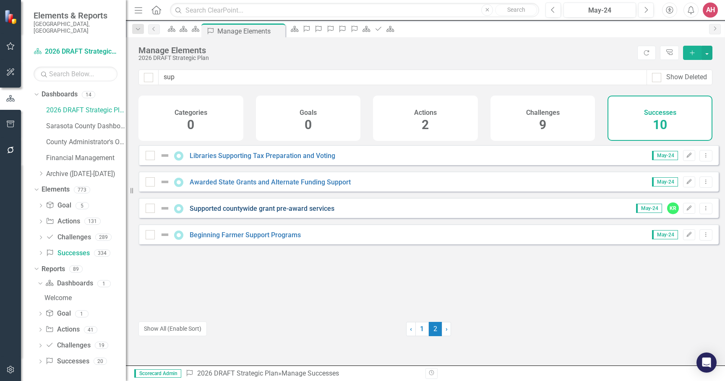
click at [192, 213] on link "Supported countywide grant pre-award services" at bounding box center [262, 209] width 145 height 8
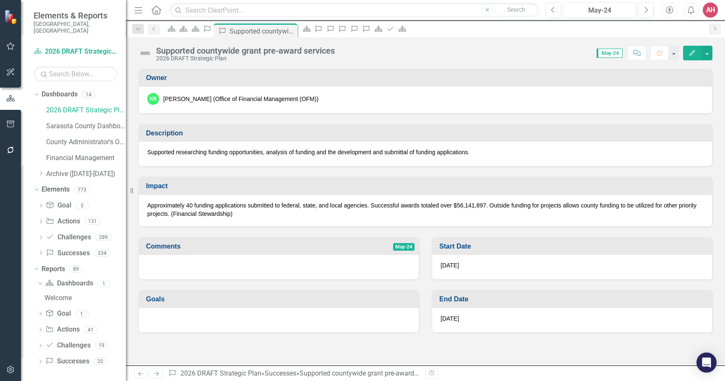
click at [251, 48] on div "Supported countywide grant pre-award services" at bounding box center [245, 50] width 179 height 9
click at [248, 54] on div "Supported countywide grant pre-award services" at bounding box center [245, 50] width 179 height 9
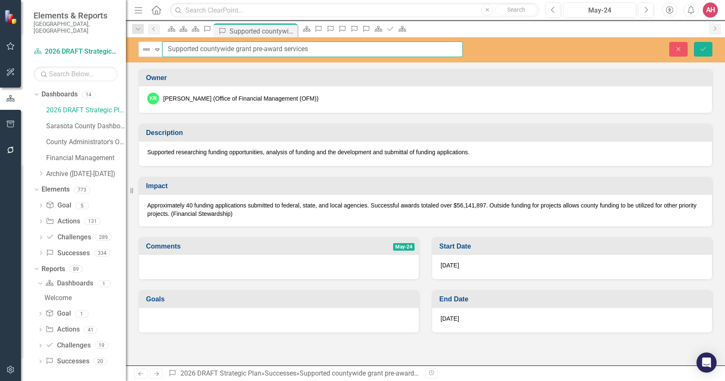
click at [203, 50] on input "Supported countywide grant pre-award services" at bounding box center [312, 50] width 300 height 16
click at [240, 49] on input "Supported Countywide grant pre-award services" at bounding box center [312, 50] width 300 height 16
click at [259, 48] on input "Supported Countywide Grant pre-award services" at bounding box center [312, 50] width 300 height 16
click at [291, 49] on input "Supported Countywide Grant Pre-award services" at bounding box center [312, 50] width 300 height 16
type input "Supported Countywide Grant Pre-award Services"
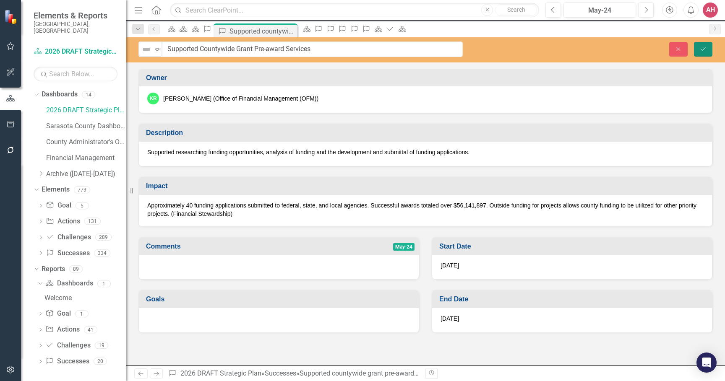
click at [704, 47] on icon "Save" at bounding box center [704, 49] width 8 height 6
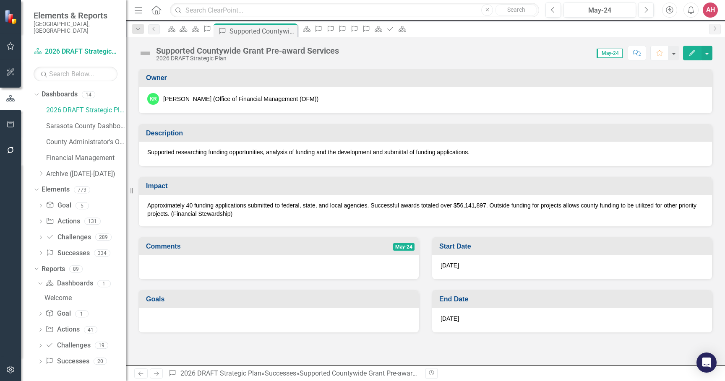
click at [695, 51] on icon "button" at bounding box center [692, 53] width 6 height 6
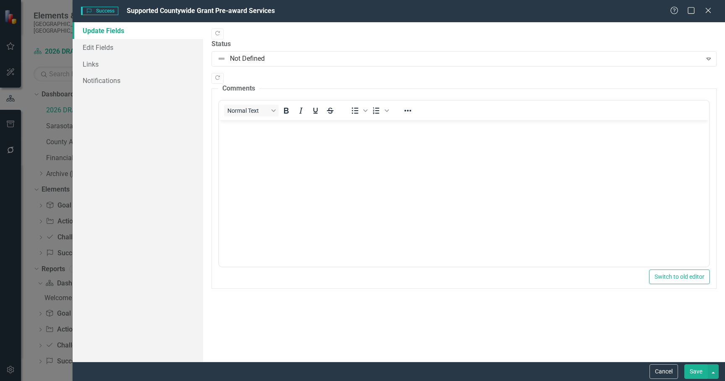
click at [710, 7] on icon "Close" at bounding box center [708, 10] width 8 height 7
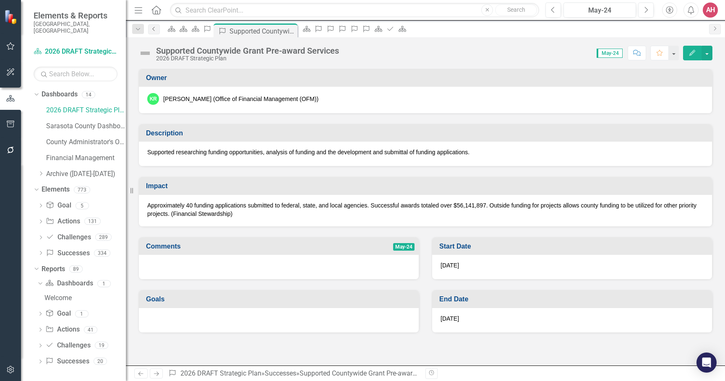
click at [155, 29] on icon "Previous" at bounding box center [154, 28] width 7 height 5
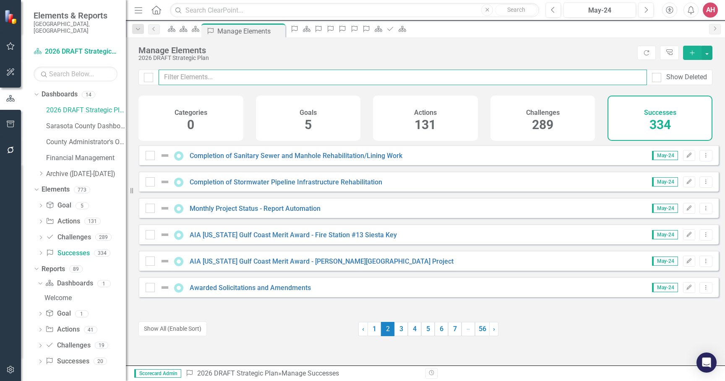
click at [193, 77] on input "text" at bounding box center [403, 78] width 488 height 16
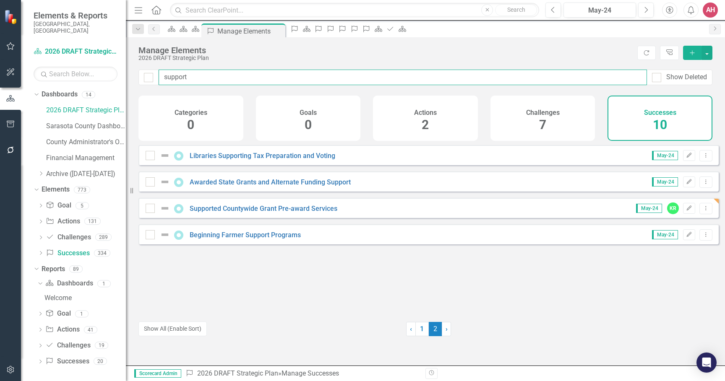
drag, startPoint x: 196, startPoint y: 79, endPoint x: 161, endPoint y: 73, distance: 35.7
click at [161, 73] on input "support" at bounding box center [403, 78] width 488 height 16
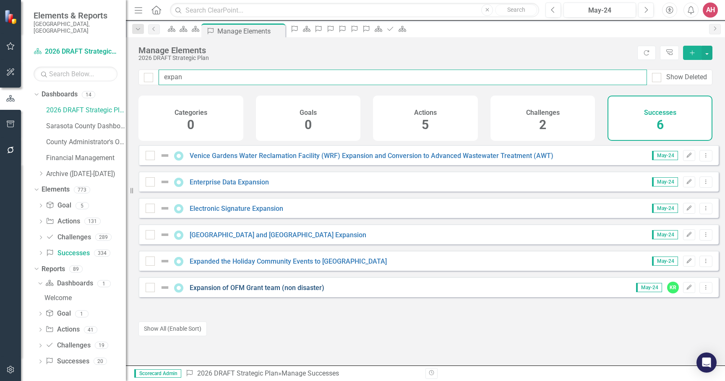
type input "expan"
click at [270, 292] on link "Expansion of OFM Grant team (non disaster)" at bounding box center [257, 288] width 135 height 8
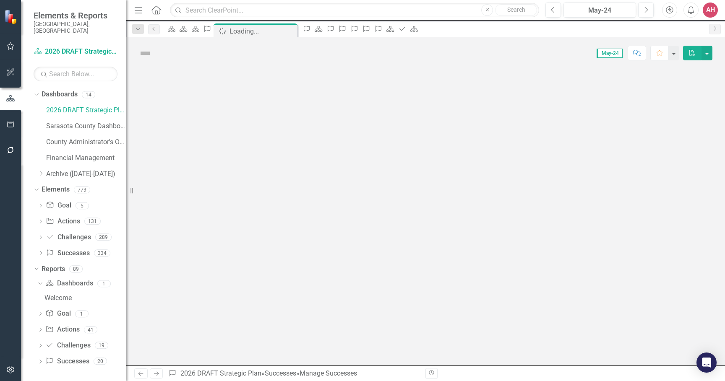
click at [269, 295] on div at bounding box center [425, 217] width 599 height 297
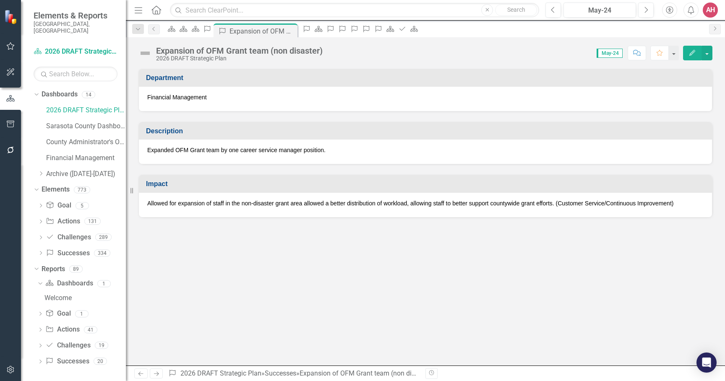
click at [250, 50] on div "Expansion of OFM Grant team (non disaster)" at bounding box center [239, 50] width 167 height 9
click at [251, 51] on div "Expansion of OFM Grant team (non disaster)" at bounding box center [239, 50] width 167 height 9
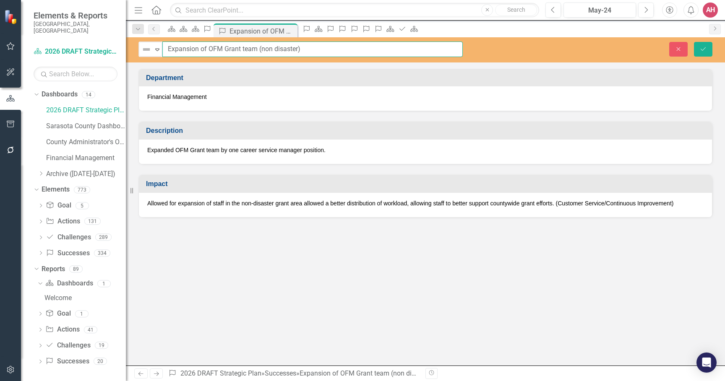
click at [242, 47] on input "Expansion of OFM Grant team (non disaster)" at bounding box center [312, 50] width 300 height 16
click at [245, 50] on input "Expansion of OFM Grant team (non disaster)" at bounding box center [312, 50] width 300 height 16
click at [339, 52] on input "Expansion of OFM Grant Team (non disaster)" at bounding box center [312, 50] width 300 height 16
type input "Expansion of OFM Grant Team (non disaster)"
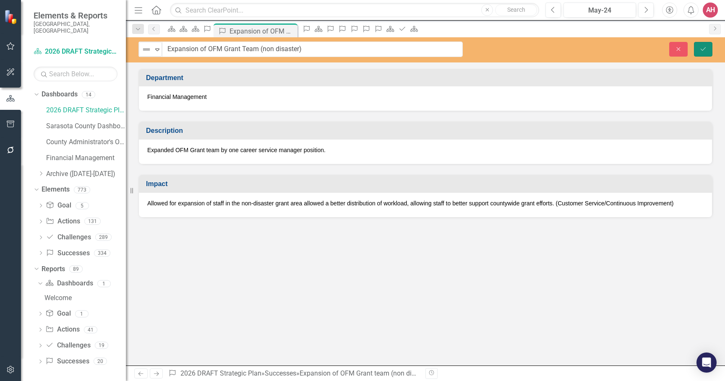
click at [705, 47] on icon "Save" at bounding box center [704, 49] width 8 height 6
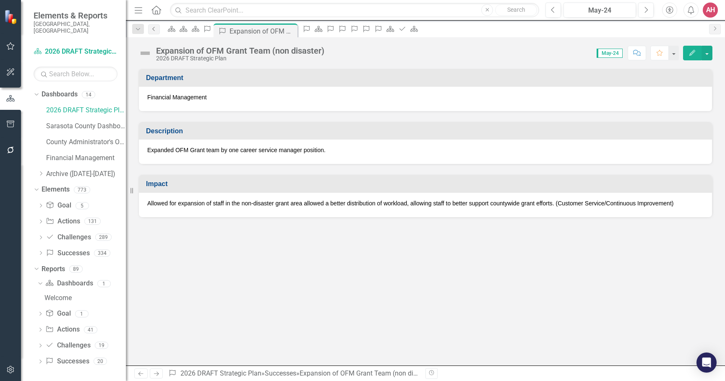
click at [153, 27] on icon "Previous" at bounding box center [154, 28] width 7 height 5
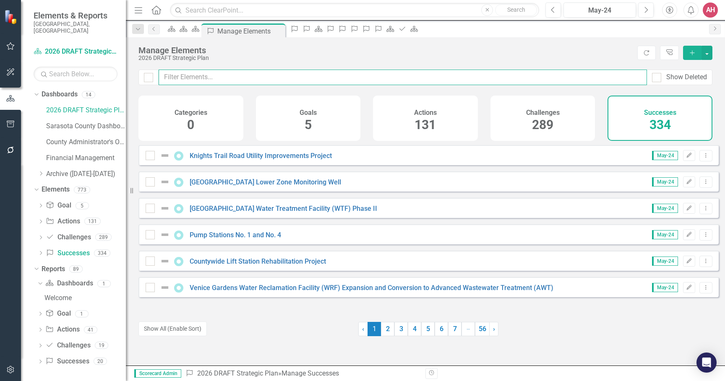
click at [176, 73] on input "text" at bounding box center [403, 78] width 488 height 16
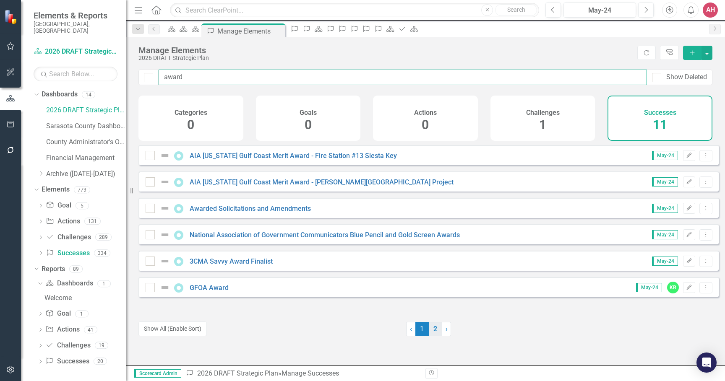
type input "award"
click at [429, 330] on link "2" at bounding box center [435, 329] width 13 height 14
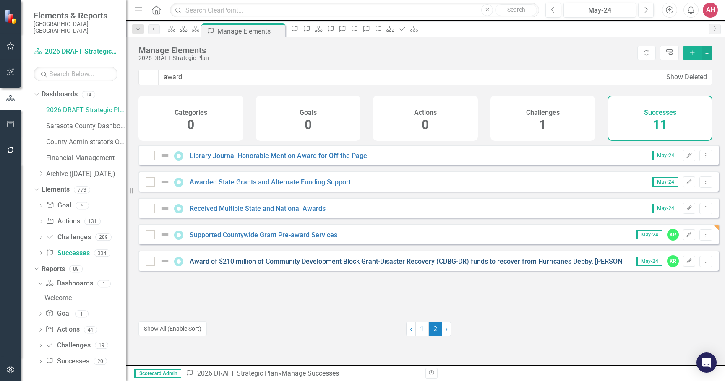
click at [472, 266] on link "Award of $210 million of Community Development Block Grant-Disaster Recovery (C…" at bounding box center [560, 262] width 740 height 8
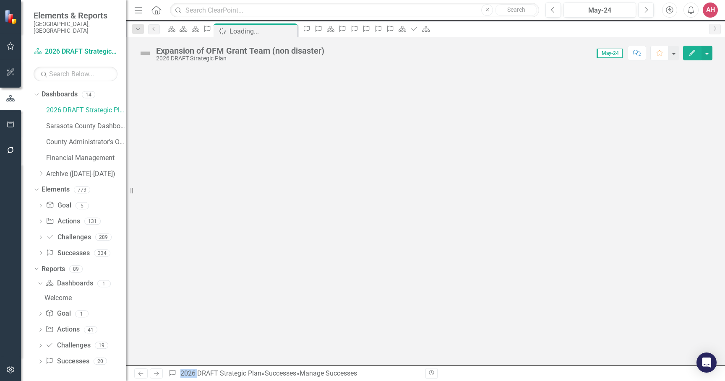
click at [473, 269] on div at bounding box center [425, 217] width 599 height 297
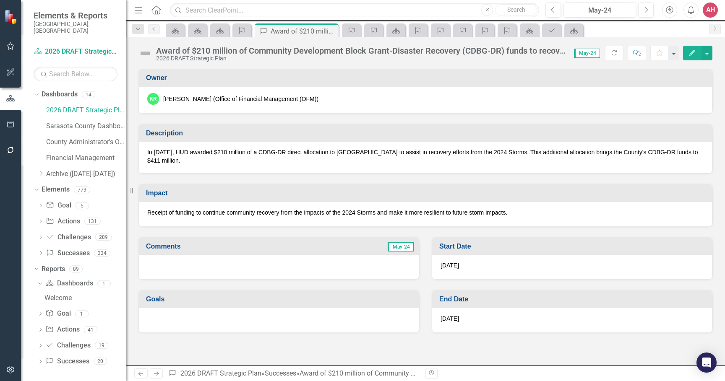
click at [502, 55] on div "Award of $210 million of Community Development Block Grant-Disaster Recovery (C…" at bounding box center [361, 50] width 410 height 9
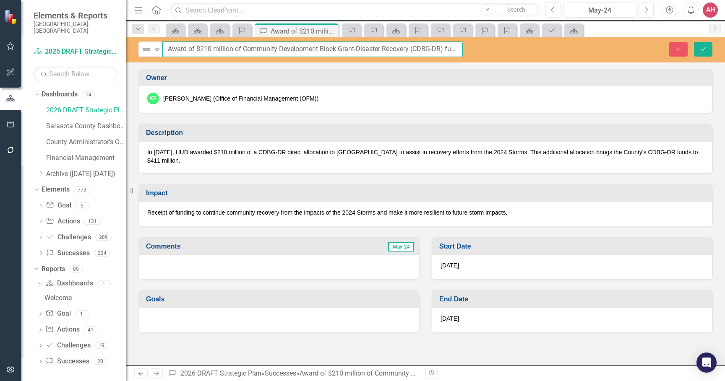
click at [450, 50] on input "Award of $210 million of Community Development Block Grant-Disaster Recovery (C…" at bounding box center [312, 50] width 300 height 16
click at [449, 49] on input "Award of $210 million of Community Development Block Grant-Disaster Recovery (C…" at bounding box center [312, 50] width 300 height 16
click at [405, 48] on input "Award of $210 million of Community Development Block Grant-Disaster Recovery (C…" at bounding box center [312, 50] width 300 height 16
type input "Award of $210 million of Community Development Block Grant-Disaster Recovery (C…"
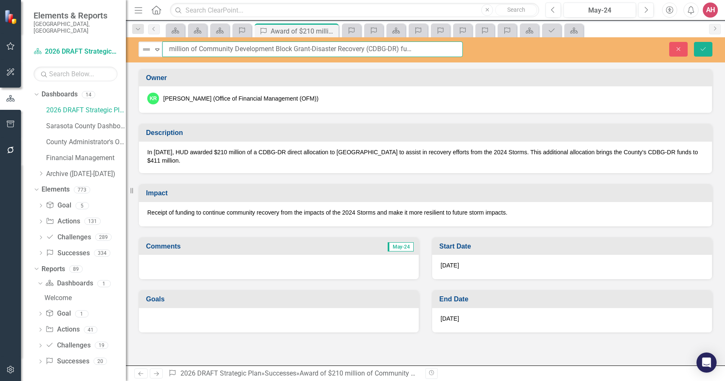
click at [694, 42] on button "Save" at bounding box center [703, 49] width 18 height 15
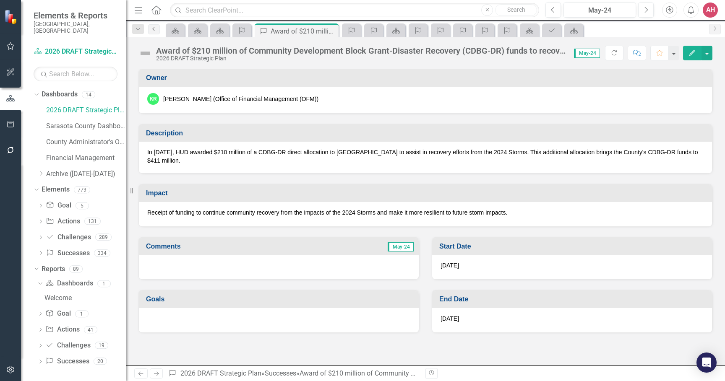
click at [157, 29] on icon "Previous" at bounding box center [154, 28] width 7 height 5
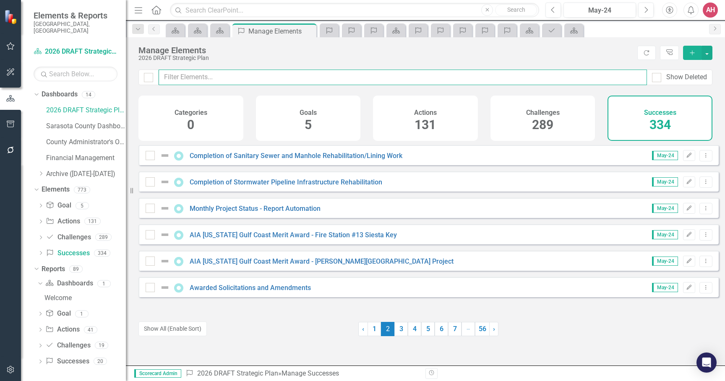
click at [185, 77] on input "text" at bounding box center [403, 78] width 488 height 16
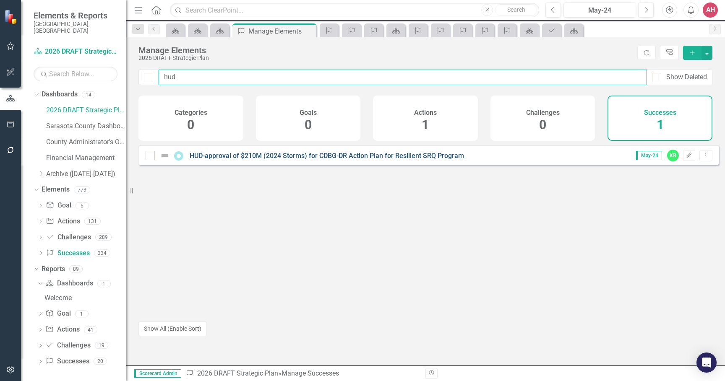
type input "hud"
click at [420, 160] on link "HUD-approval of $210M (2024 Storms) for CDBG-DR Action Plan for Resilient SRQ P…" at bounding box center [327, 156] width 274 height 8
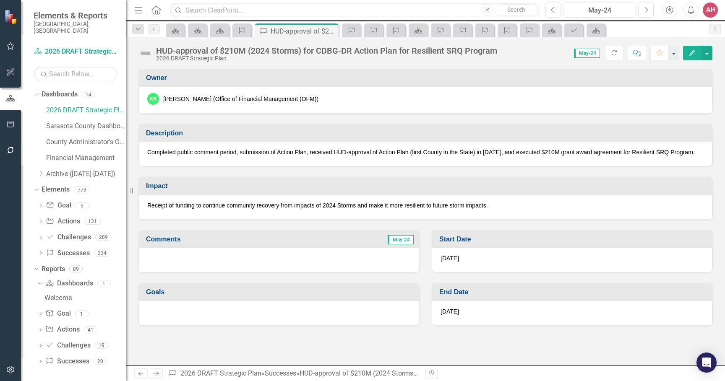
click at [240, 49] on div "HUD-approval of $210M (2024 Storms) for CDBG-DR Action Plan for Resilient SRQ P…" at bounding box center [326, 50] width 341 height 9
click at [239, 50] on div "HUD-approval of $210M (2024 Storms) for CDBG-DR Action Plan for Resilient SRQ P…" at bounding box center [326, 50] width 341 height 9
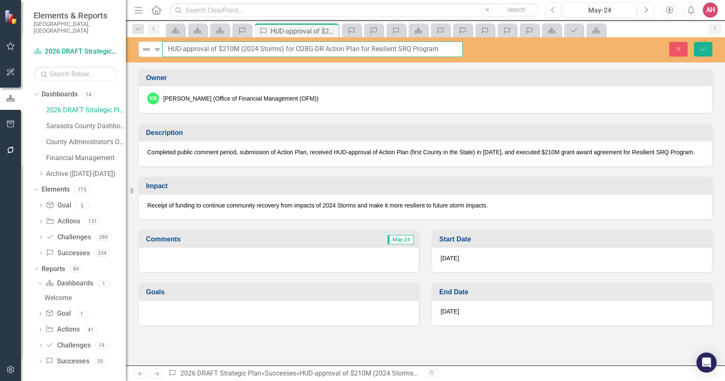
click at [233, 48] on input "HUD-approval of $210M (2024 Storms) for CDBG-DR Action Plan for Resilient SRQ P…" at bounding box center [312, 50] width 300 height 16
type input "HUD-approval of $210 M (2024 Storms) for CDBG-DR Action Plan for Resilient SRQ …"
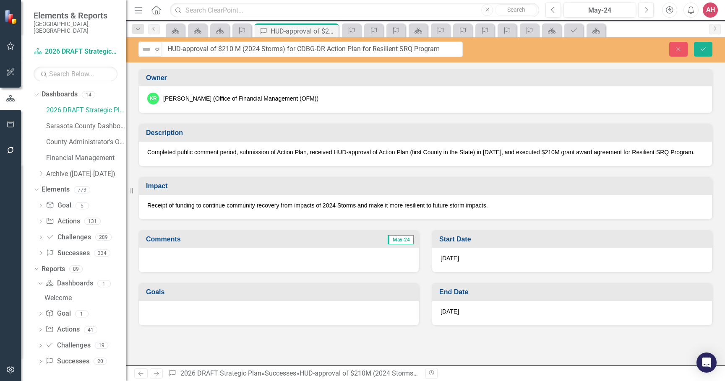
click at [484, 54] on div "Close Save" at bounding box center [600, 49] width 237 height 15
click at [704, 50] on icon "Save" at bounding box center [704, 49] width 8 height 6
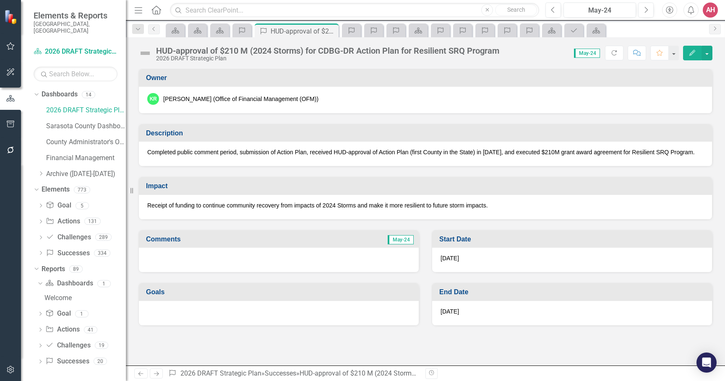
click at [184, 51] on div "HUD-approval of $210 M (2024 Storms) for CDBG-DR Action Plan for Resilient SRQ …" at bounding box center [327, 50] width 343 height 9
click at [183, 51] on div "HUD-approval of $210 M (2024 Storms) for CDBG-DR Action Plan for Resilient SRQ …" at bounding box center [327, 50] width 343 height 9
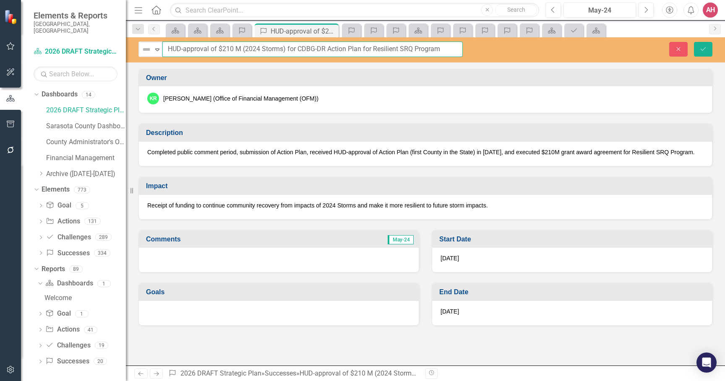
click at [185, 48] on input "HUD-approval of $210 M (2024 Storms) for CDBG-DR Action Plan for Resilient SRQ …" at bounding box center [312, 50] width 300 height 16
type input "HUD-Approval of $210 M (2024 Storms) for CDBG-DR Action Plan for Resilient SRQ …"
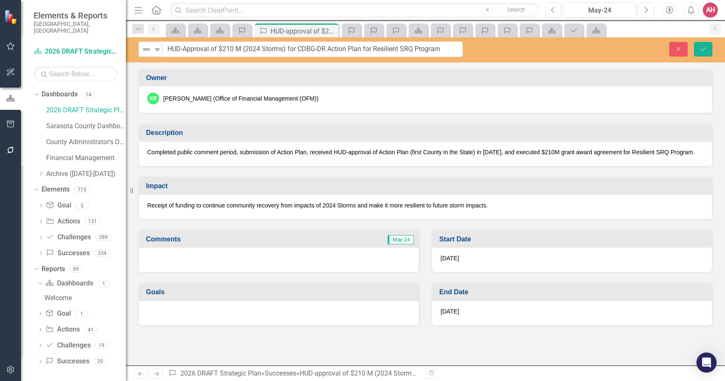
click at [513, 51] on div "Close Save" at bounding box center [600, 49] width 237 height 15
click at [699, 48] on button "Save" at bounding box center [703, 49] width 18 height 15
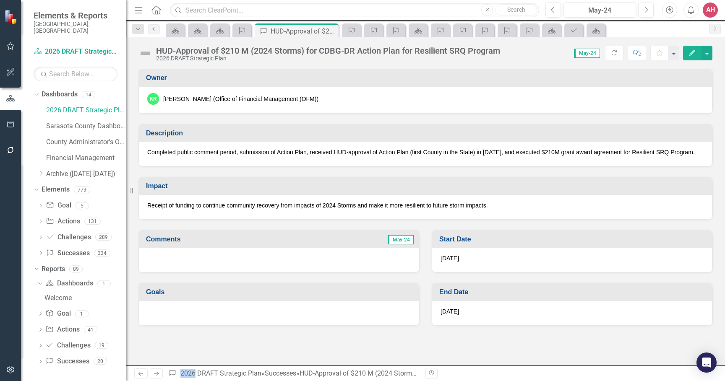
click at [151, 30] on icon "Previous" at bounding box center [154, 28] width 7 height 5
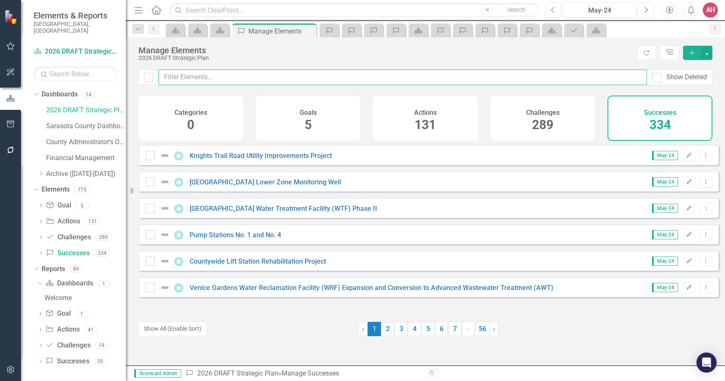
click at [193, 76] on input "text" at bounding box center [403, 78] width 488 height 16
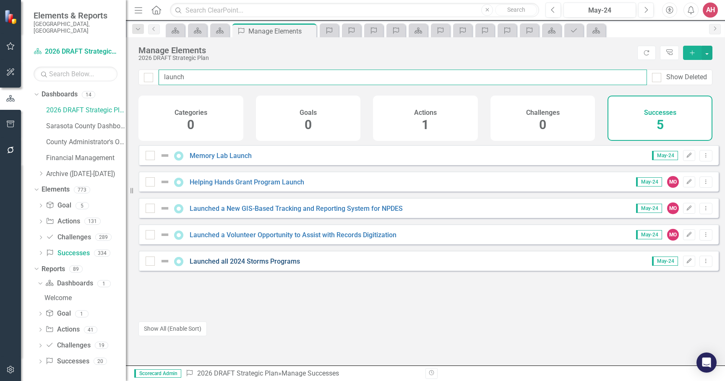
type input "launch"
click at [295, 266] on link "Launched all 2024 Storms Programs" at bounding box center [245, 262] width 110 height 8
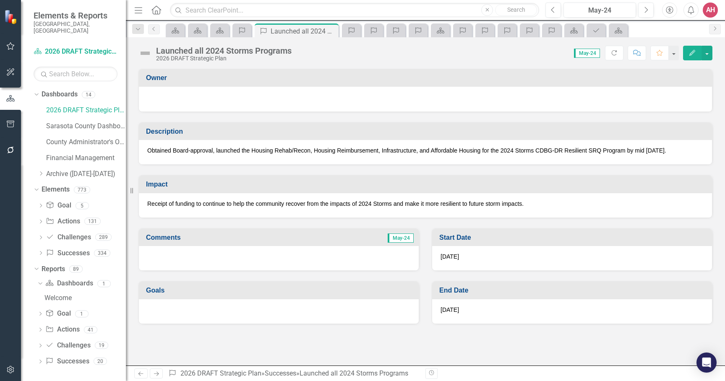
click at [232, 102] on div at bounding box center [425, 98] width 556 height 10
click at [183, 82] on td "Owner" at bounding box center [427, 79] width 562 height 14
click at [182, 82] on td "Owner" at bounding box center [427, 79] width 562 height 14
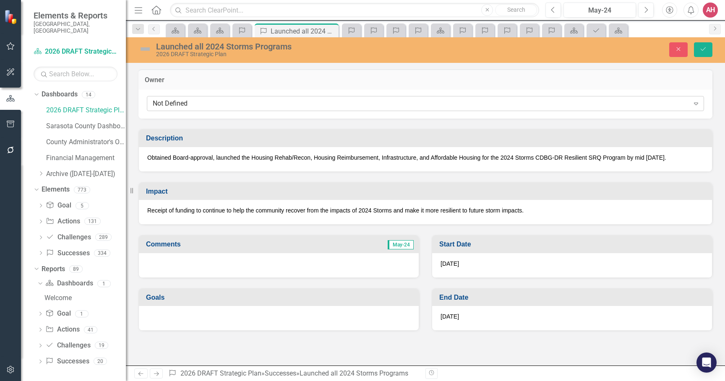
click at [189, 103] on div "Not Defined" at bounding box center [421, 104] width 537 height 10
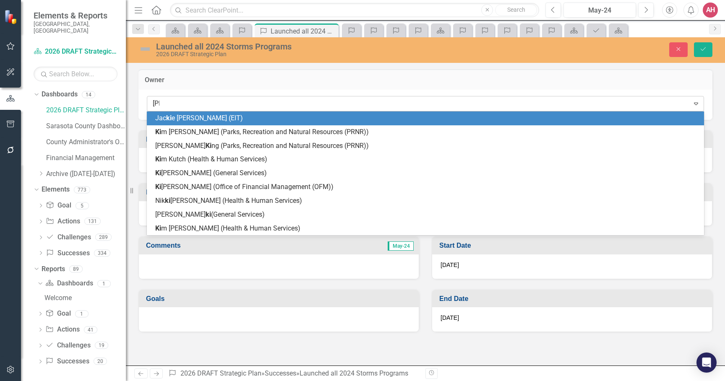
type input "kimb"
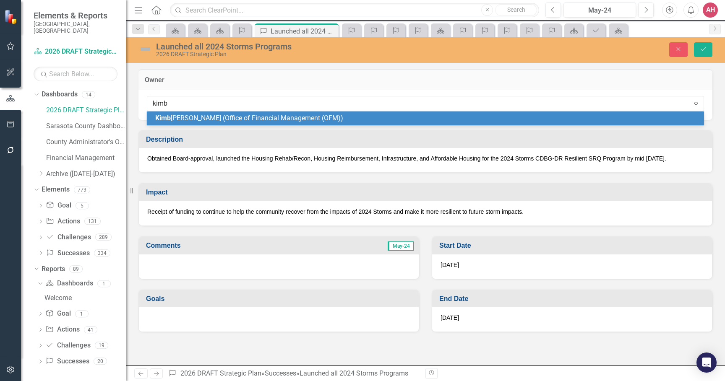
click at [220, 117] on span "[PERSON_NAME] (Office of Financial Management (OFM))" at bounding box center [249, 118] width 188 height 8
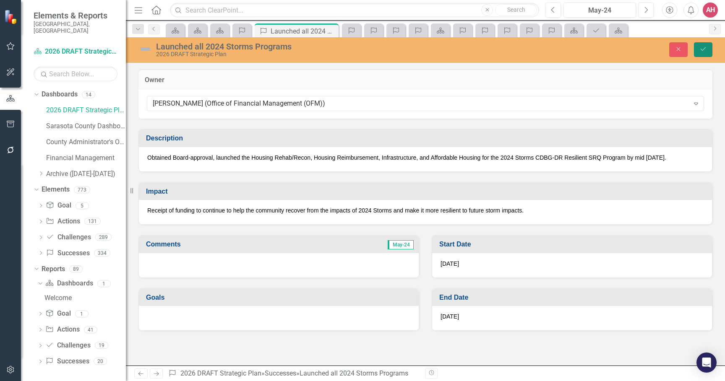
click at [700, 49] on icon "Save" at bounding box center [704, 49] width 8 height 6
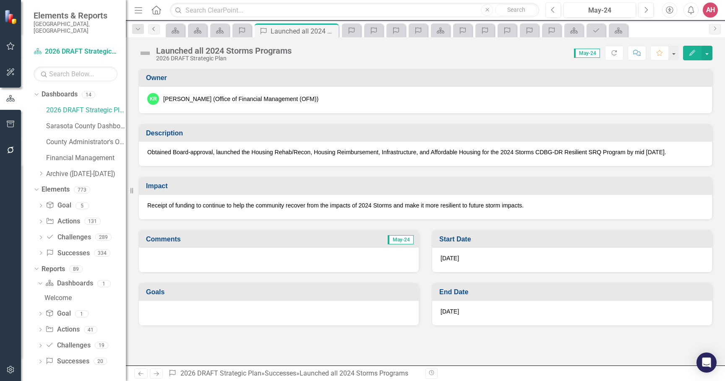
click at [153, 27] on icon "Previous" at bounding box center [154, 28] width 7 height 5
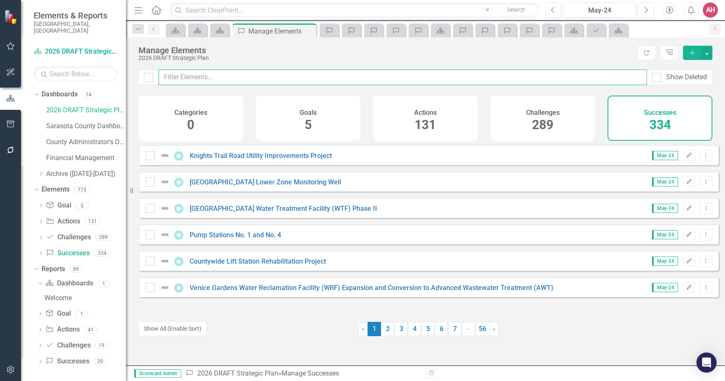
click at [211, 77] on input "text" at bounding box center [403, 78] width 488 height 16
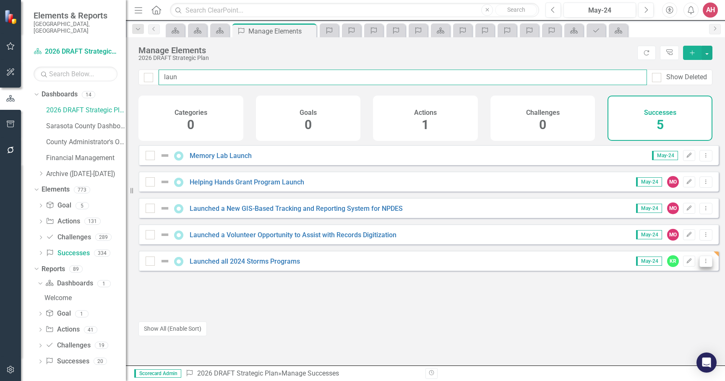
type input "laun"
click at [702, 264] on icon "Dropdown Menu" at bounding box center [705, 261] width 7 height 5
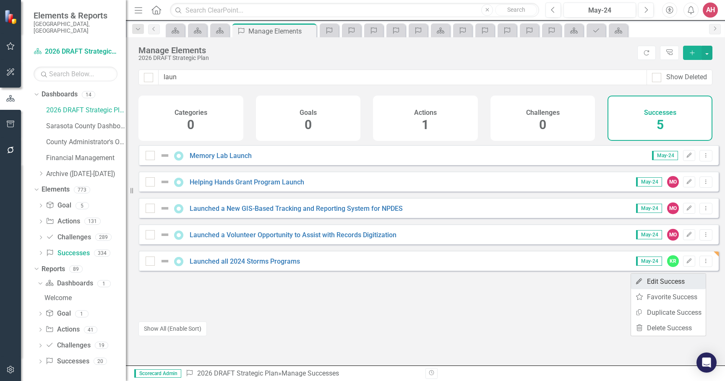
click at [672, 280] on link "Edit Edit Success" at bounding box center [668, 282] width 75 height 16
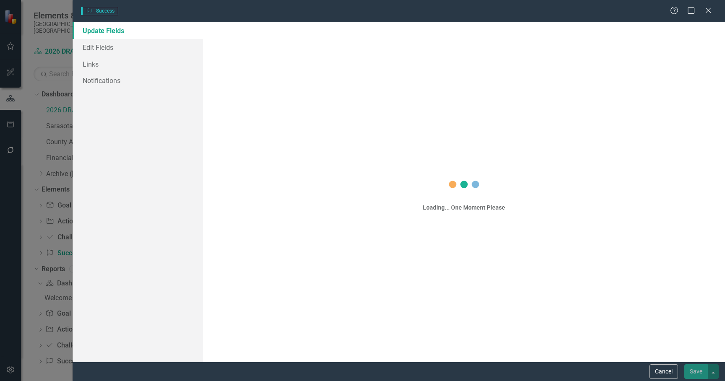
click at [672, 280] on div "Success Success Help Maximize Close Update Fields Edit Fields Links Notificatio…" at bounding box center [362, 190] width 725 height 381
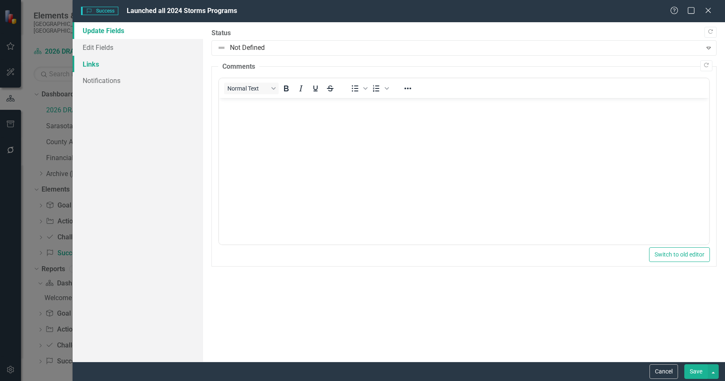
click at [94, 69] on link "Links" at bounding box center [138, 64] width 131 height 17
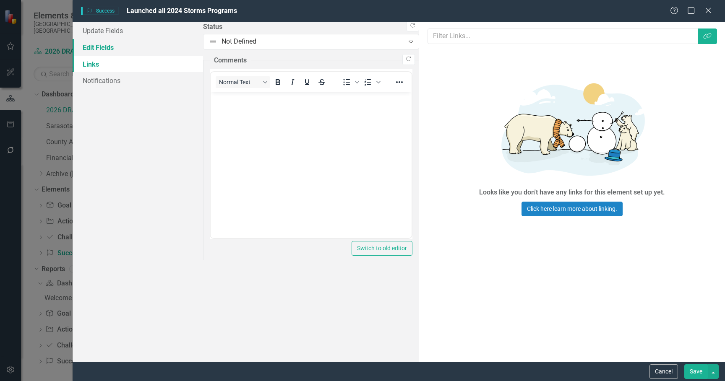
click at [102, 47] on link "Edit Fields" at bounding box center [138, 47] width 131 height 17
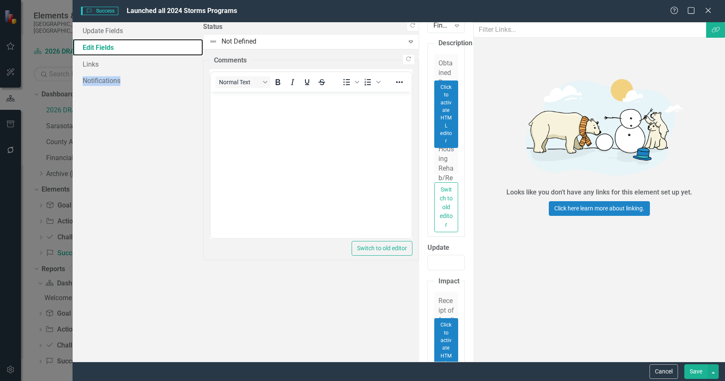
scroll to position [340, 0]
click at [697, 371] on button "Save" at bounding box center [696, 372] width 24 height 15
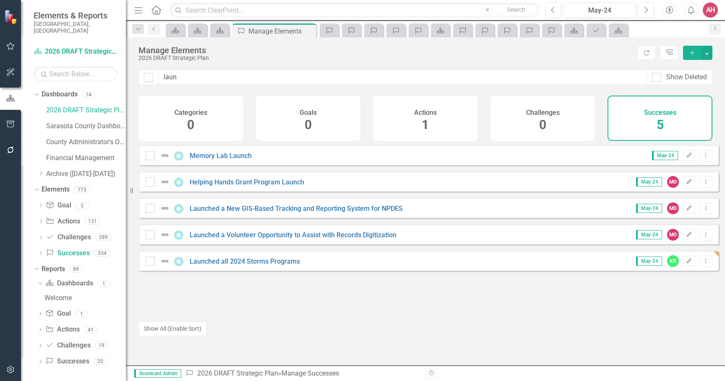
click at [392, 353] on div "Looks like you don't have any Successes set up yet. Why don't you add a Success…" at bounding box center [425, 255] width 599 height 221
click at [709, 6] on div "AH" at bounding box center [710, 10] width 15 height 15
click at [688, 103] on link "Logout Log Out" at bounding box center [684, 106] width 66 height 16
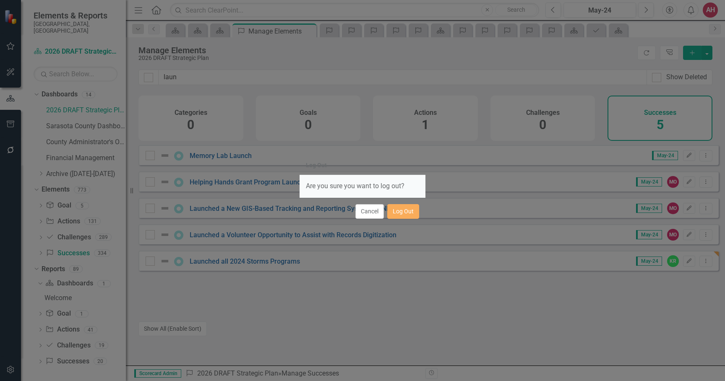
click at [710, 6] on div "Log Out Are you sure you want to log out? Cancel Log Out" at bounding box center [362, 190] width 725 height 381
drag, startPoint x: 374, startPoint y: 212, endPoint x: 383, endPoint y: 199, distance: 15.4
click at [373, 212] on button "Cancel" at bounding box center [369, 211] width 29 height 15
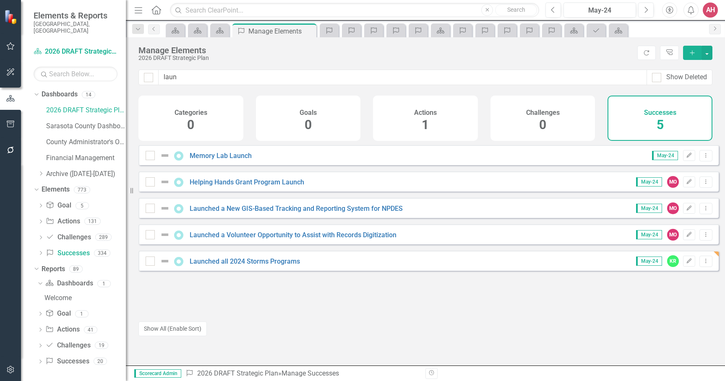
click at [712, 11] on div "AH" at bounding box center [710, 10] width 15 height 15
click at [710, 11] on div "AH" at bounding box center [710, 10] width 15 height 15
click at [689, 102] on link "Logout Log Out" at bounding box center [684, 106] width 66 height 16
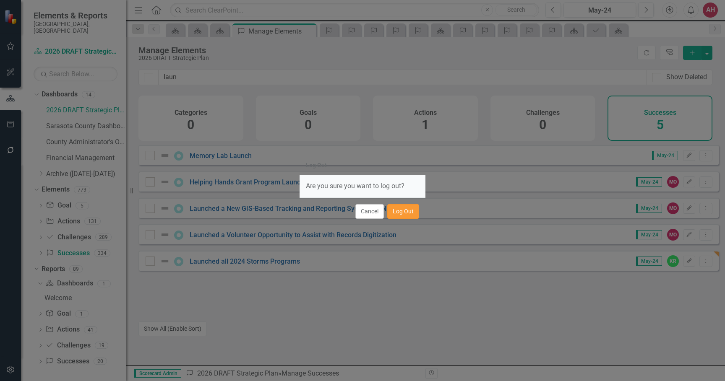
click at [399, 213] on button "Log Out" at bounding box center [403, 211] width 32 height 15
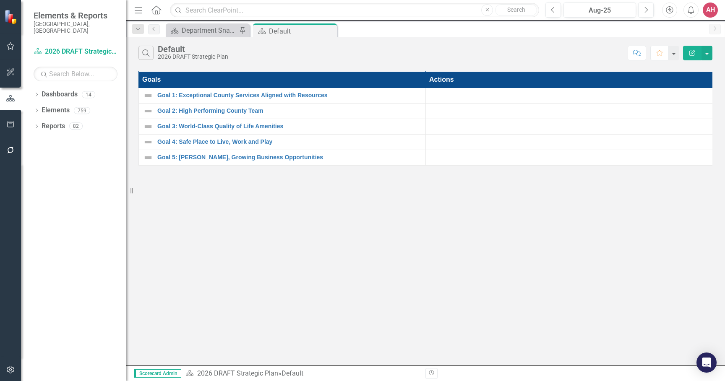
click at [713, 10] on div "AH" at bounding box center [710, 10] width 15 height 15
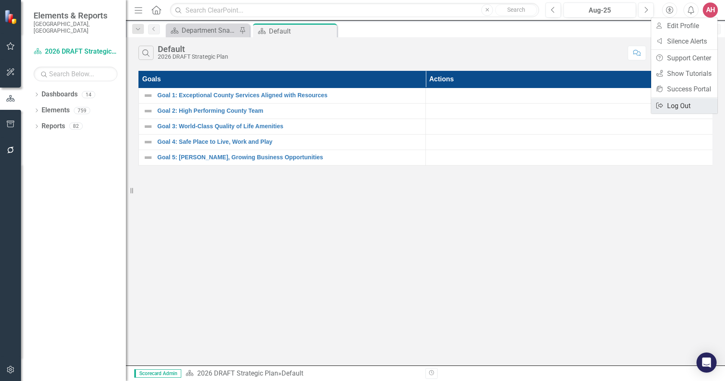
click at [690, 108] on link "Logout Log Out" at bounding box center [684, 106] width 66 height 16
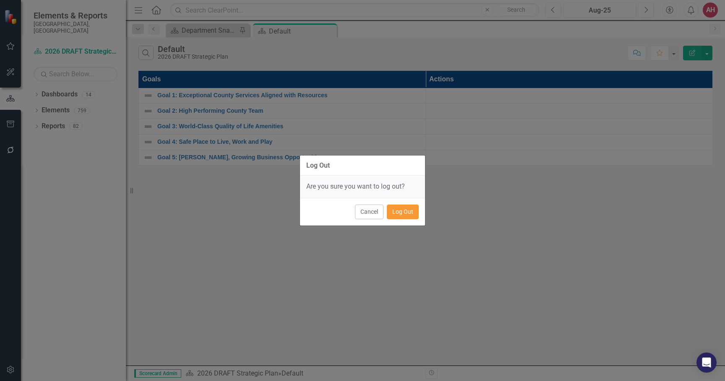
click at [396, 215] on button "Log Out" at bounding box center [403, 212] width 32 height 15
